Goal: Task Accomplishment & Management: Manage account settings

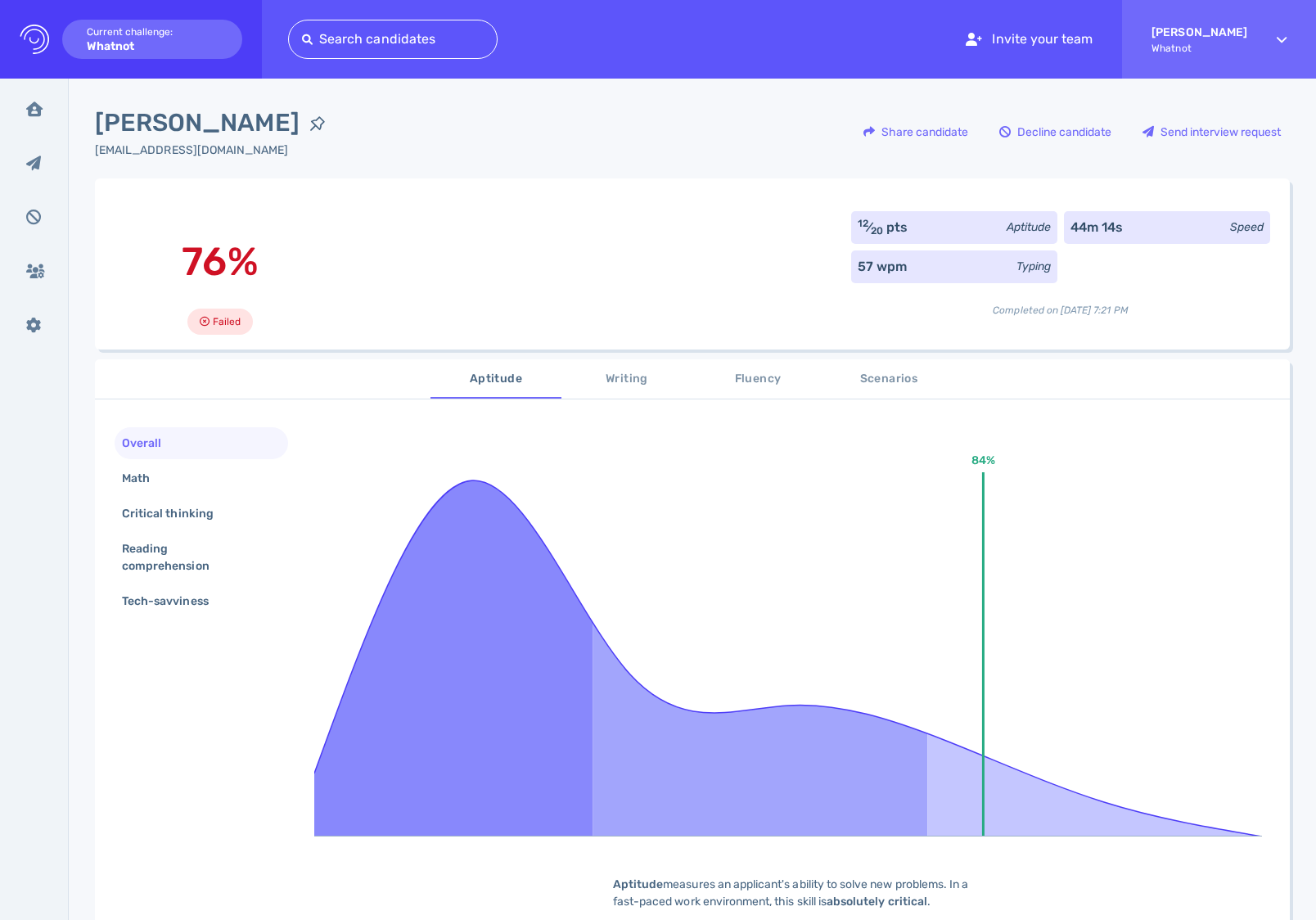
click at [159, 443] on div "Overall" at bounding box center [150, 443] width 62 height 24
drag, startPoint x: 28, startPoint y: 112, endPoint x: 48, endPoint y: 106, distance: 20.9
click at [29, 112] on icon at bounding box center [35, 109] width 16 height 15
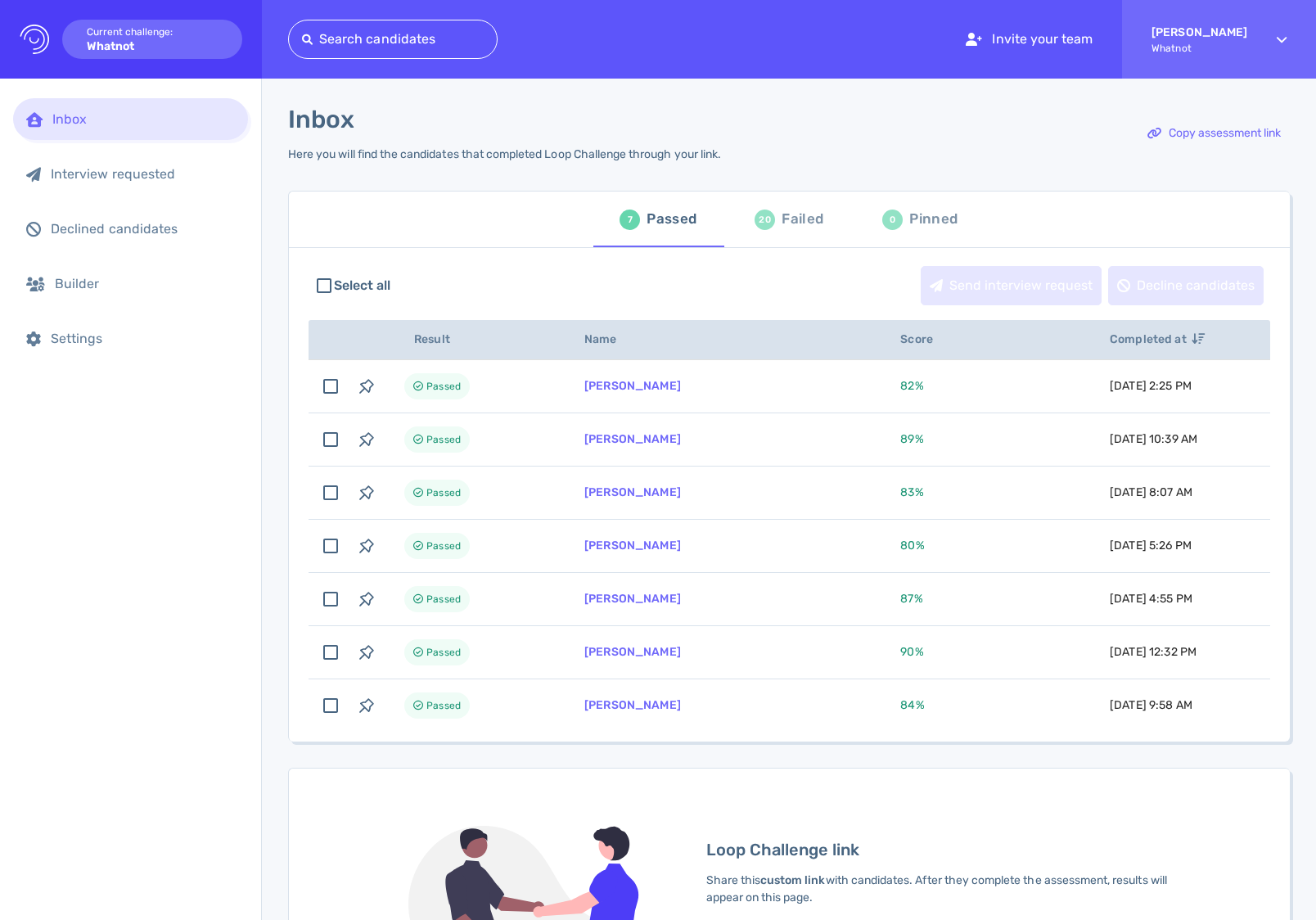
click at [1296, 395] on div "Inbox Here you will find the candidates that completed Loop Challenge through y…" at bounding box center [789, 646] width 1054 height 1133
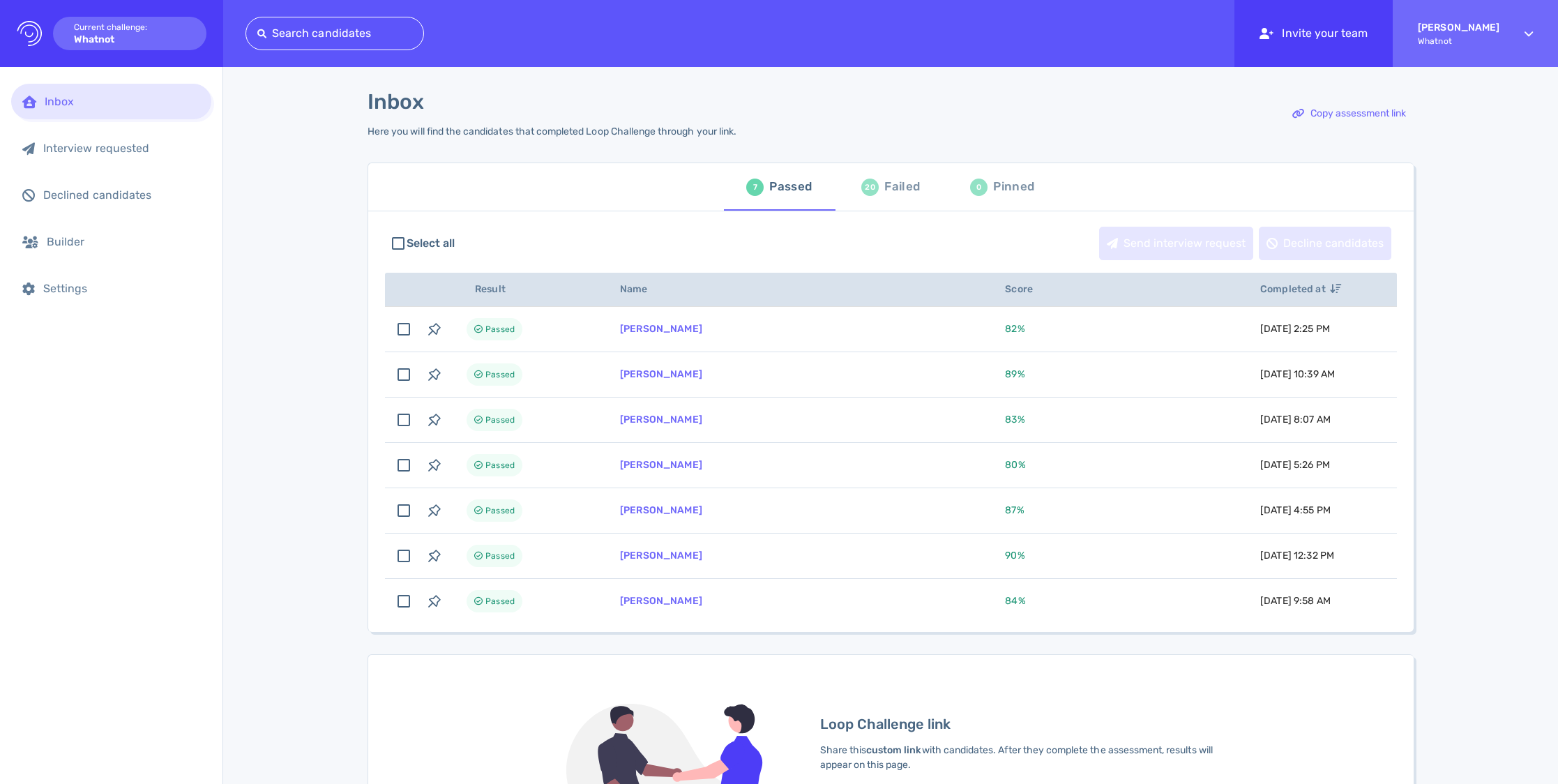
click at [1121, 35] on div "Invite your team" at bounding box center [1314, 33] width 159 height 67
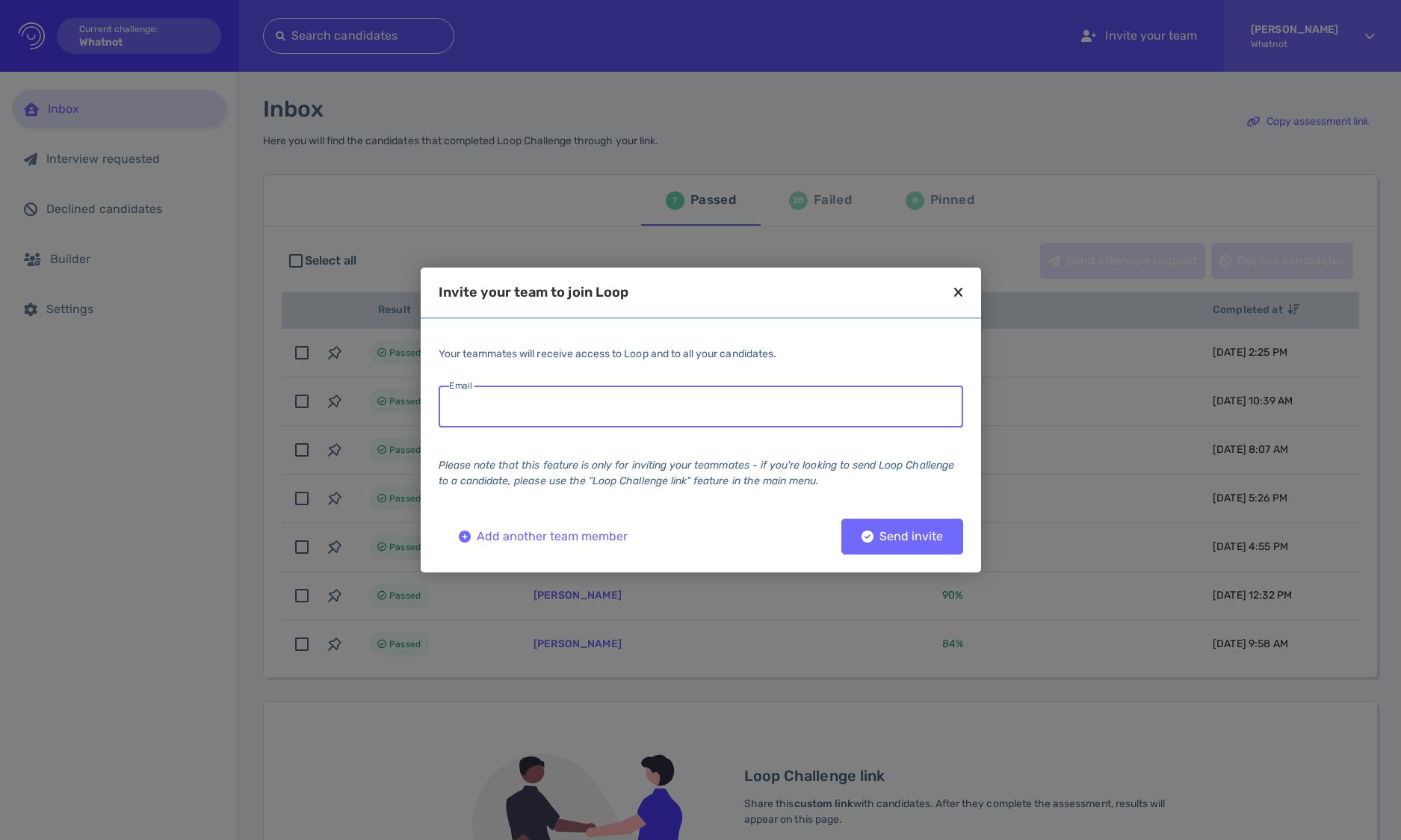
click at [591, 395] on input "email" at bounding box center [700, 407] width 525 height 42
type input "n"
type input "daniel.hoidal@whatnot.com"
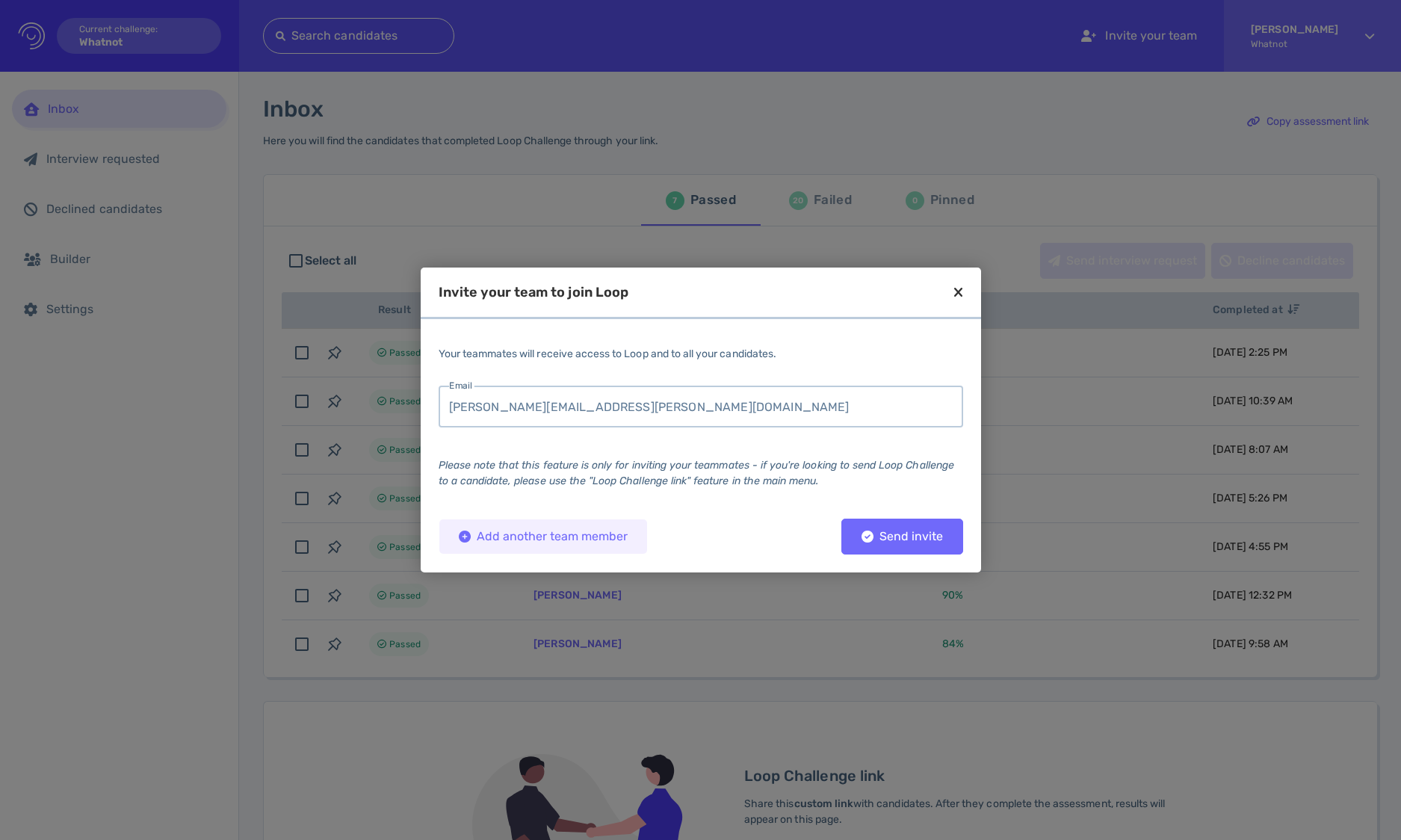
click at [479, 546] on button "Add another team member" at bounding box center [542, 536] width 209 height 36
click at [747, 423] on input "email" at bounding box center [823, 407] width 226 height 42
type input "kyle.kim@whatnot.com"
click at [542, 536] on div "Add another team member" at bounding box center [542, 536] width 184 height 11
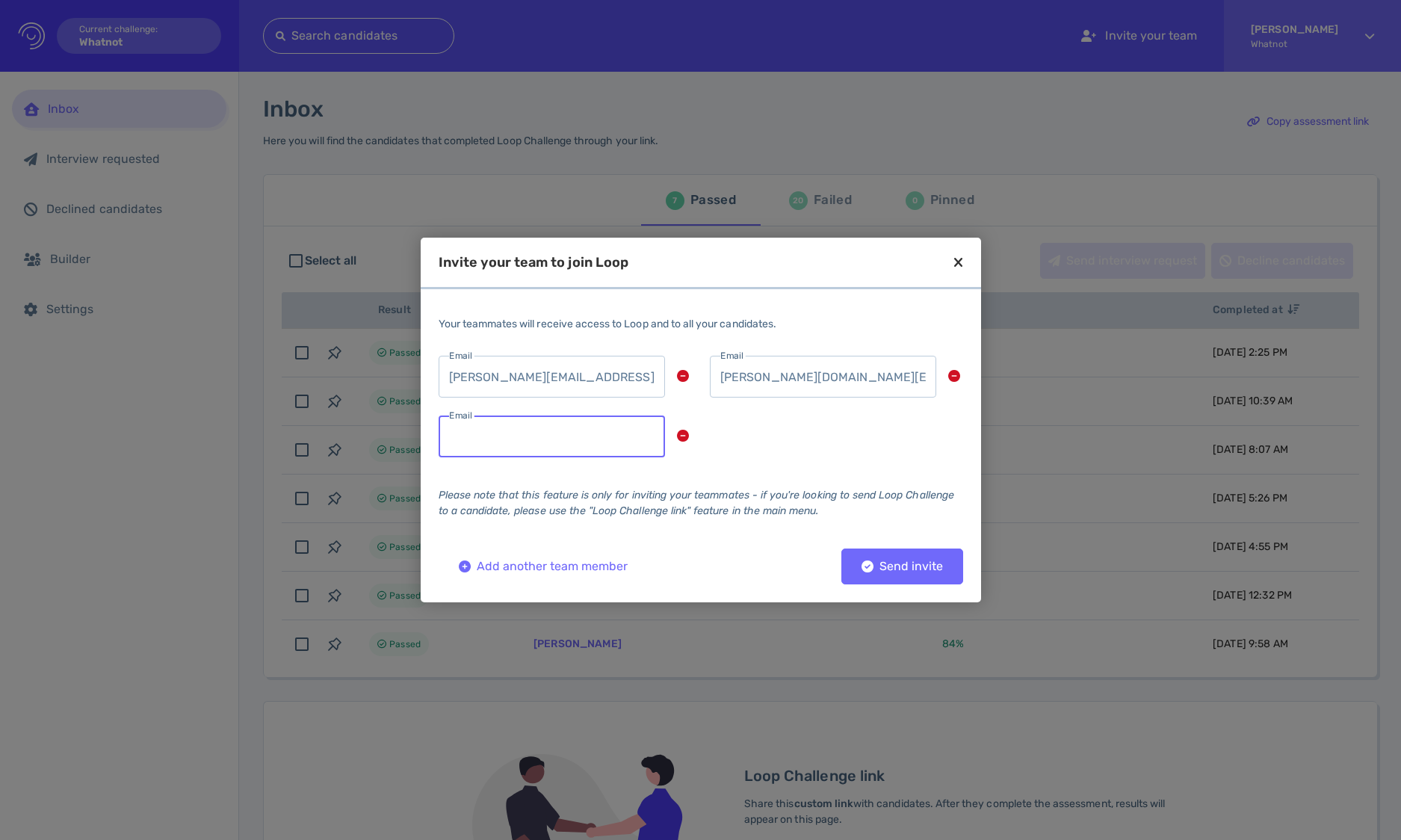
click at [530, 428] on input "email" at bounding box center [551, 437] width 226 height 42
type input "eric.swartz@whatnot.com"
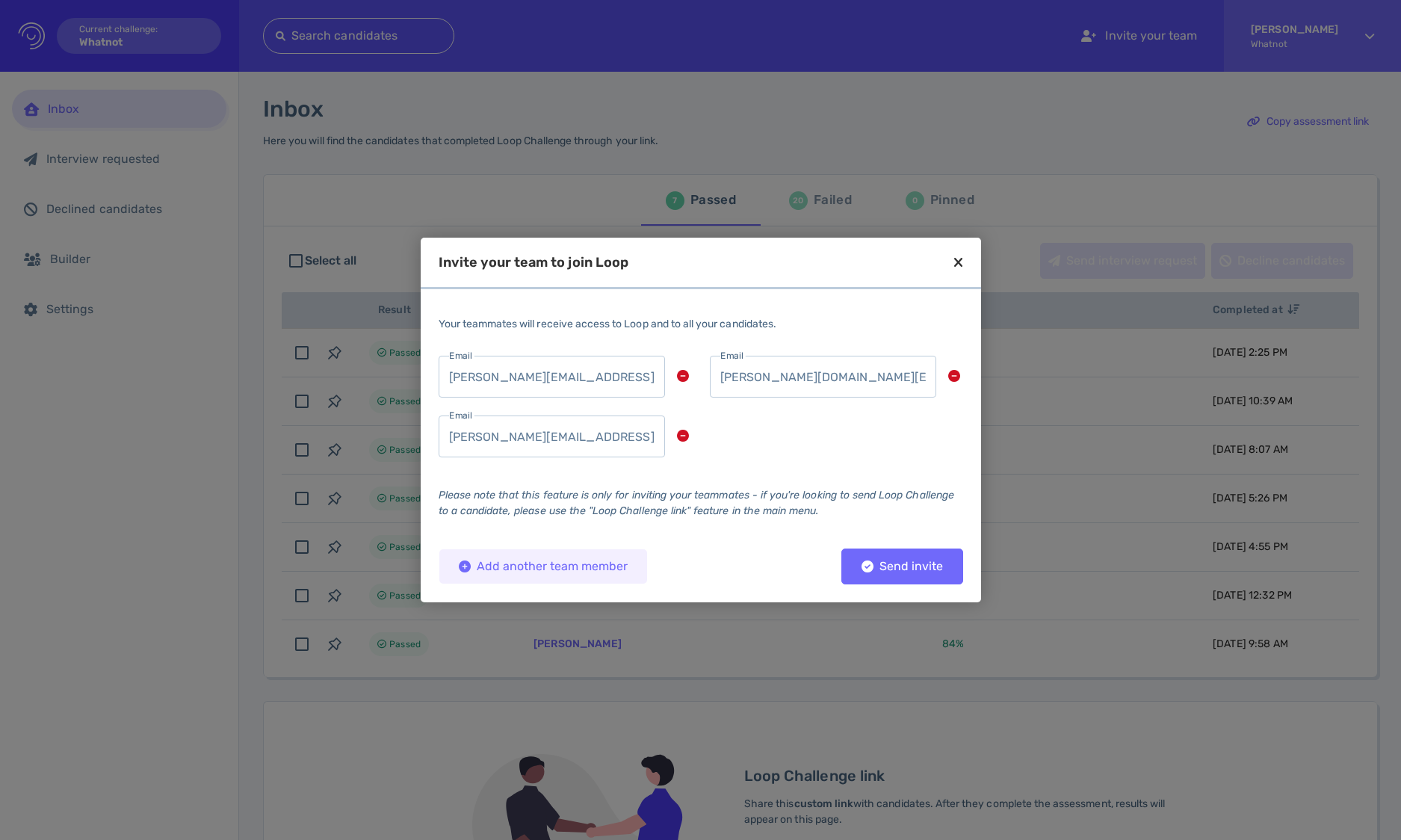
click at [598, 561] on div "Add another team member" at bounding box center [542, 566] width 184 height 11
click at [805, 433] on input "email" at bounding box center [823, 437] width 226 height 42
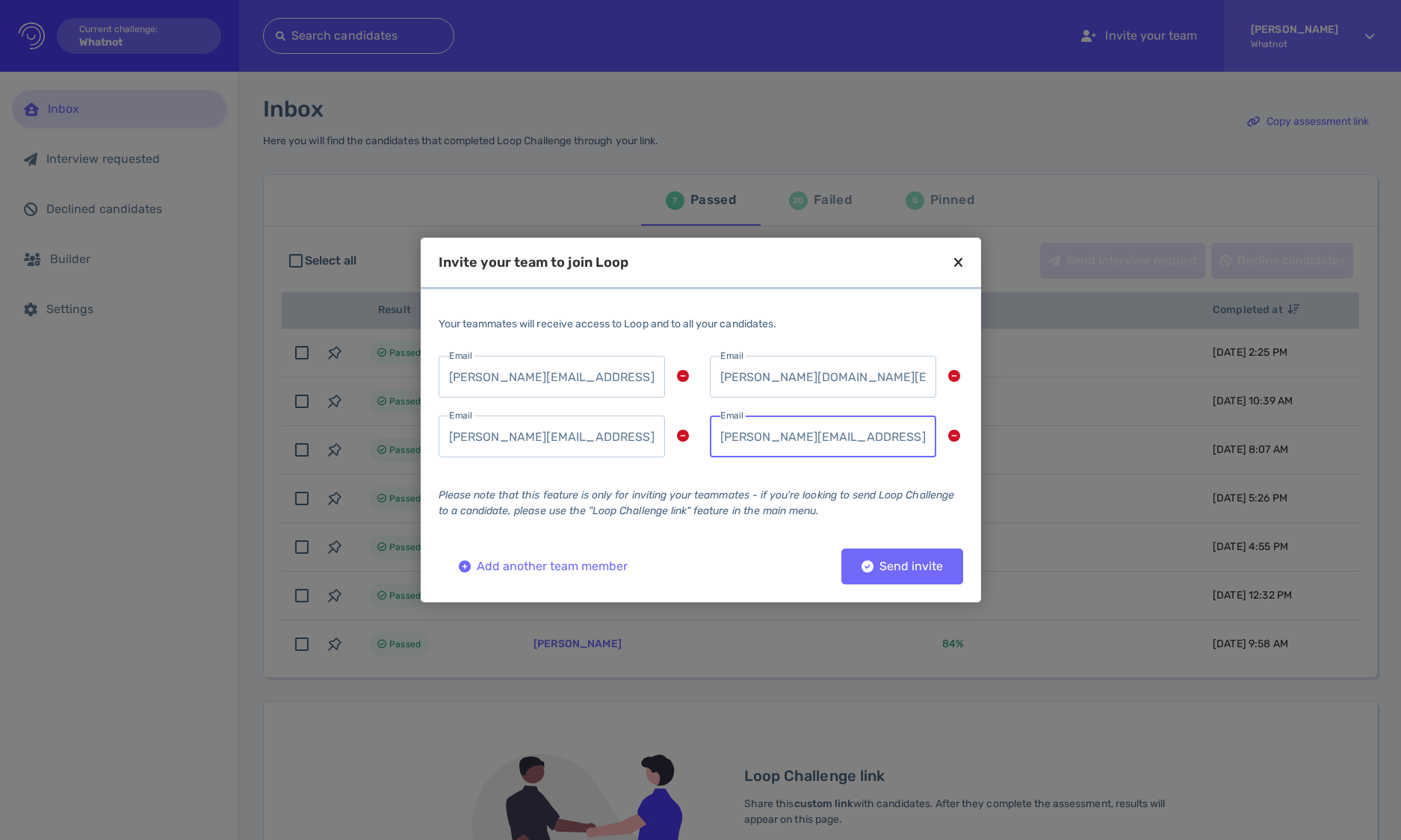
type input "nicolette.franklin@whatnot.com"
click at [895, 561] on div "Send invite" at bounding box center [901, 566] width 96 height 11
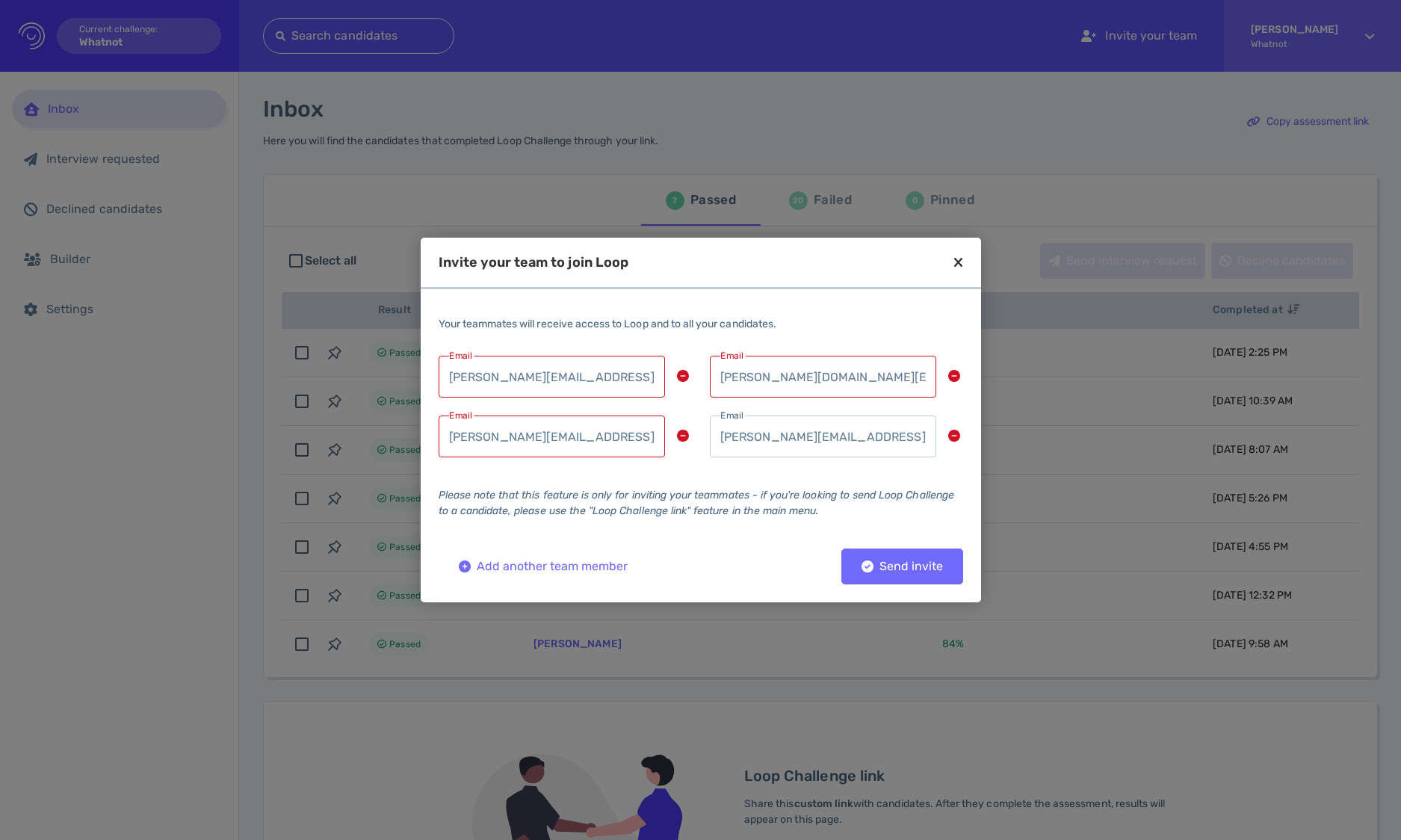
click at [680, 377] on icon at bounding box center [682, 375] width 12 height 12
click at [680, 376] on icon at bounding box center [682, 375] width 12 height 12
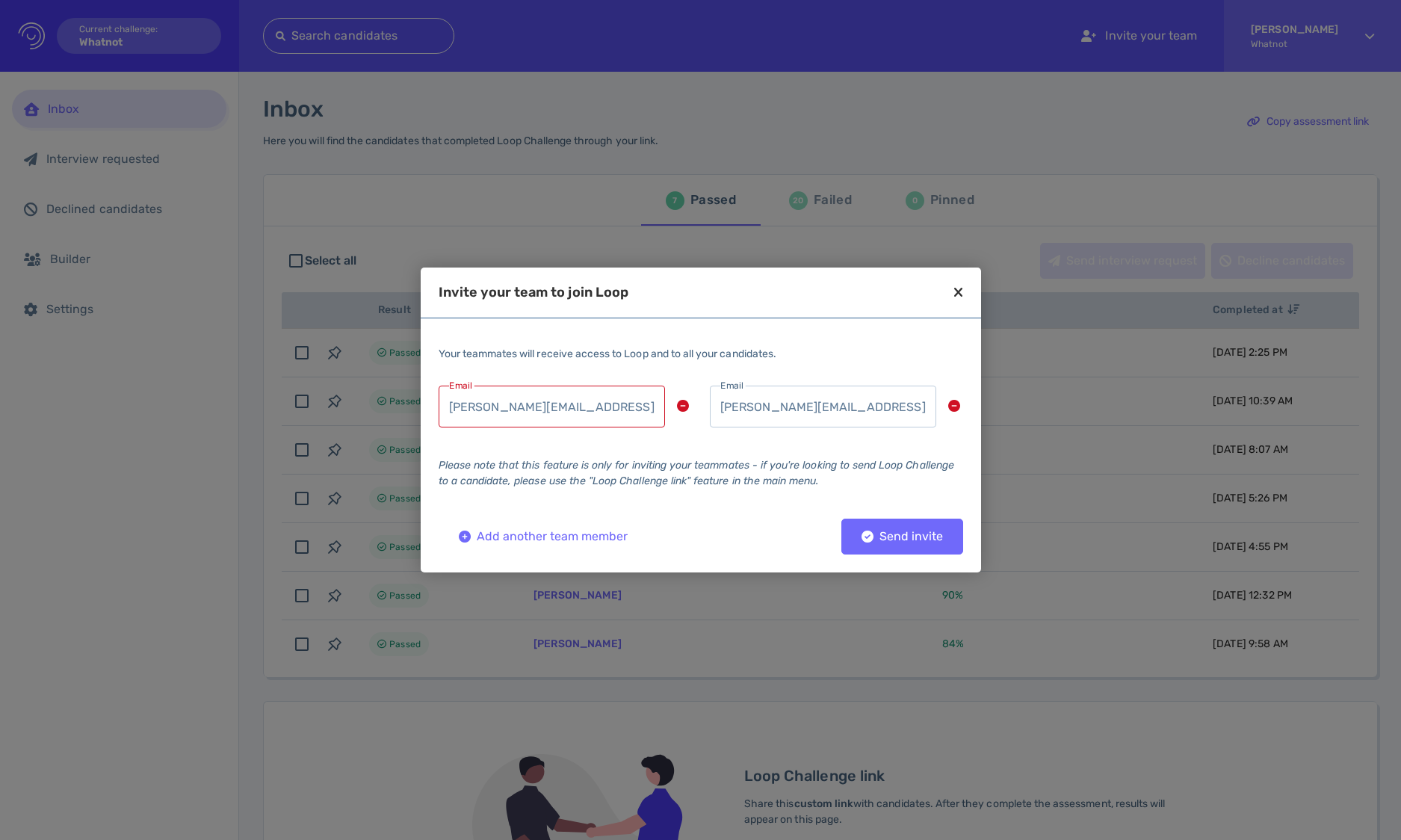
click at [680, 403] on icon at bounding box center [682, 405] width 12 height 12
click at [881, 538] on div "Send invite" at bounding box center [901, 536] width 96 height 11
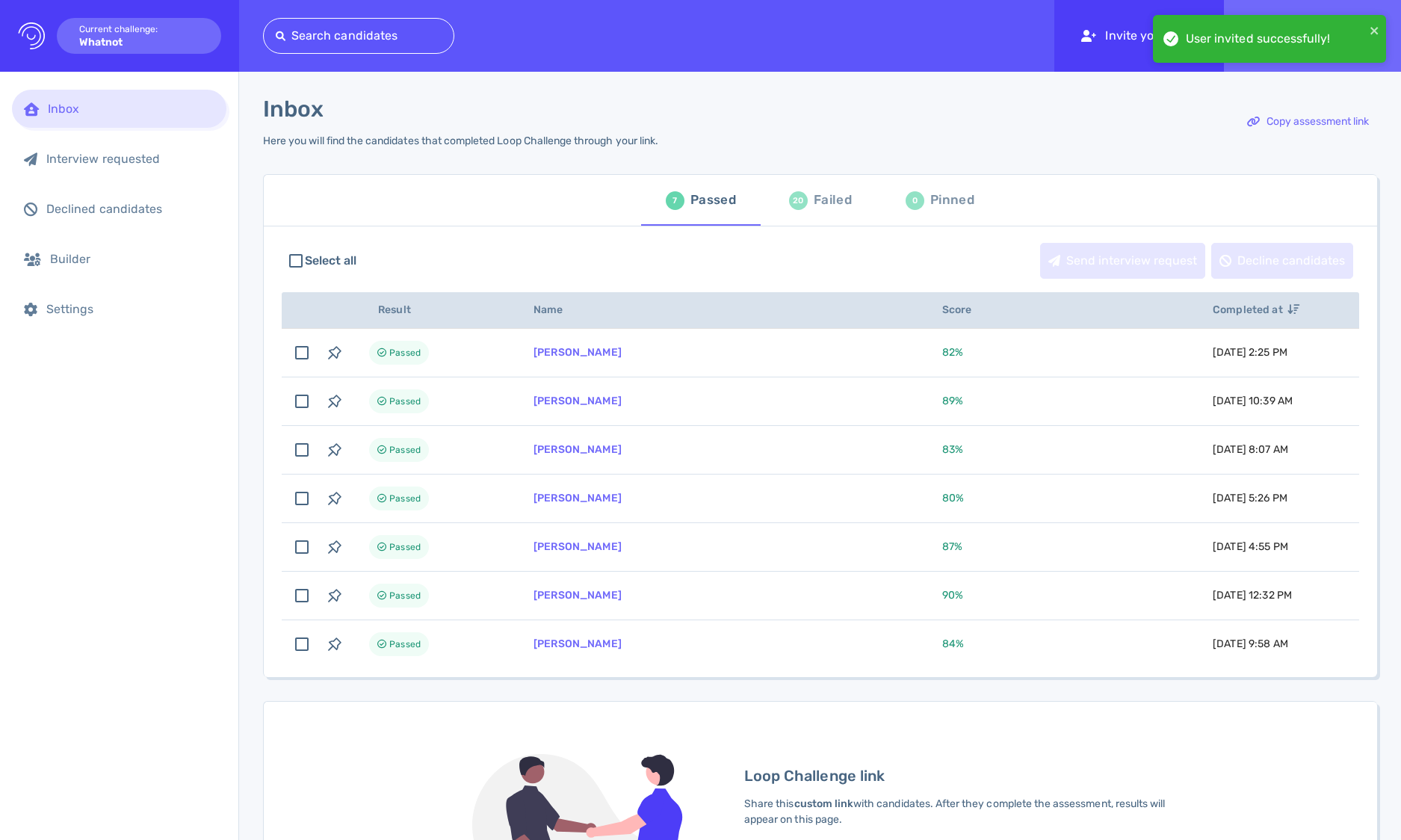
click at [1125, 40] on div "Invite your team" at bounding box center [1139, 36] width 170 height 72
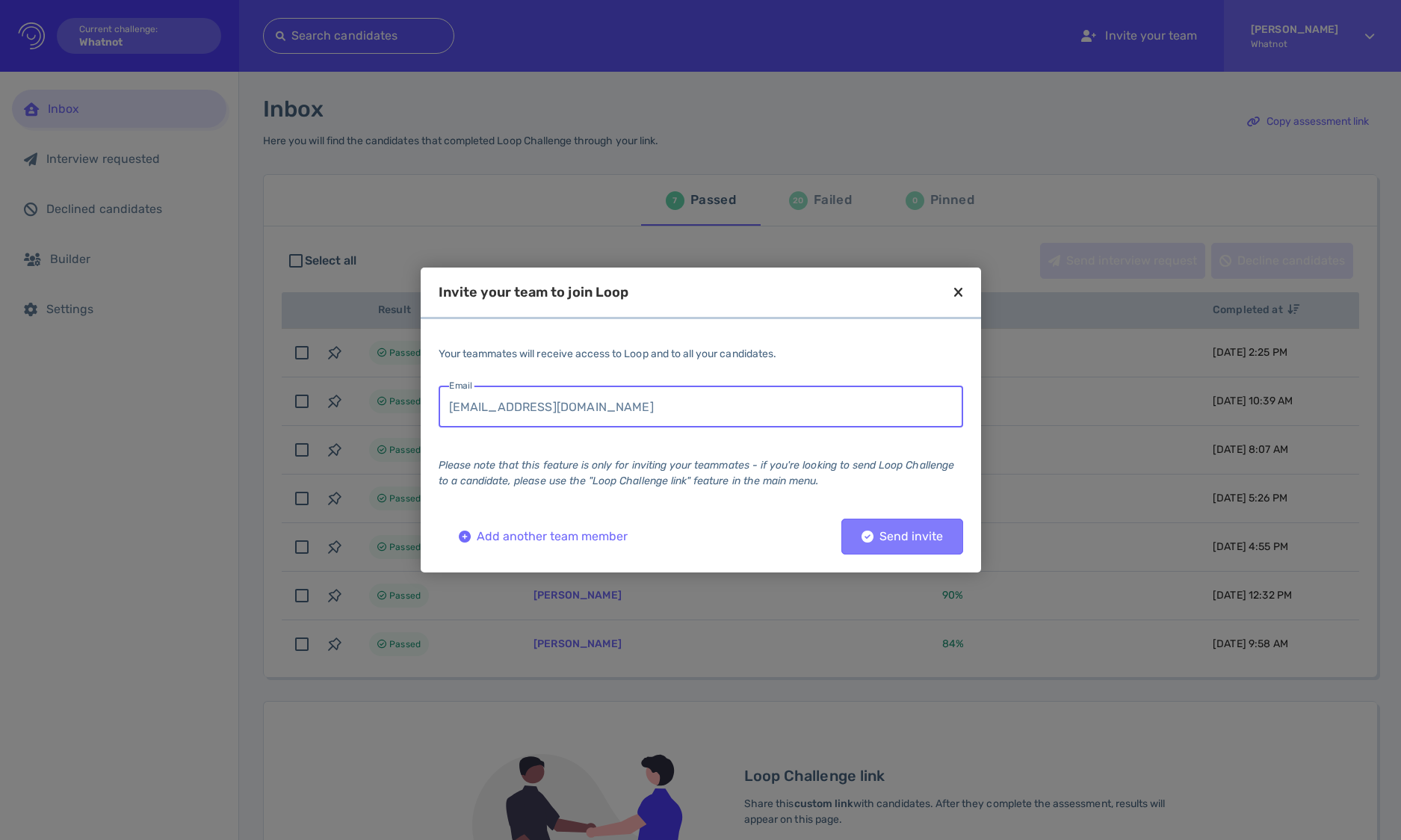
type input "wali.azamy@whatnot.com"
click at [930, 536] on div "Send invite" at bounding box center [901, 536] width 96 height 11
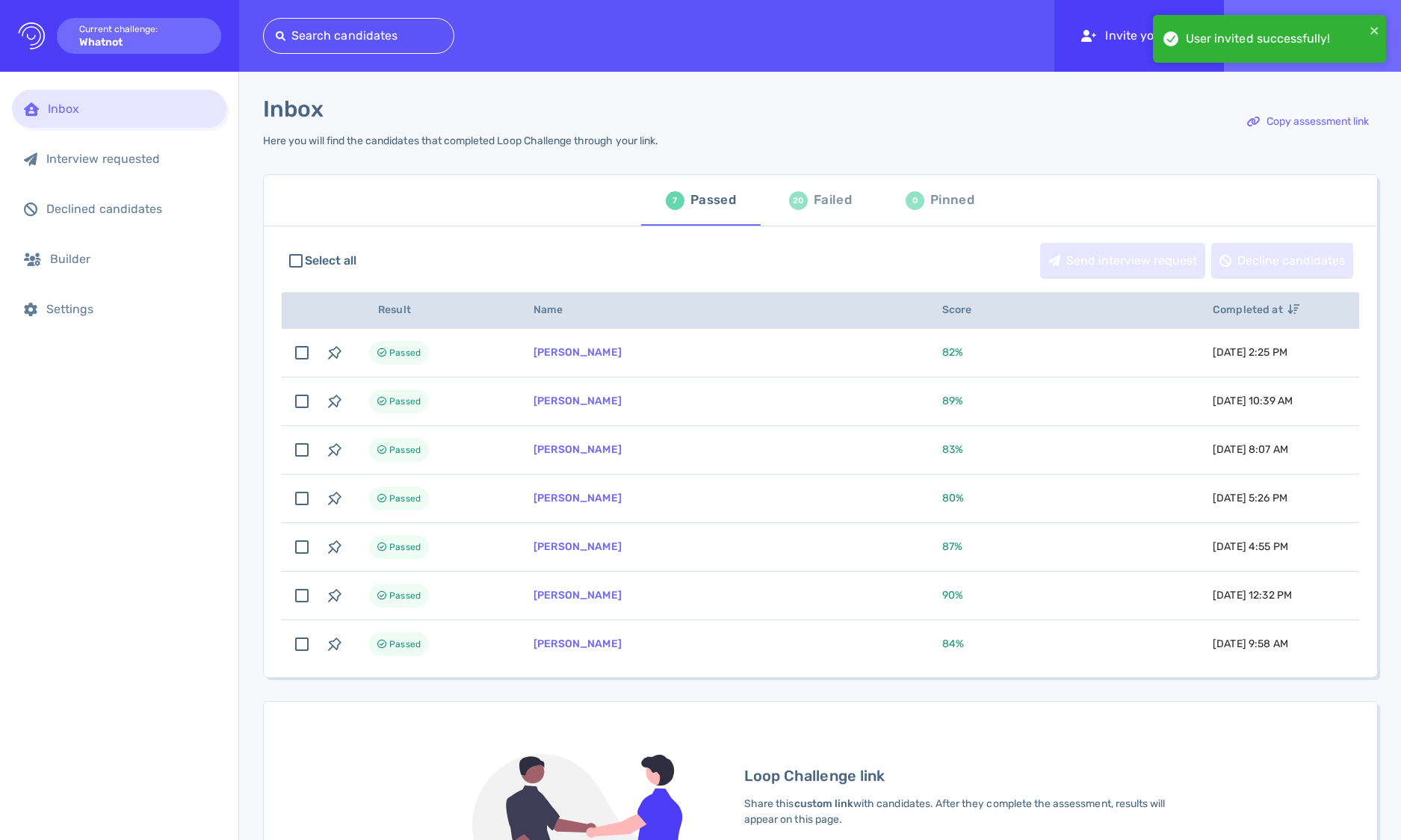
click at [1112, 45] on div "Invite your team" at bounding box center [1139, 36] width 170 height 72
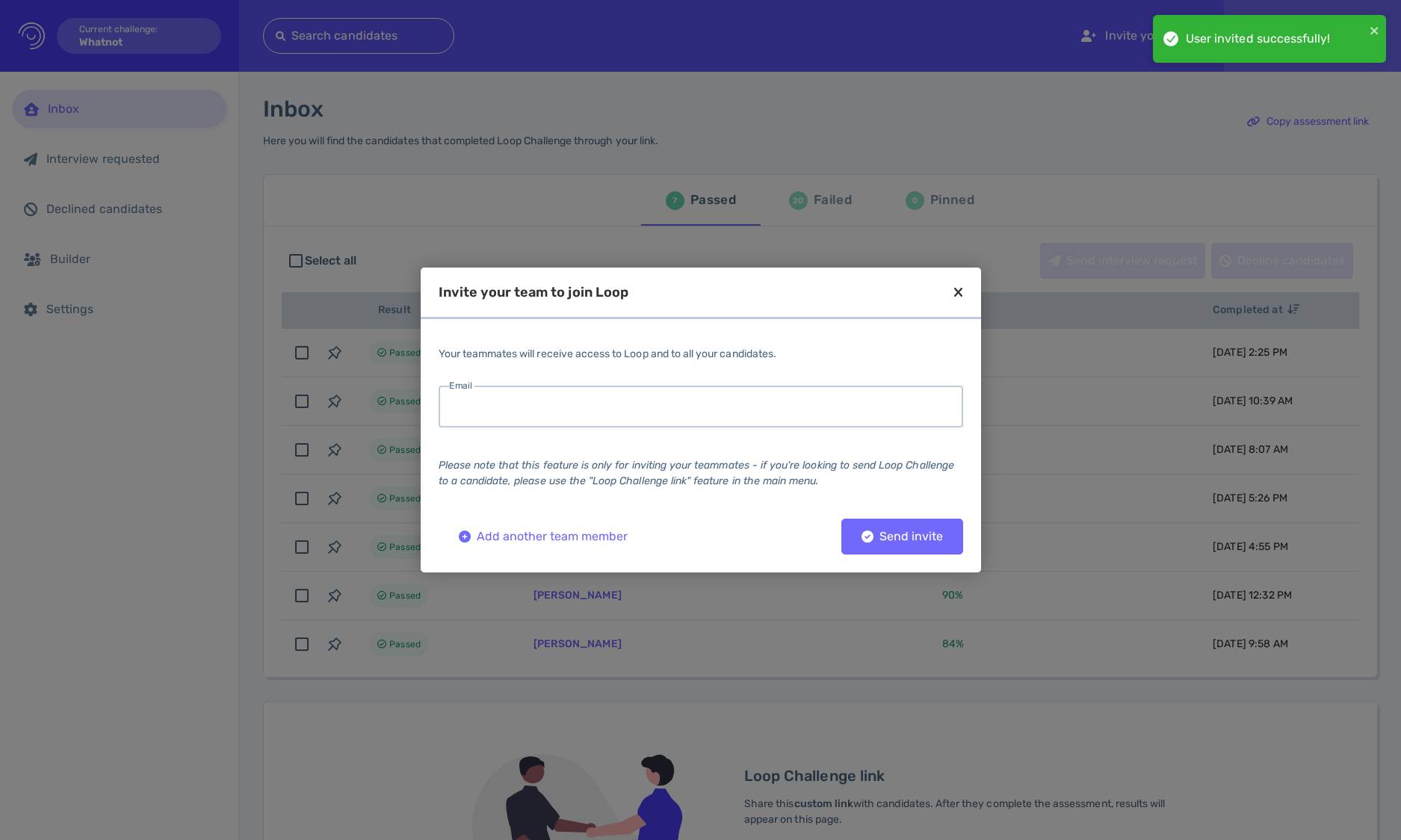
click at [665, 414] on input "email" at bounding box center [700, 407] width 525 height 42
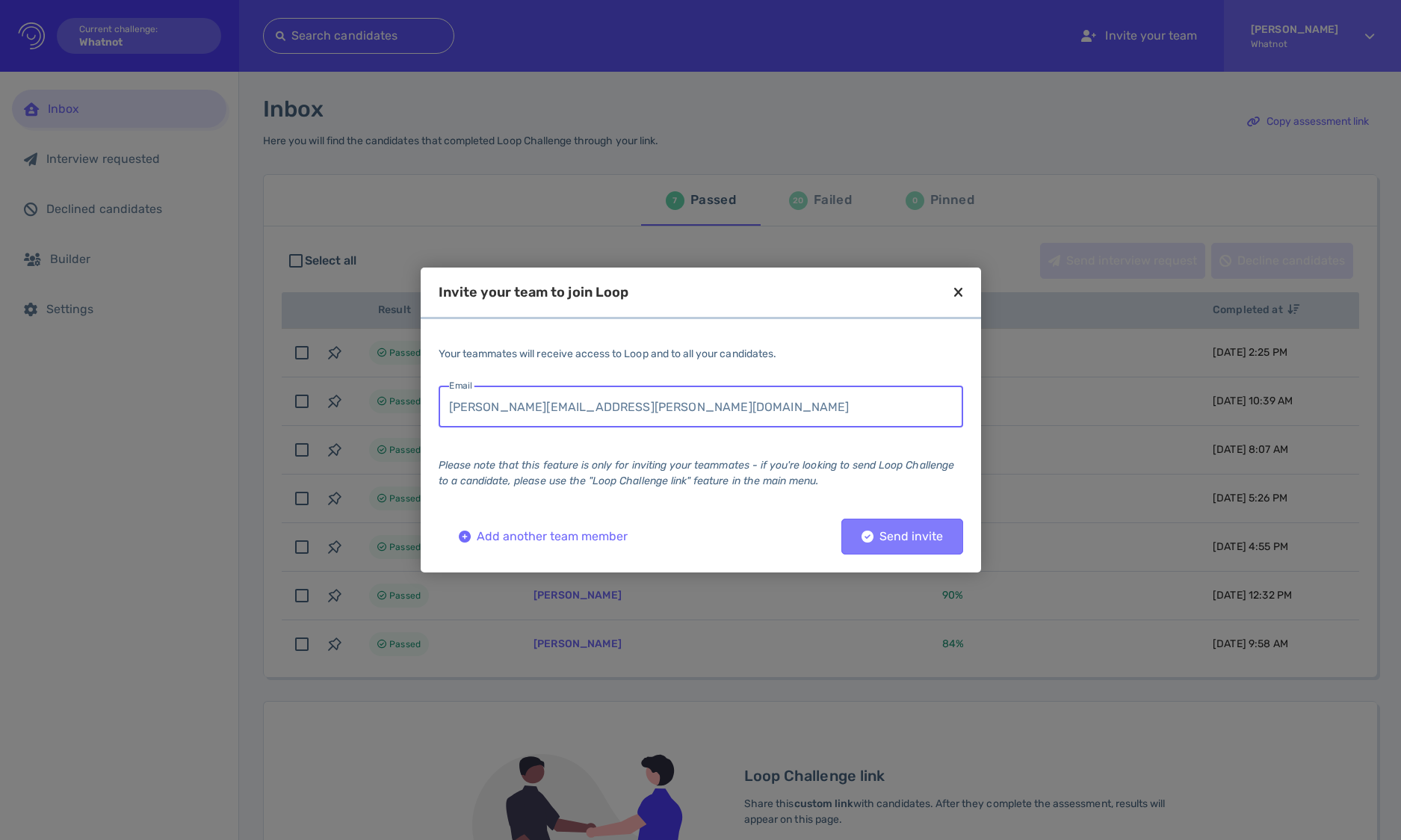
type input "michelle.solis@whatnot.com"
click at [903, 531] on div "Send invite" at bounding box center [901, 536] width 96 height 11
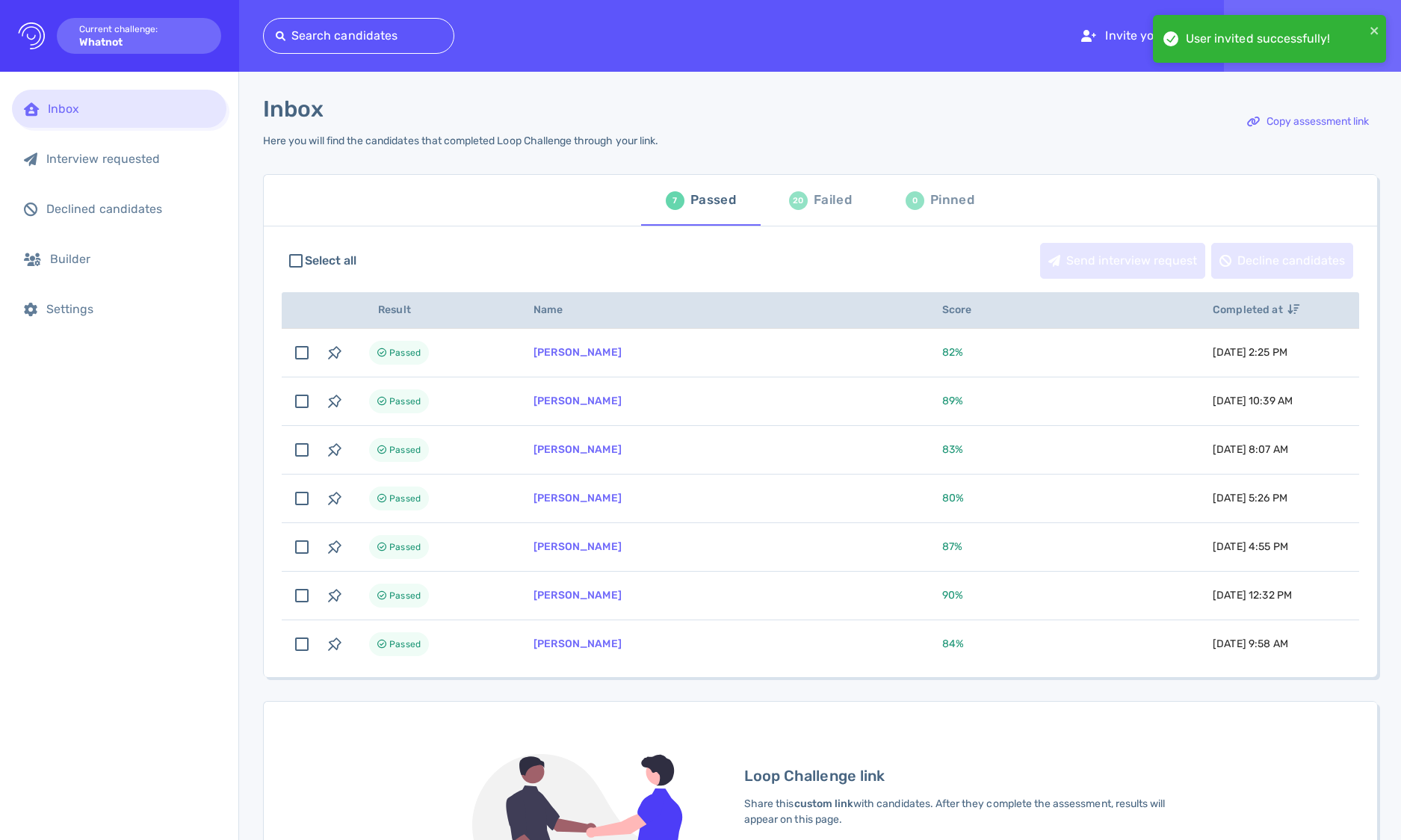
click at [800, 209] on div "20 Failed" at bounding box center [821, 201] width 63 height 42
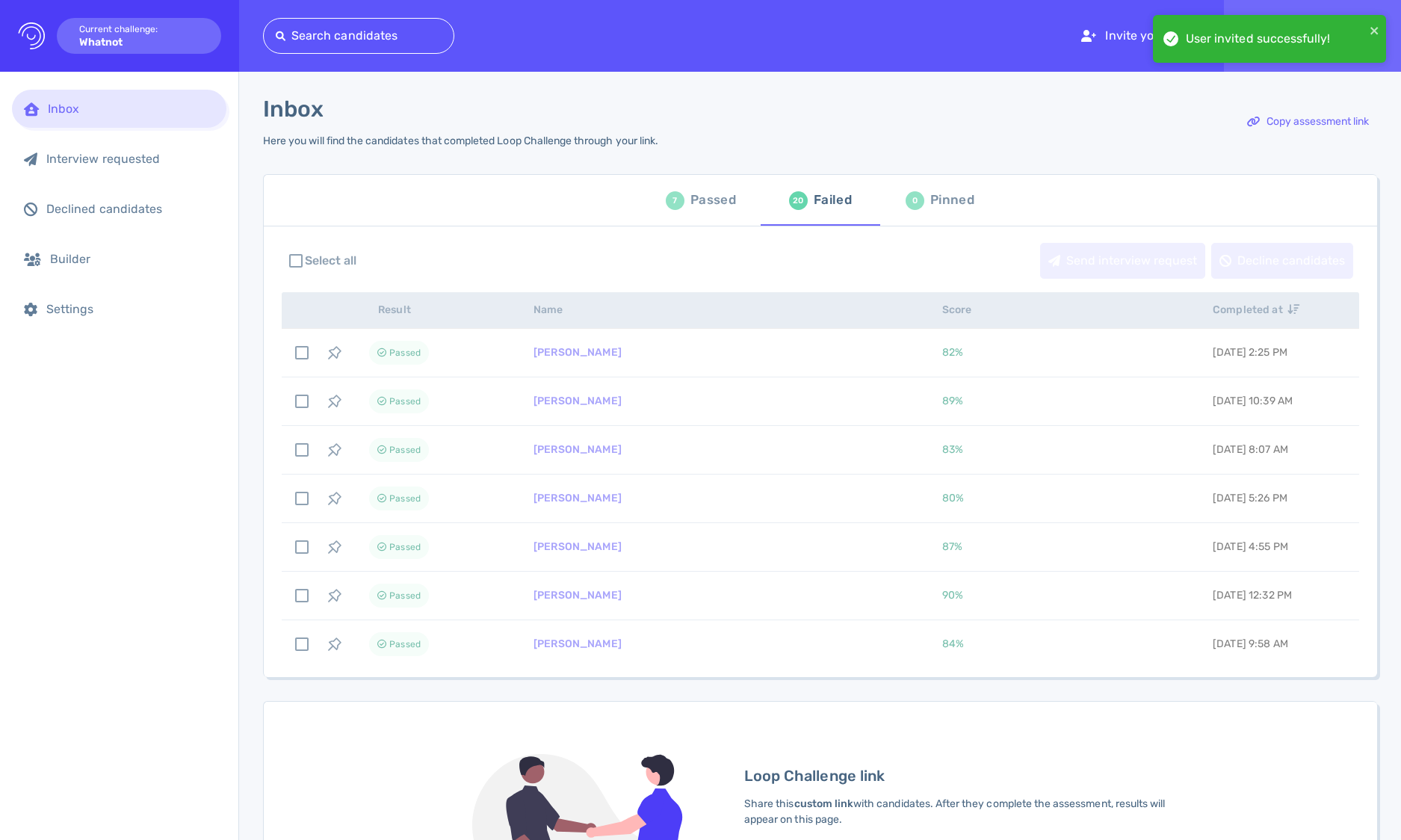
click at [718, 198] on div "Passed" at bounding box center [713, 201] width 45 height 23
click at [838, 202] on div "Failed" at bounding box center [832, 201] width 38 height 23
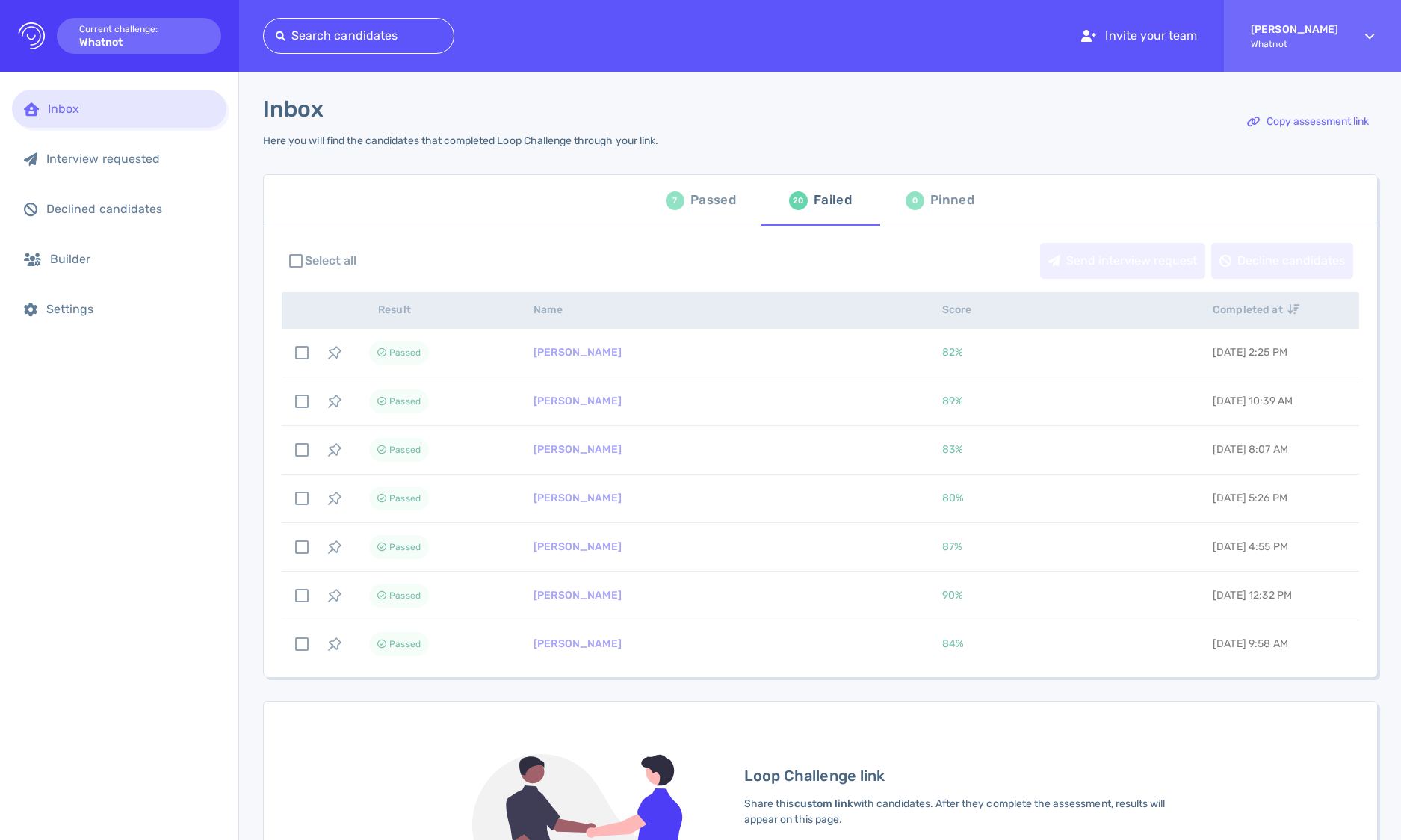
click at [736, 200] on span "7 Passed" at bounding box center [701, 201] width 102 height 42
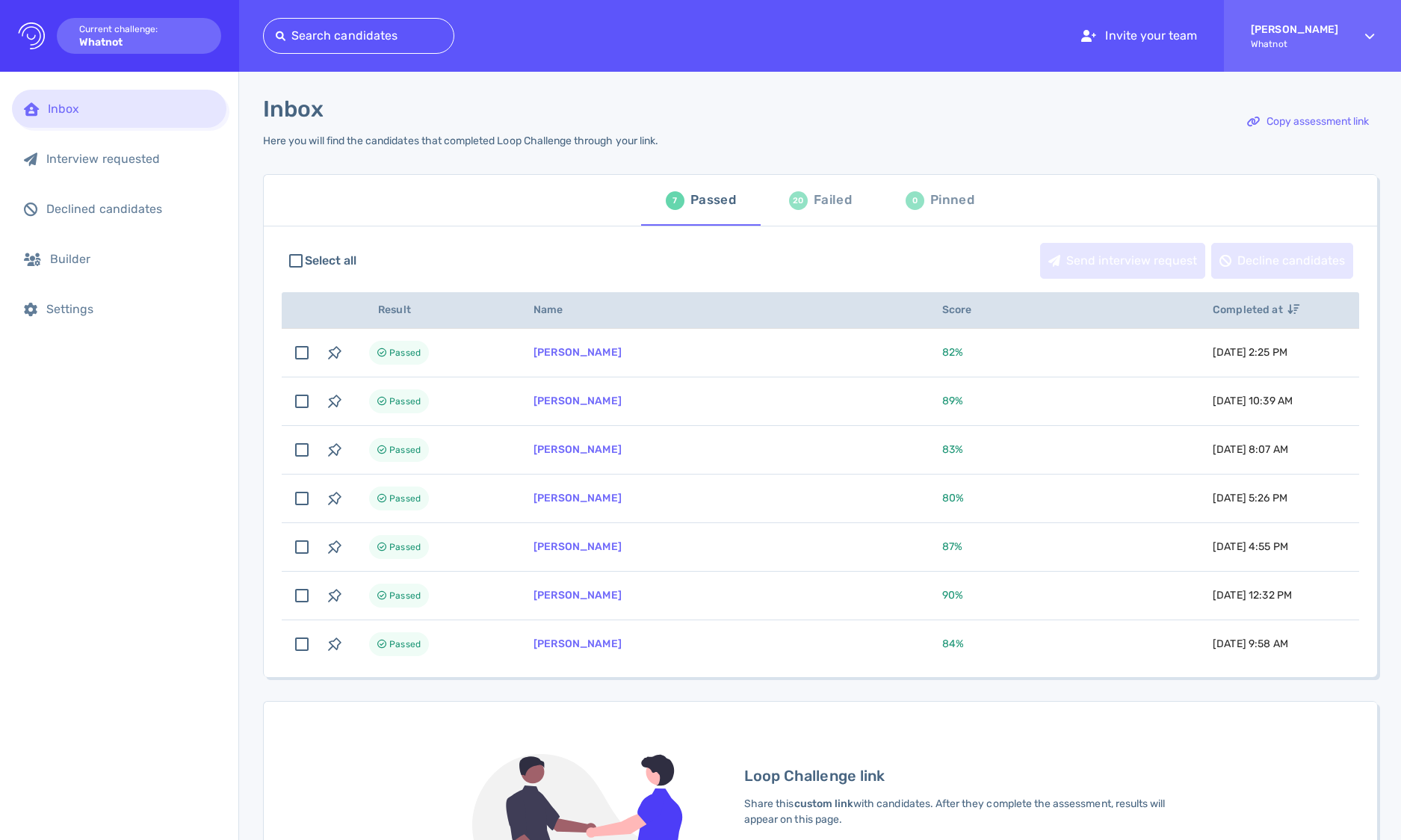
click at [830, 203] on div "Failed" at bounding box center [832, 201] width 38 height 23
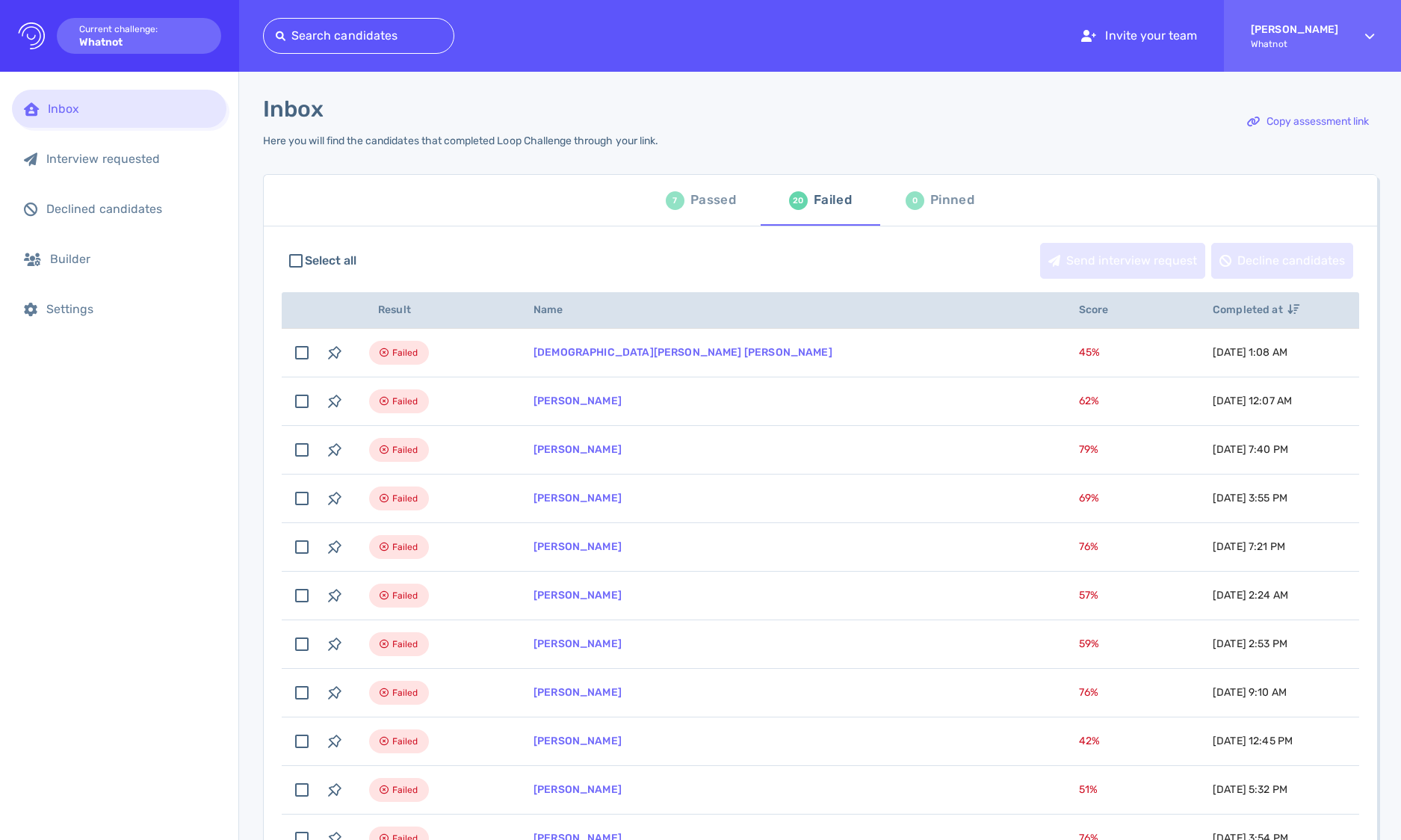
click at [720, 201] on div "Passed" at bounding box center [713, 201] width 45 height 23
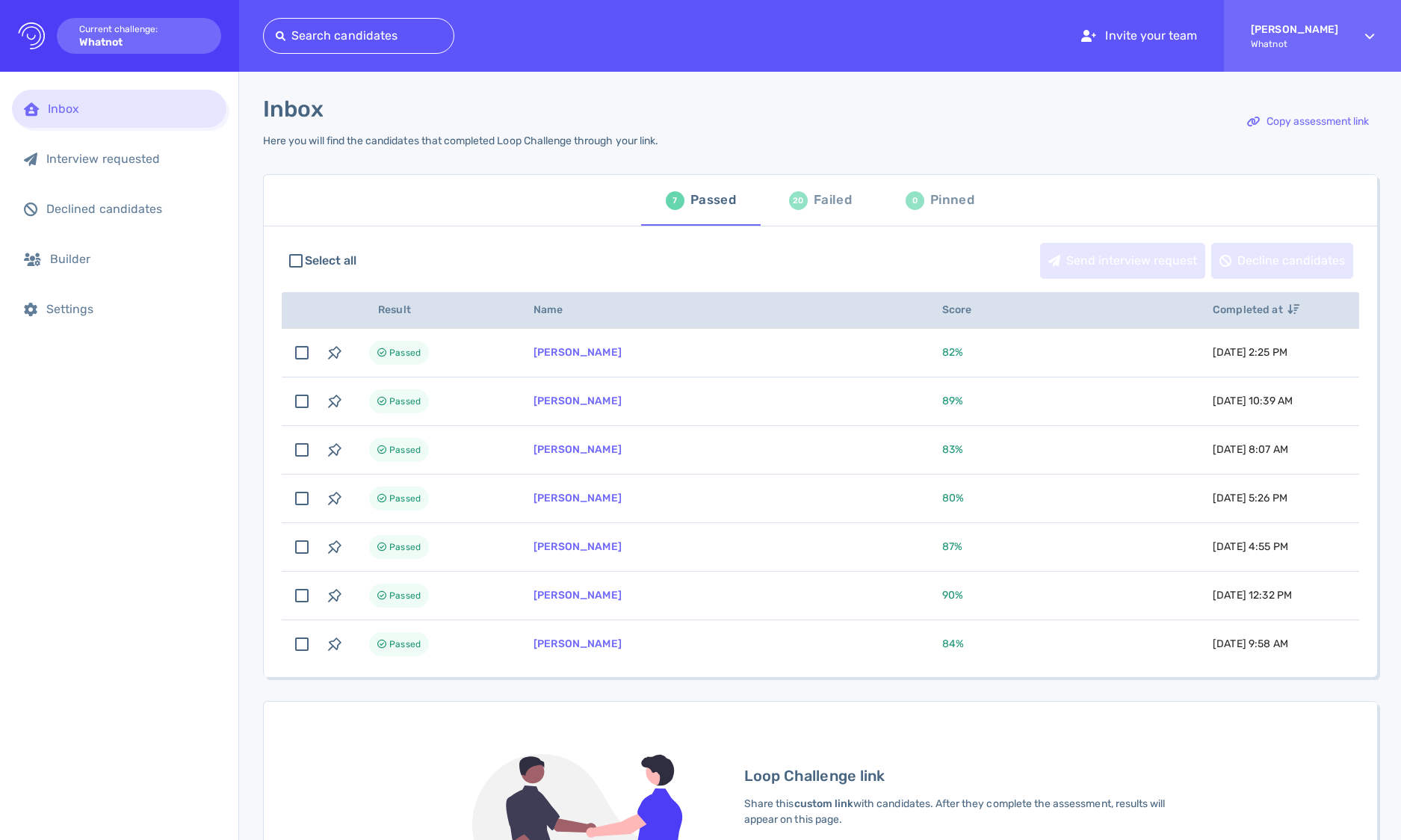
click at [800, 202] on div "20" at bounding box center [798, 201] width 19 height 19
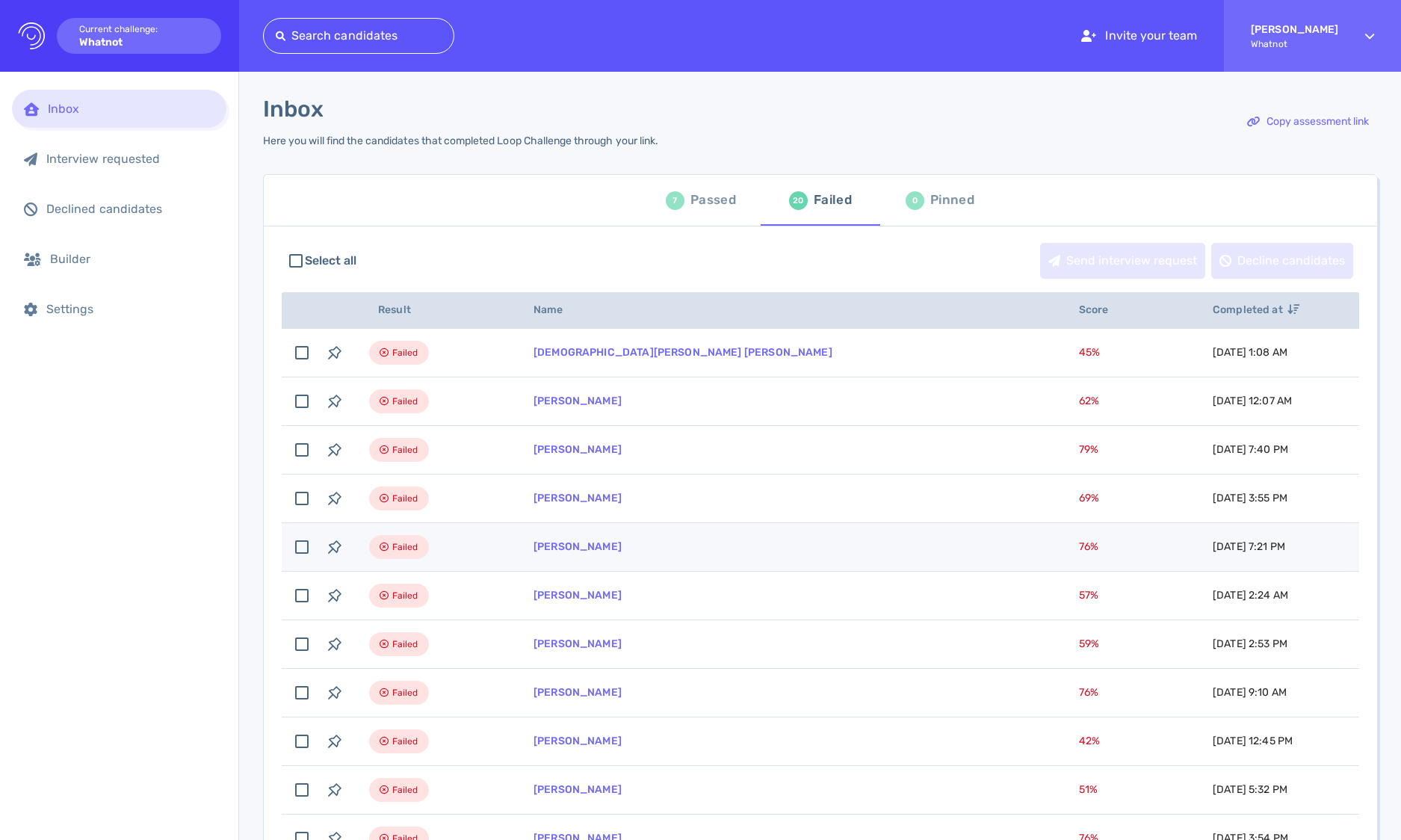
click at [664, 553] on td "[PERSON_NAME]" at bounding box center [788, 547] width 546 height 49
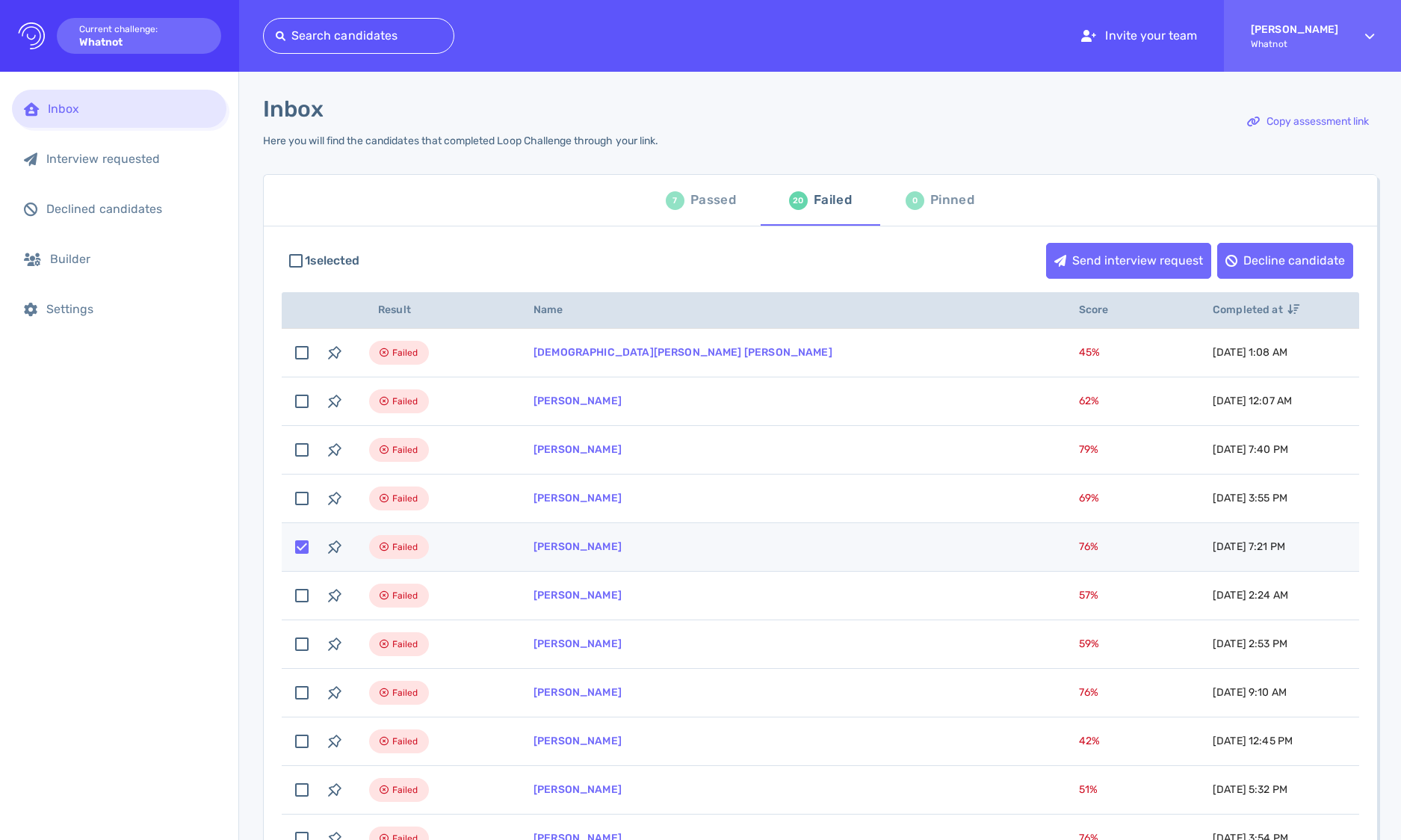
click at [305, 547] on input "checkbox" at bounding box center [302, 547] width 33 height 33
checkbox input "false"
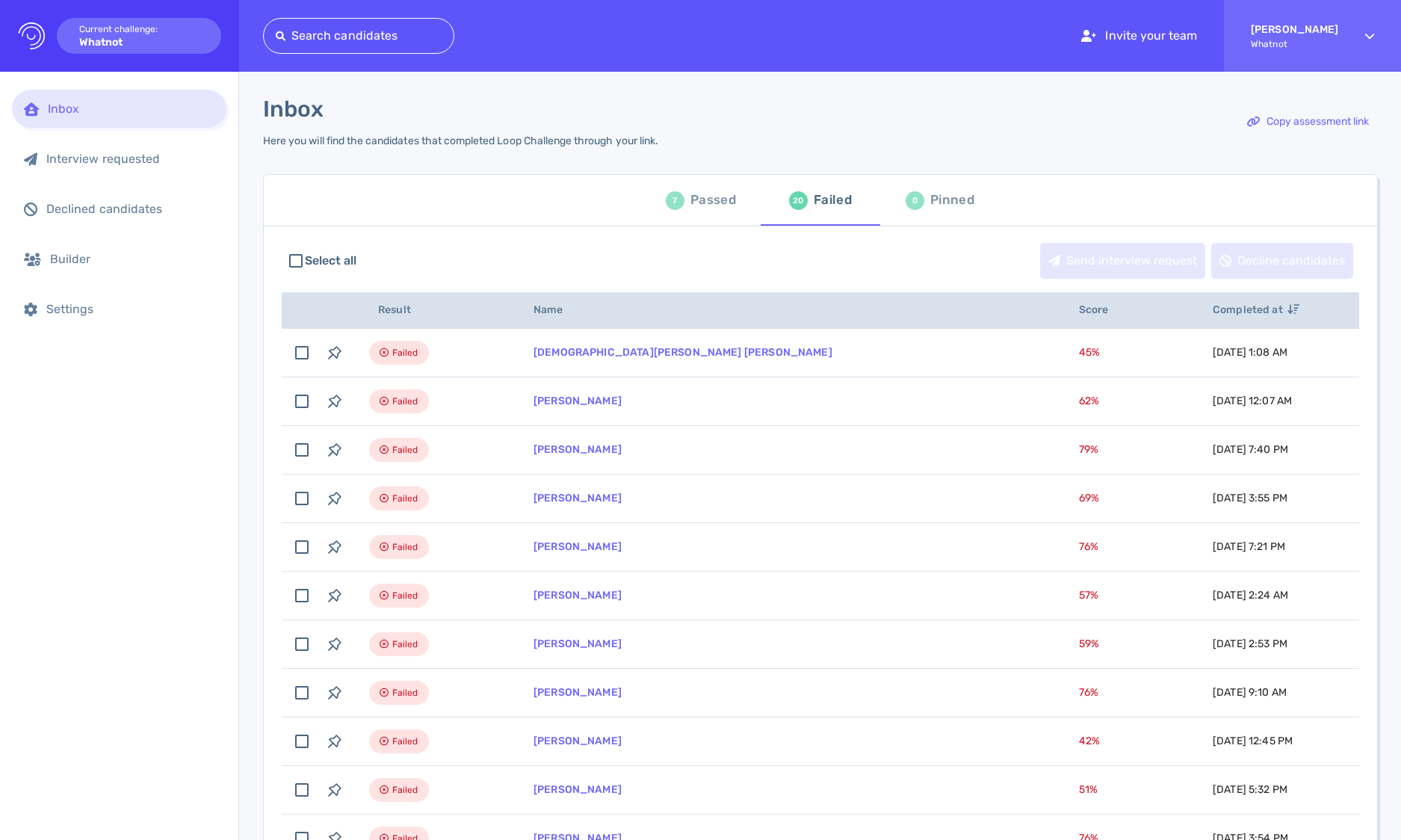
click at [707, 185] on div "7 Passed" at bounding box center [700, 201] width 70 height 42
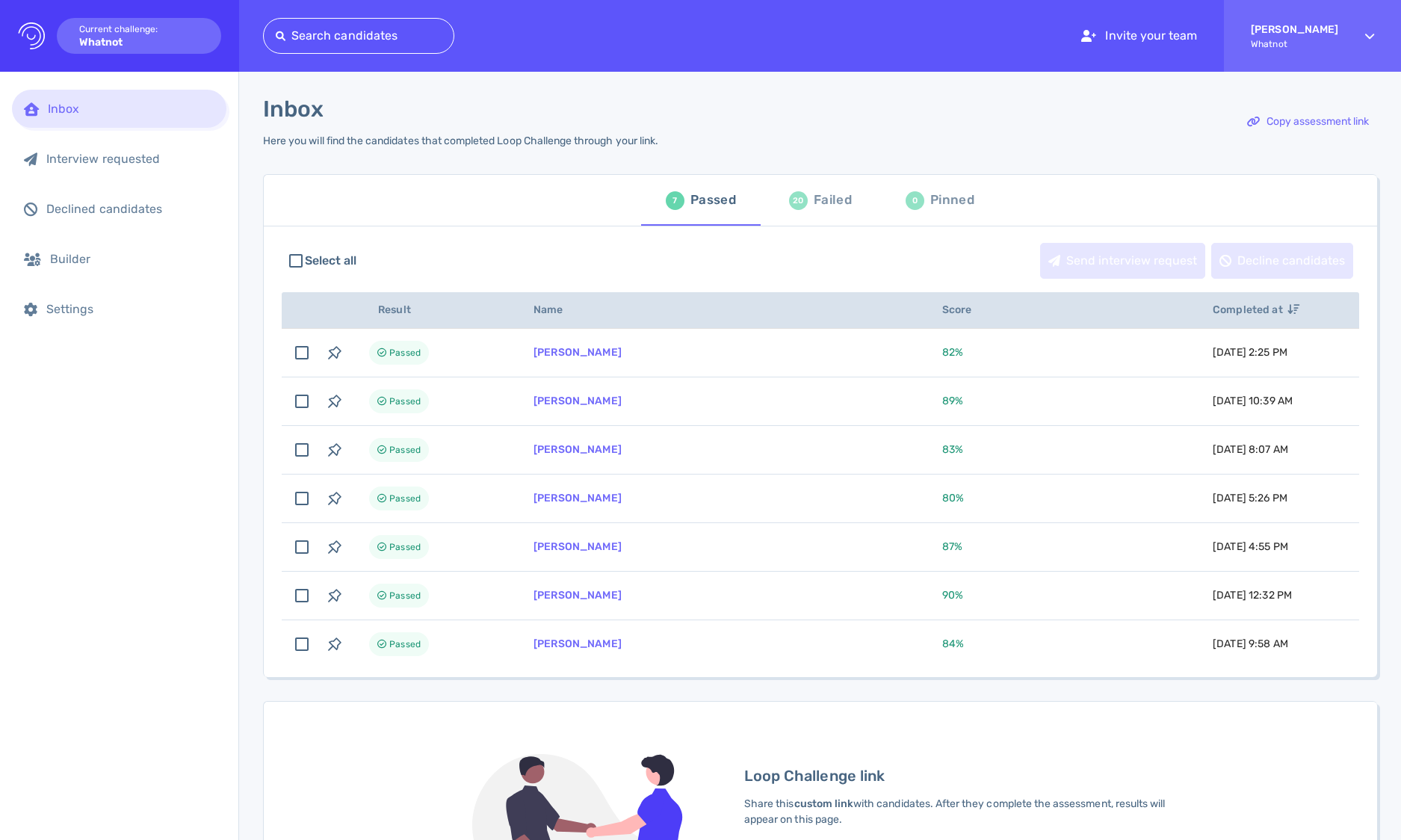
click at [98, 88] on div "Inbox Interview requested Declined candidates Builder Settings" at bounding box center [119, 456] width 238 height 768
click at [92, 100] on div "Inbox" at bounding box center [119, 108] width 214 height 38
click at [820, 201] on div "Failed" at bounding box center [832, 201] width 38 height 23
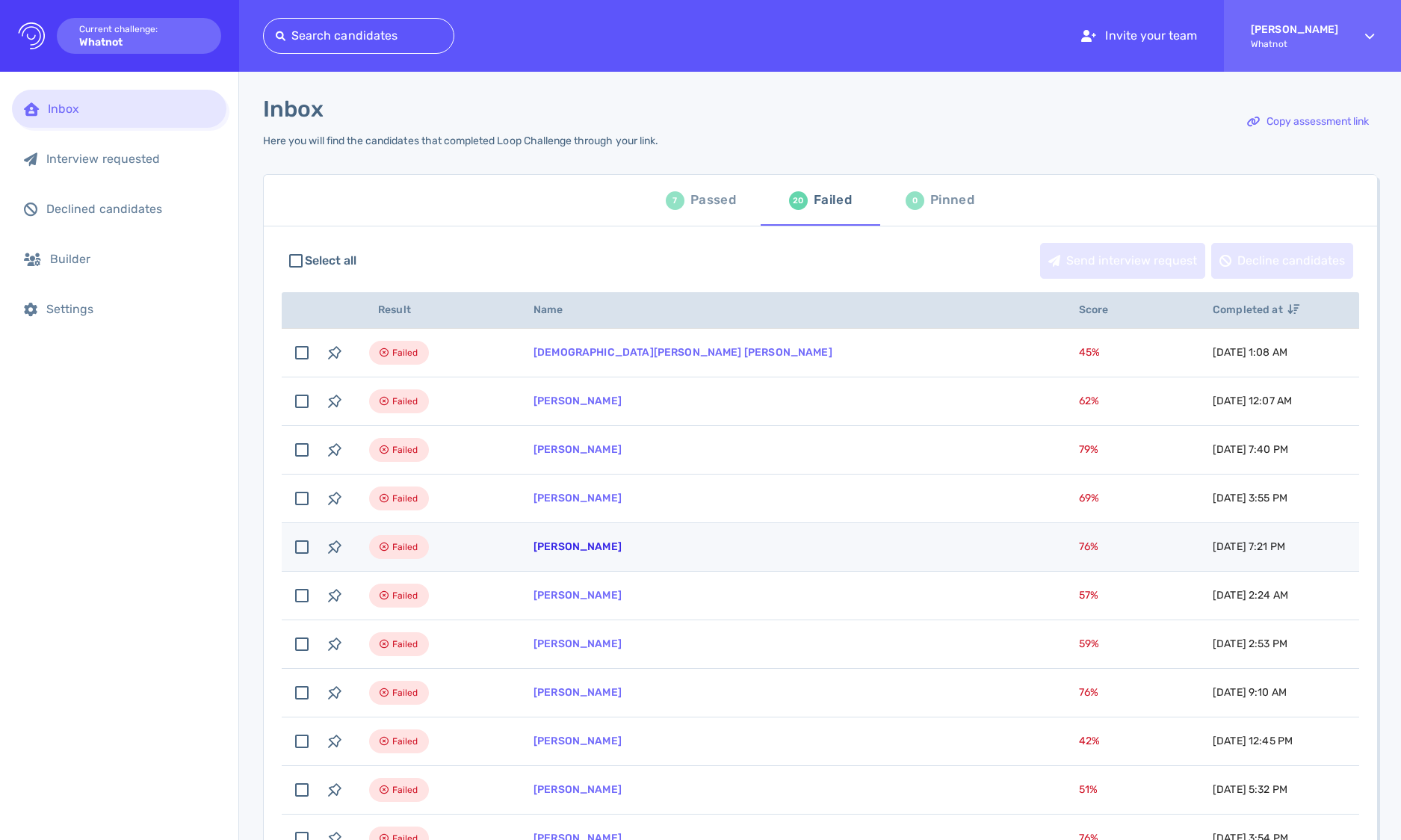
click at [597, 547] on link "[PERSON_NAME]" at bounding box center [577, 547] width 88 height 13
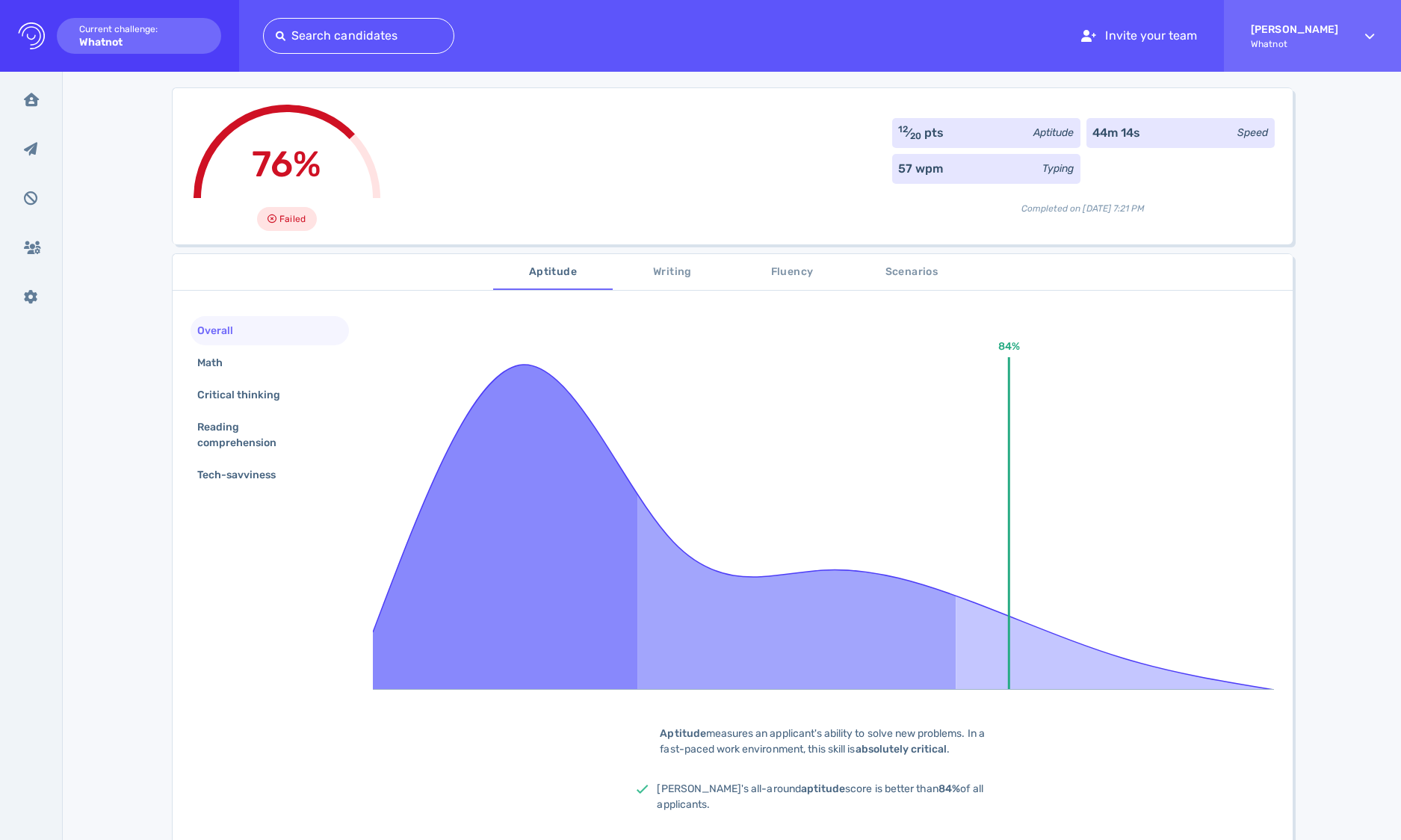
scroll to position [49, 0]
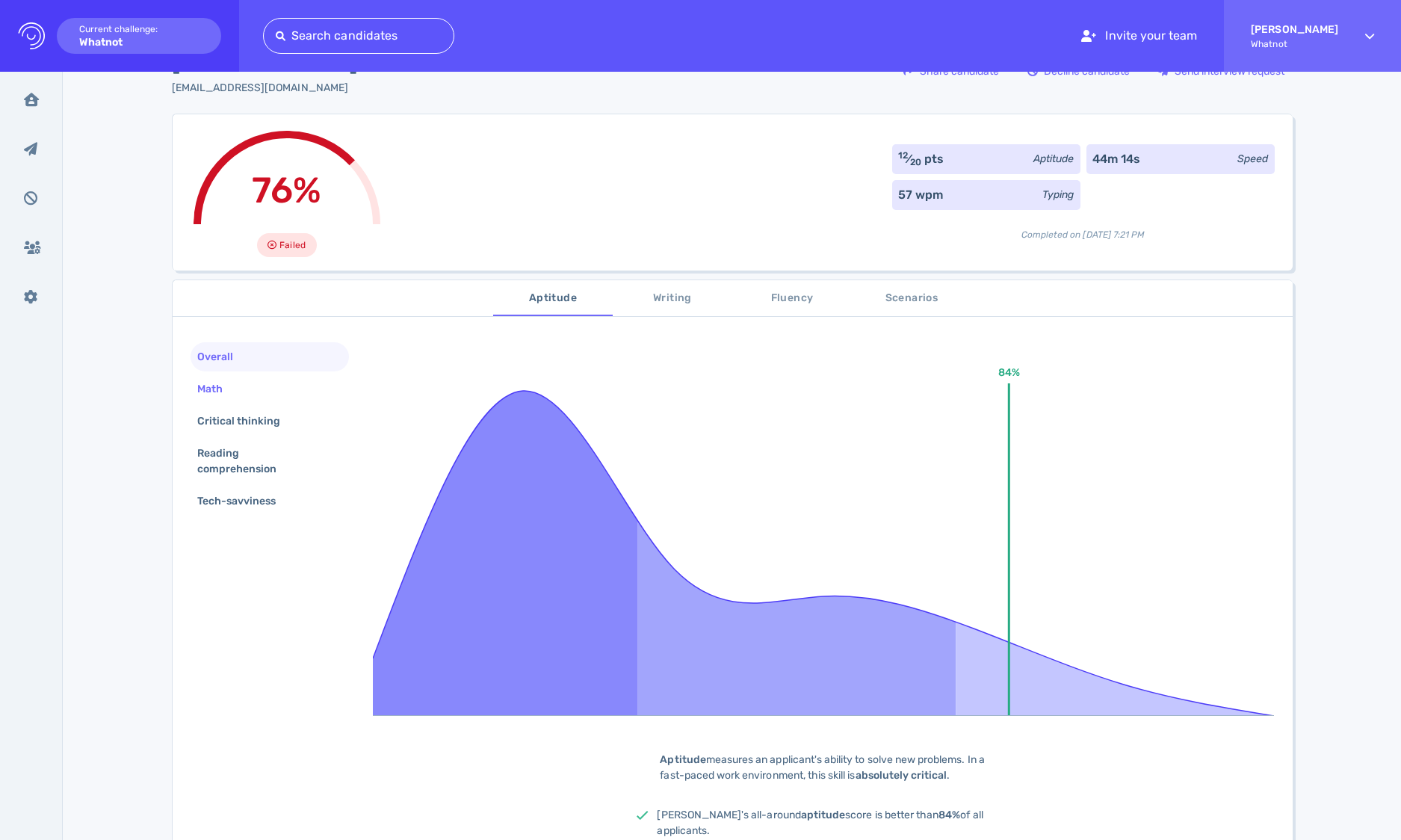
click at [274, 382] on div "Math" at bounding box center [270, 389] width 159 height 29
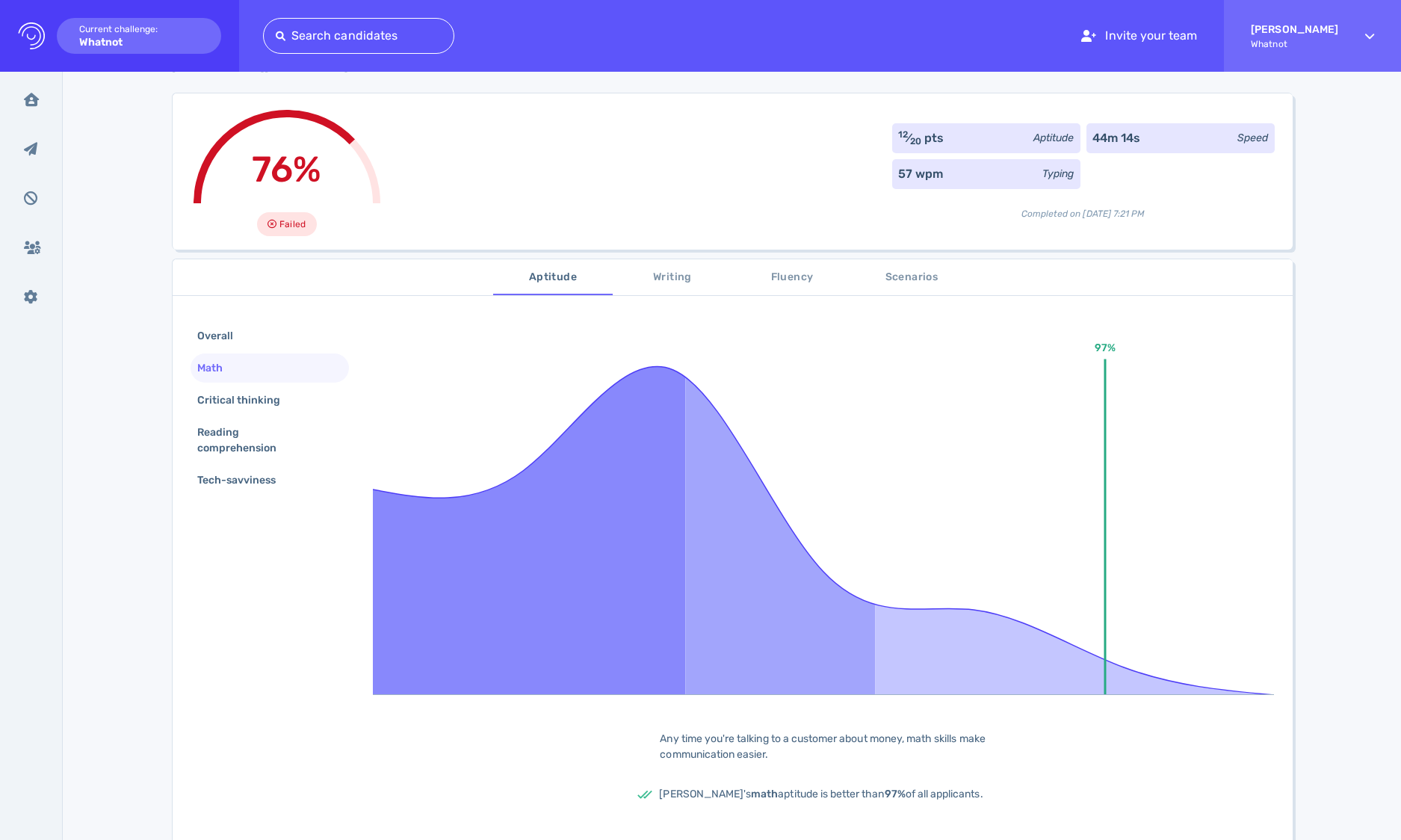
scroll to position [80, 0]
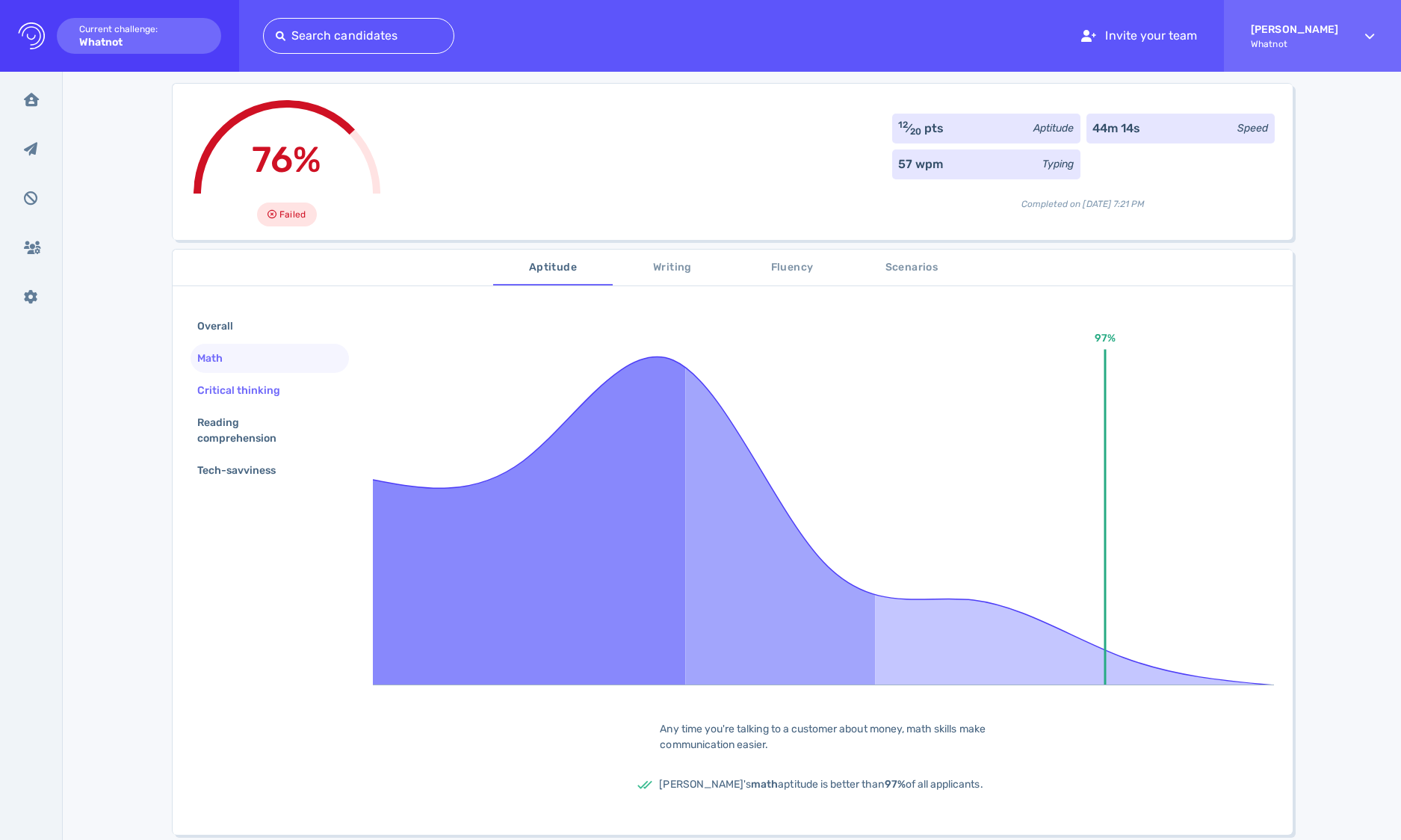
click at [276, 394] on div "Critical thinking" at bounding box center [246, 390] width 104 height 22
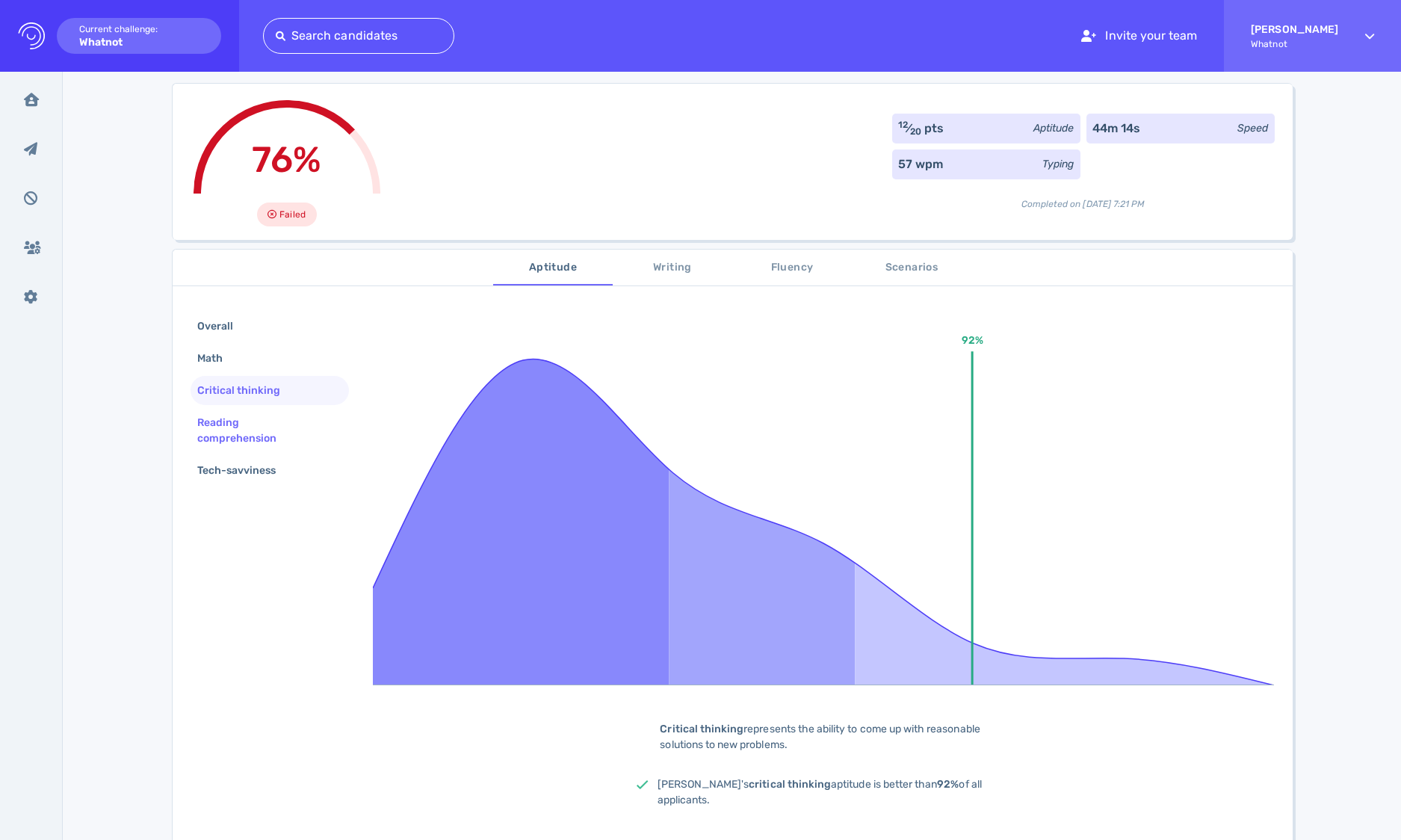
click at [283, 420] on div "Reading comprehension" at bounding box center [264, 430] width 140 height 37
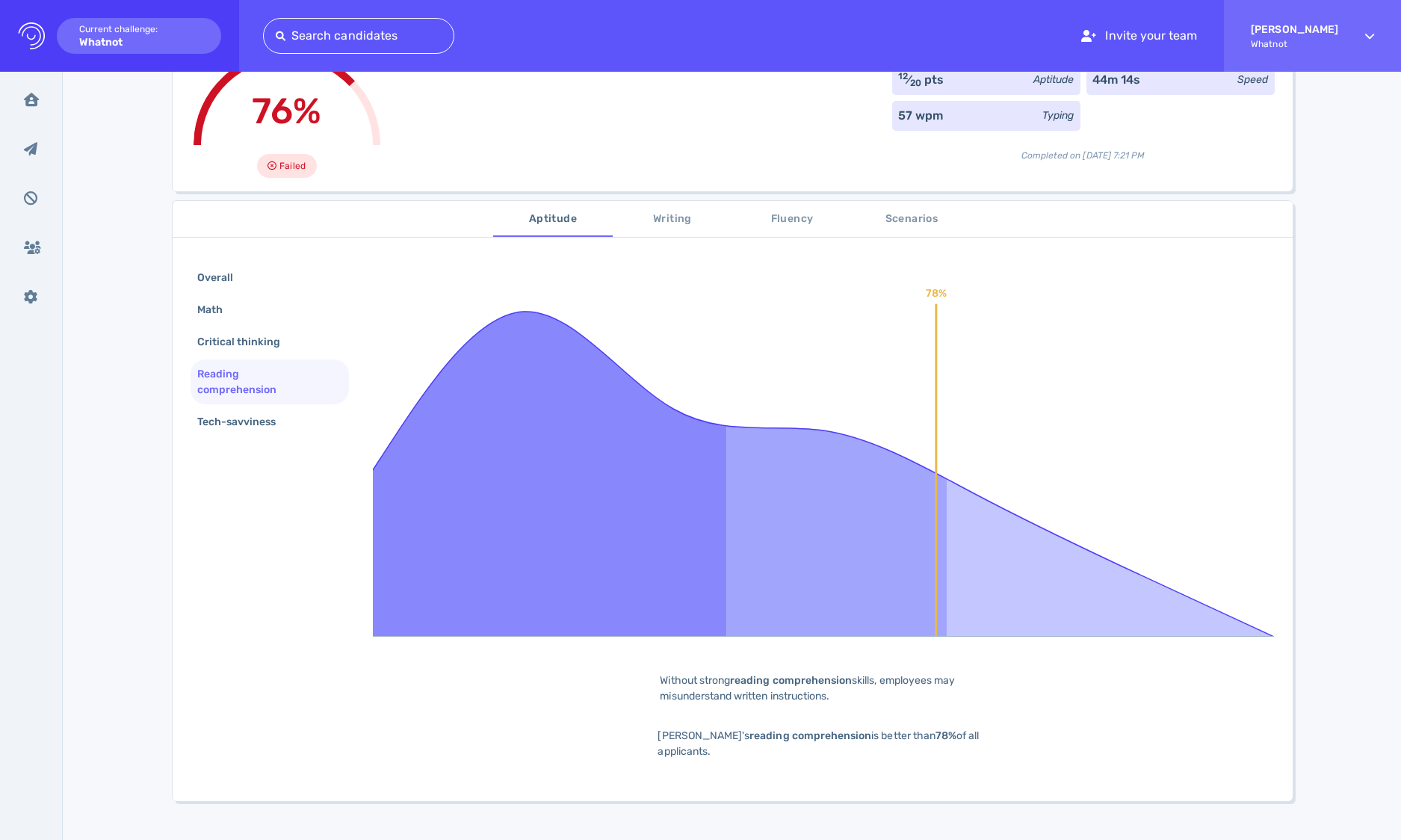
scroll to position [136, 0]
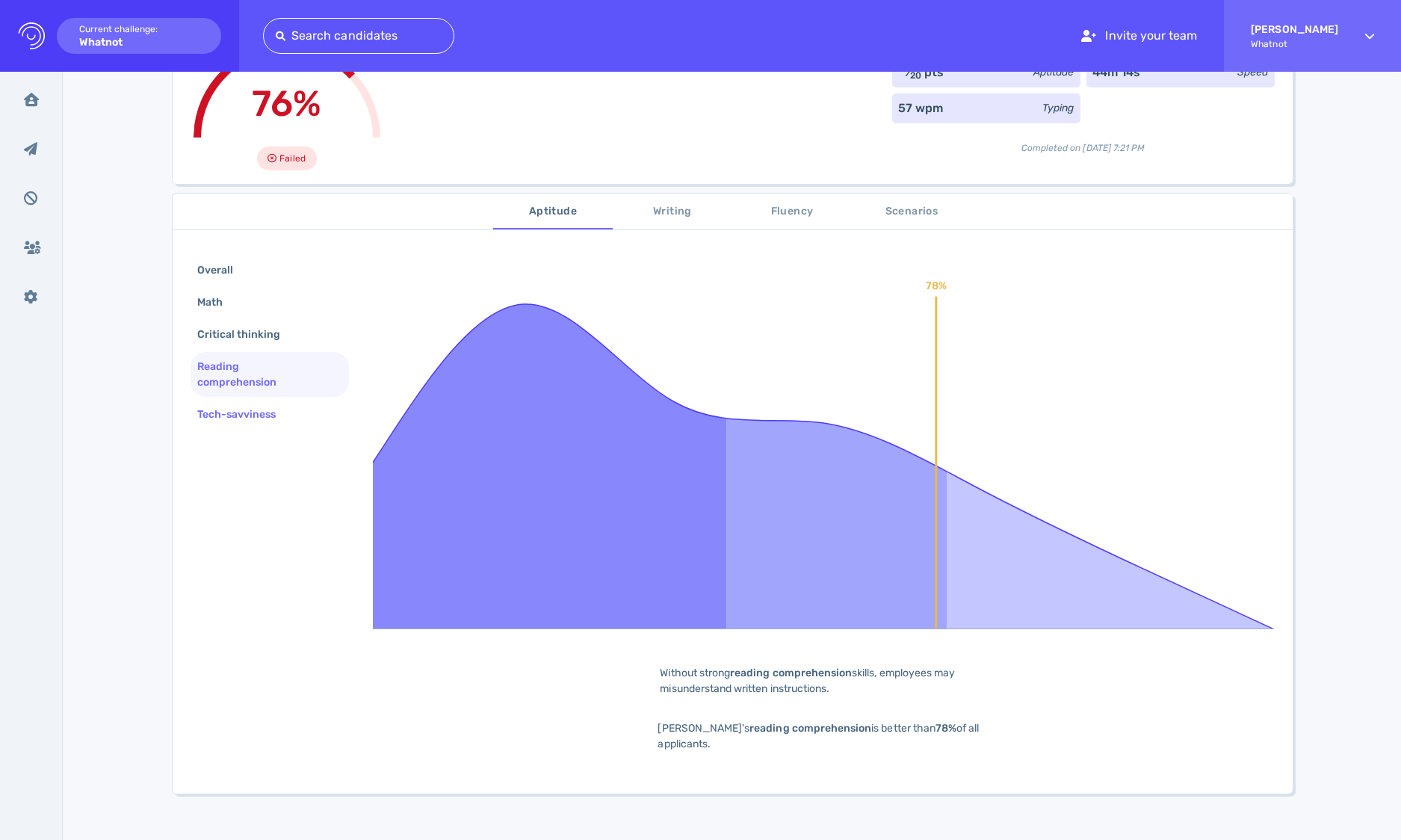
click at [274, 413] on div "Tech-savviness" at bounding box center [244, 414] width 100 height 22
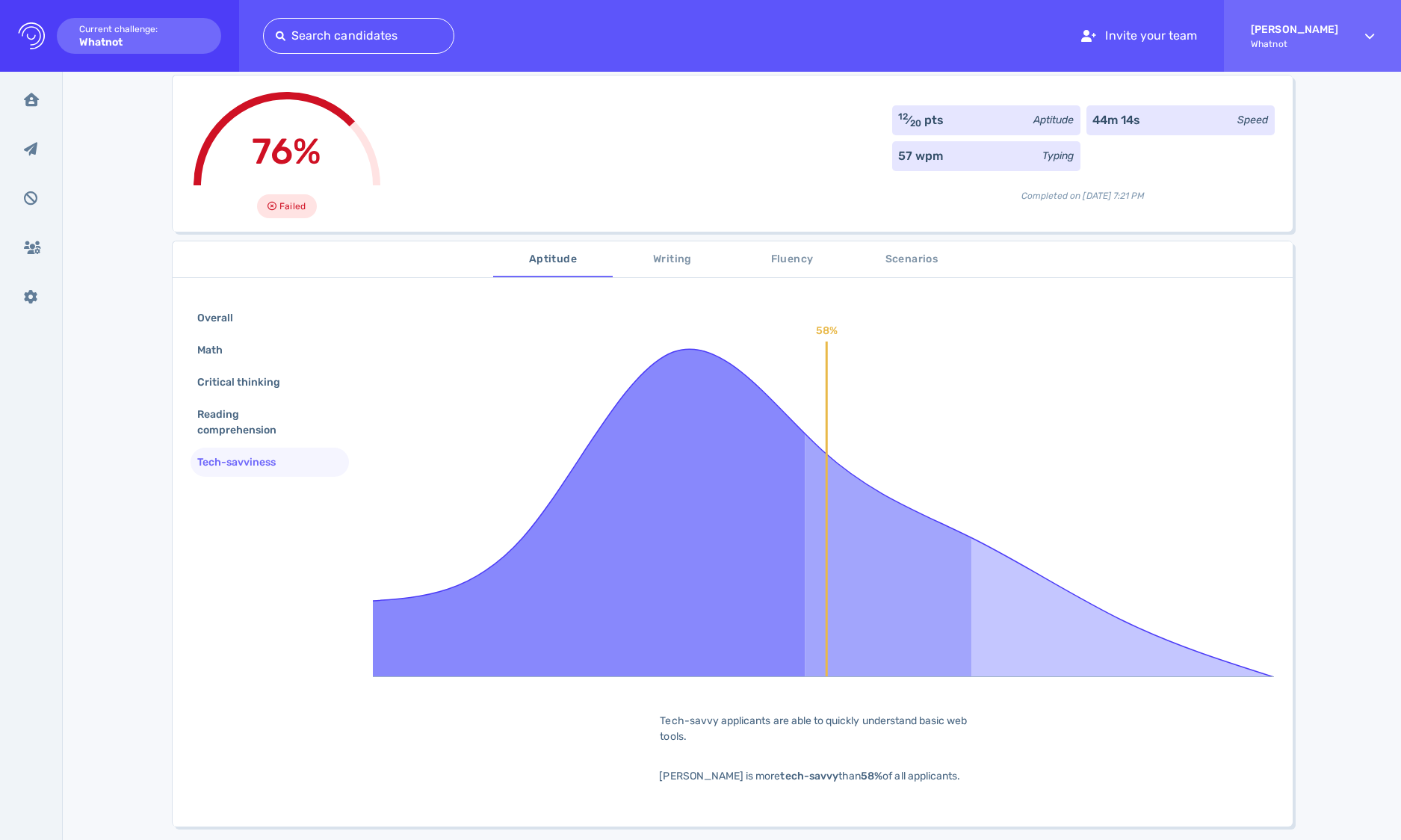
scroll to position [73, 0]
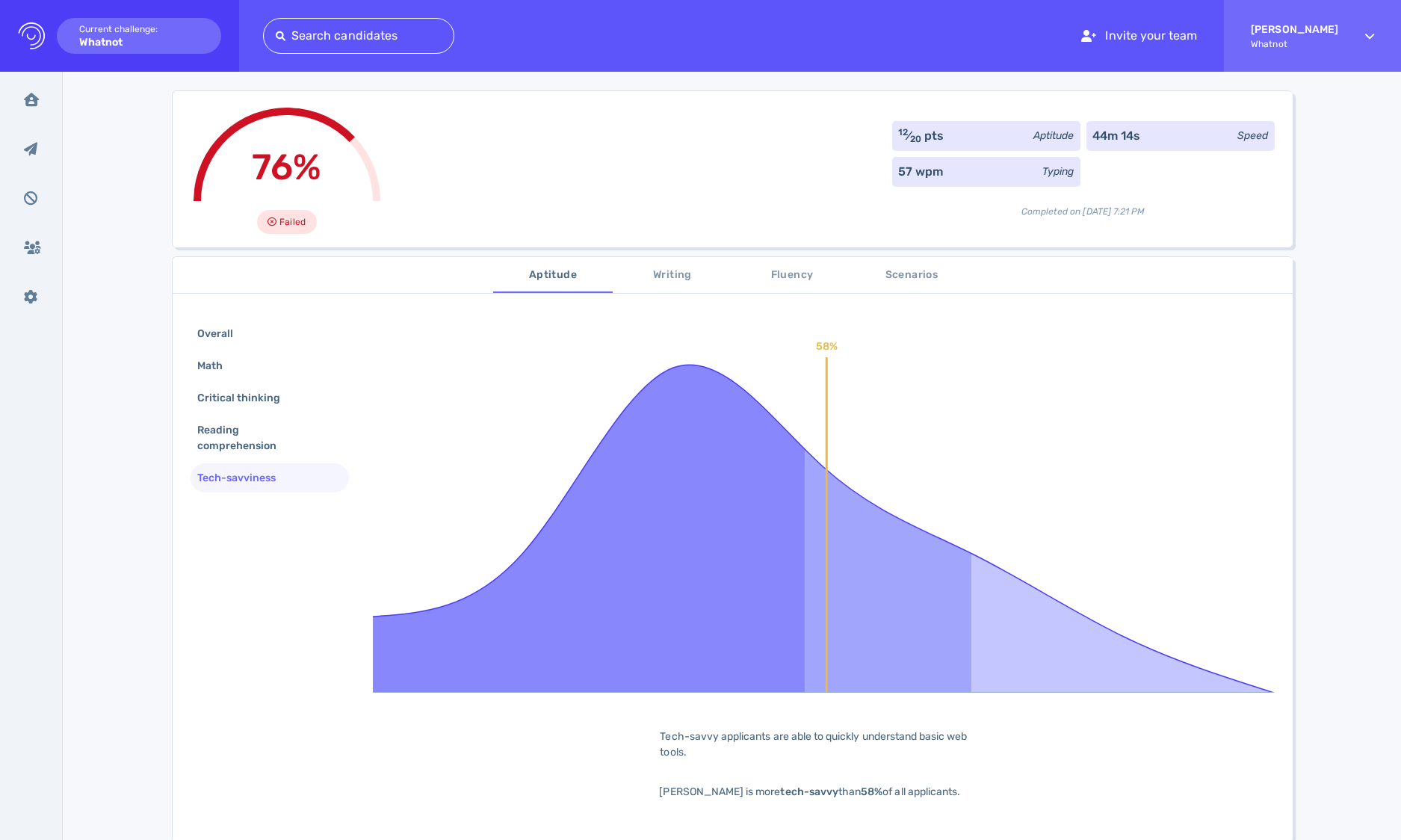
click at [674, 274] on span "Writing" at bounding box center [673, 275] width 102 height 19
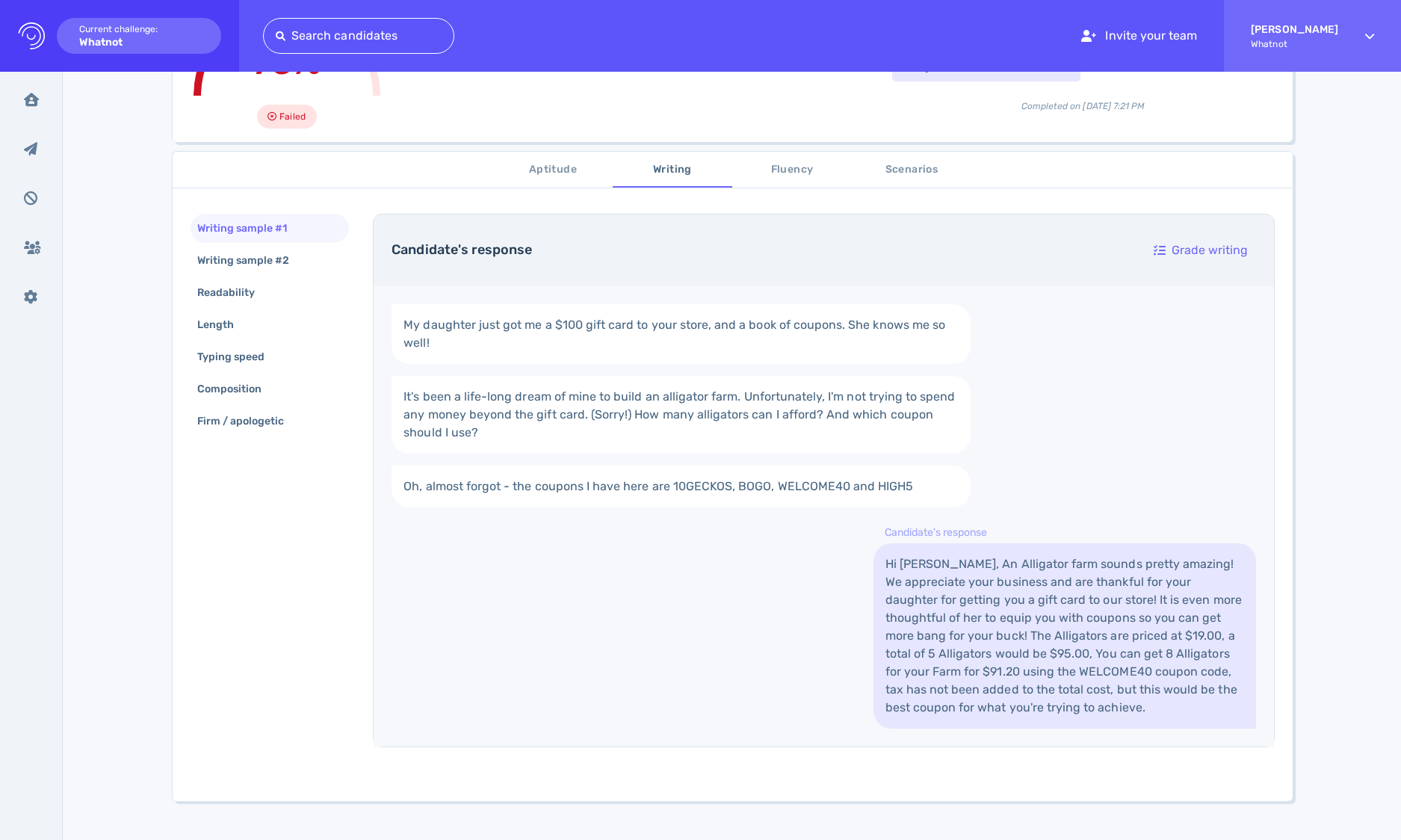
scroll to position [195, 0]
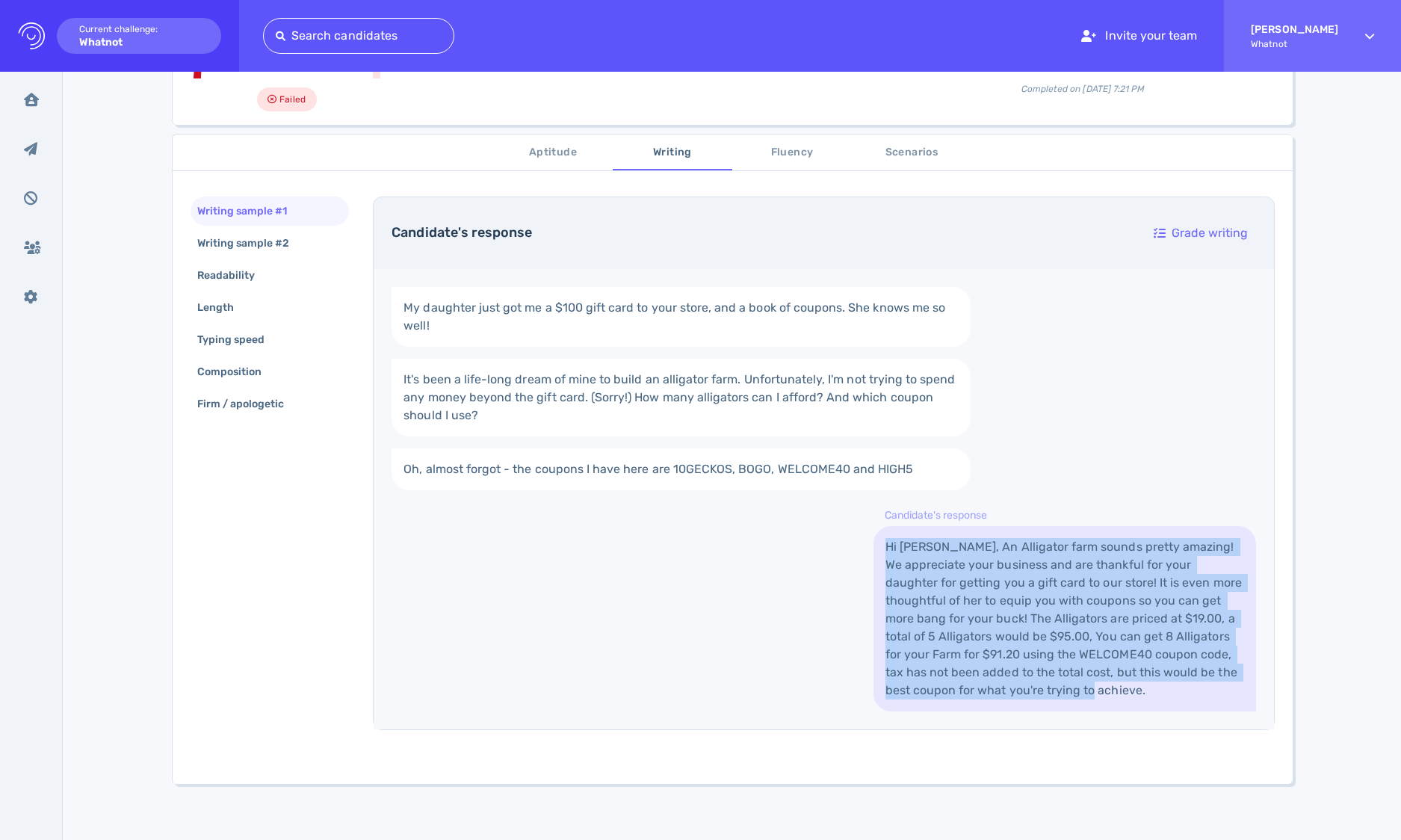
drag, startPoint x: 879, startPoint y: 546, endPoint x: 1064, endPoint y: 682, distance: 229.6
click at [1064, 682] on link "Hi [PERSON_NAME], An Alligator farm sounds pretty amazing! We appreciate your b…" at bounding box center [1064, 618] width 382 height 185
click at [1023, 575] on link "Hi [PERSON_NAME], An Alligator farm sounds pretty amazing! We appreciate your b…" at bounding box center [1064, 618] width 382 height 185
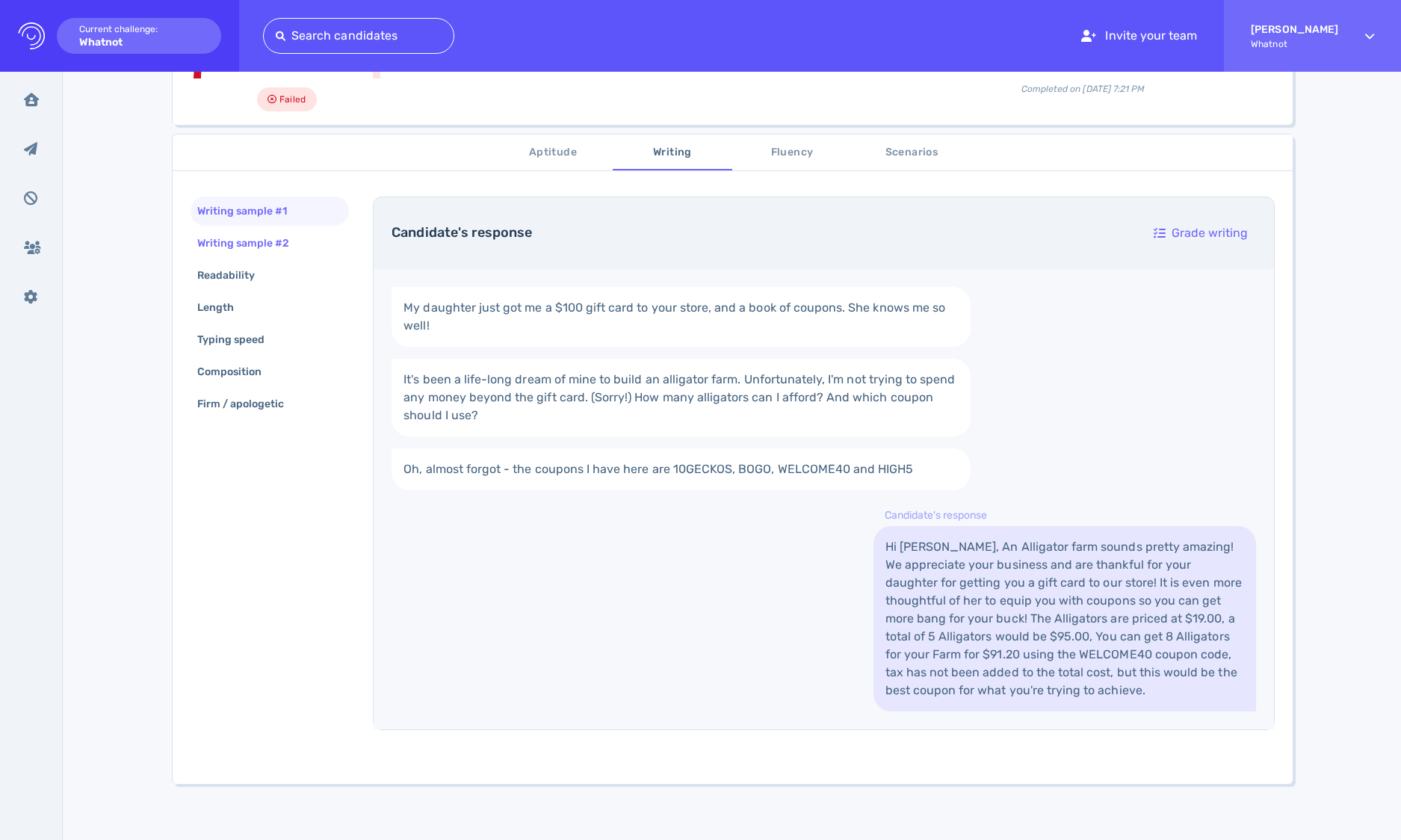
click at [289, 241] on div "Writing sample #2" at bounding box center [251, 243] width 113 height 22
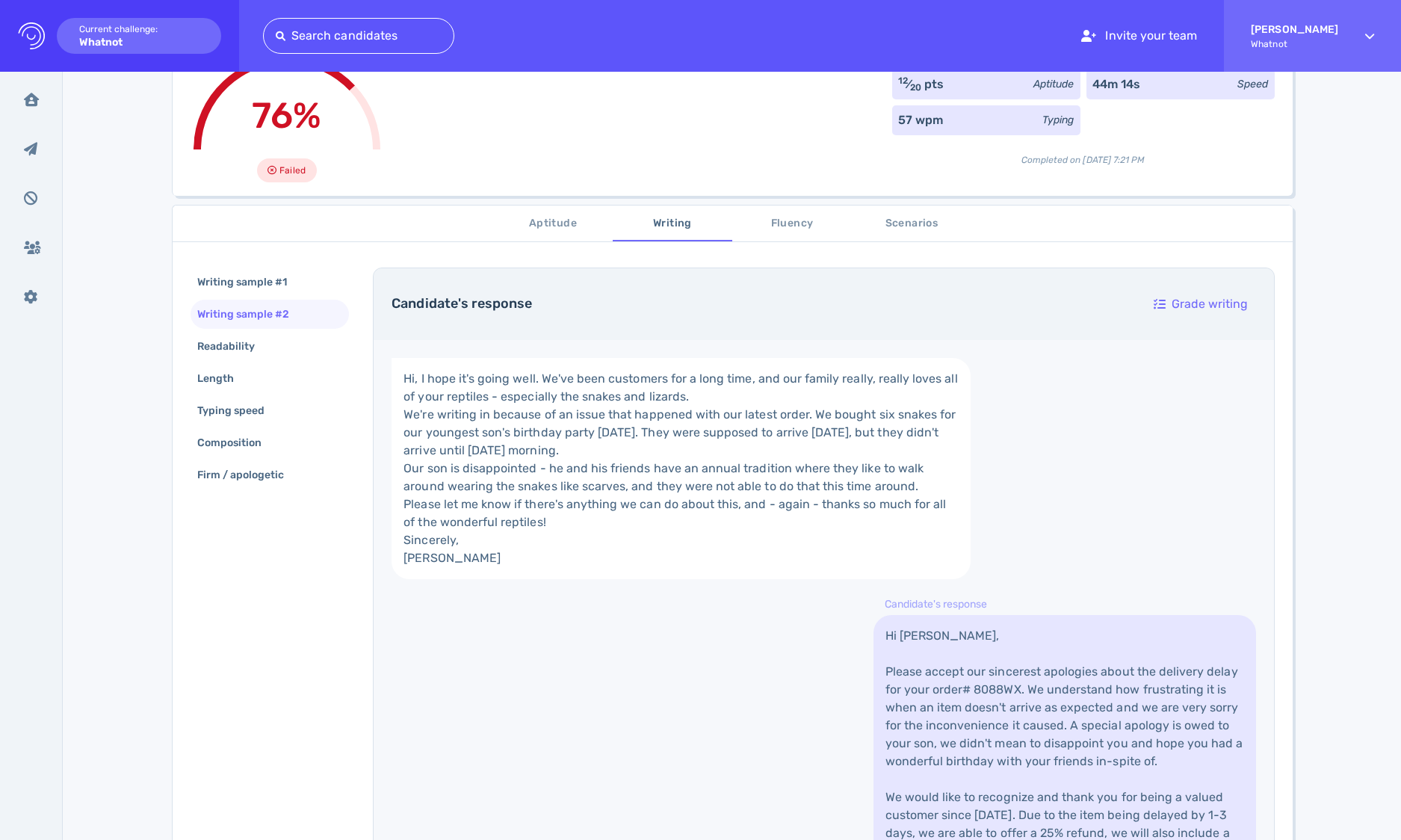
scroll to position [133, 0]
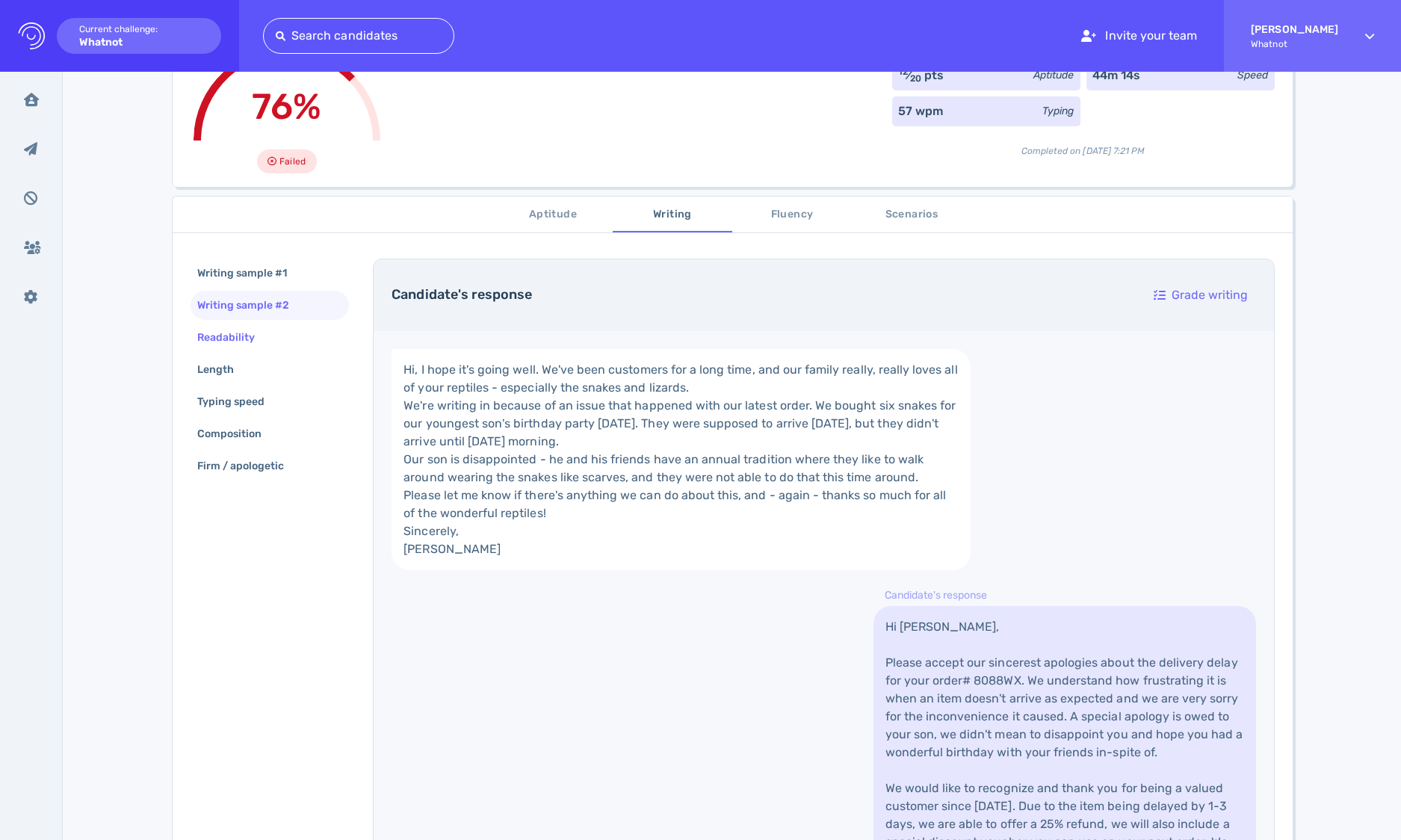
click at [241, 330] on div "Readability" at bounding box center [234, 337] width 79 height 22
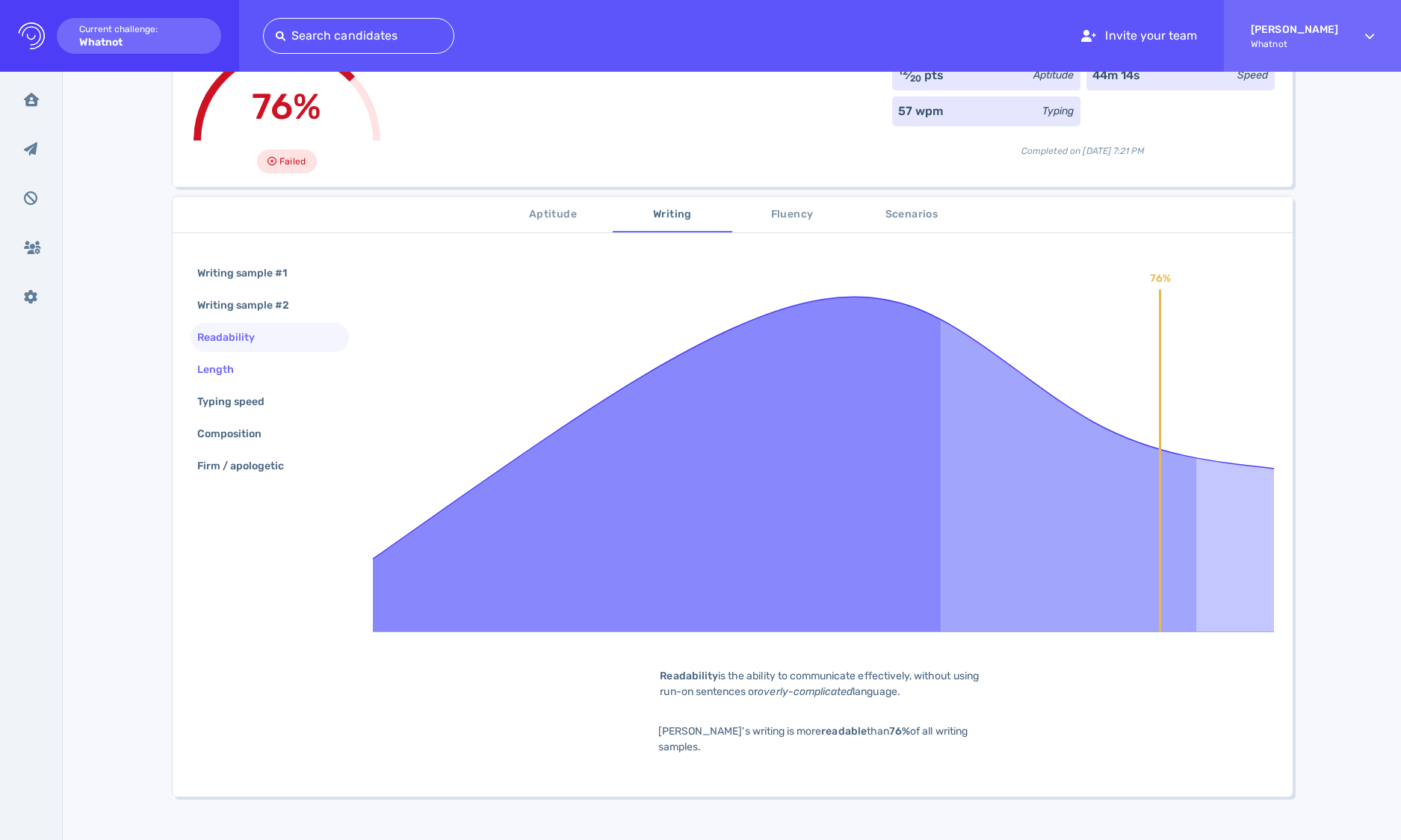
click at [255, 365] on div "Length" at bounding box center [270, 369] width 159 height 29
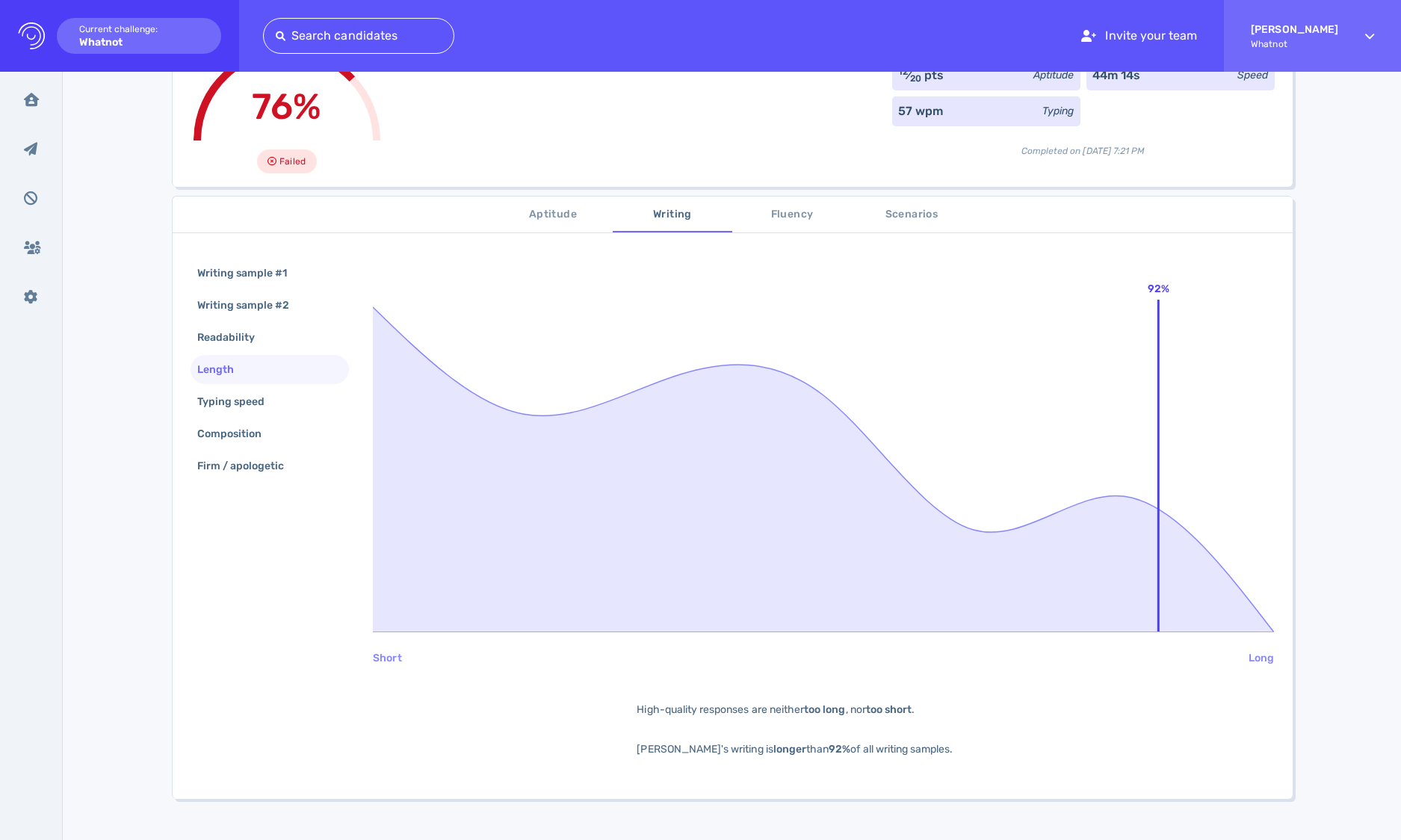
scroll to position [167, 0]
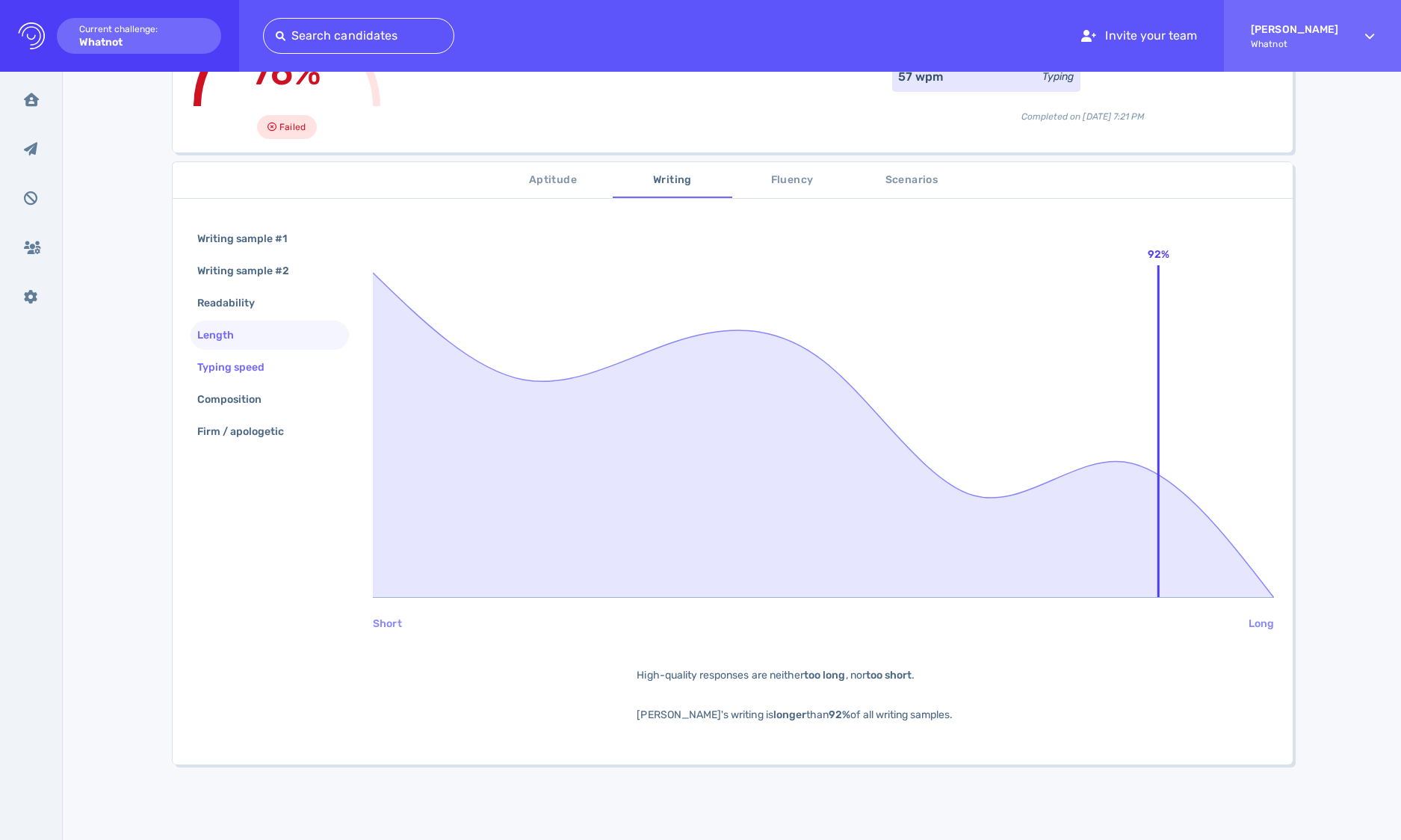
click at [270, 367] on div "Typing speed" at bounding box center [238, 367] width 89 height 22
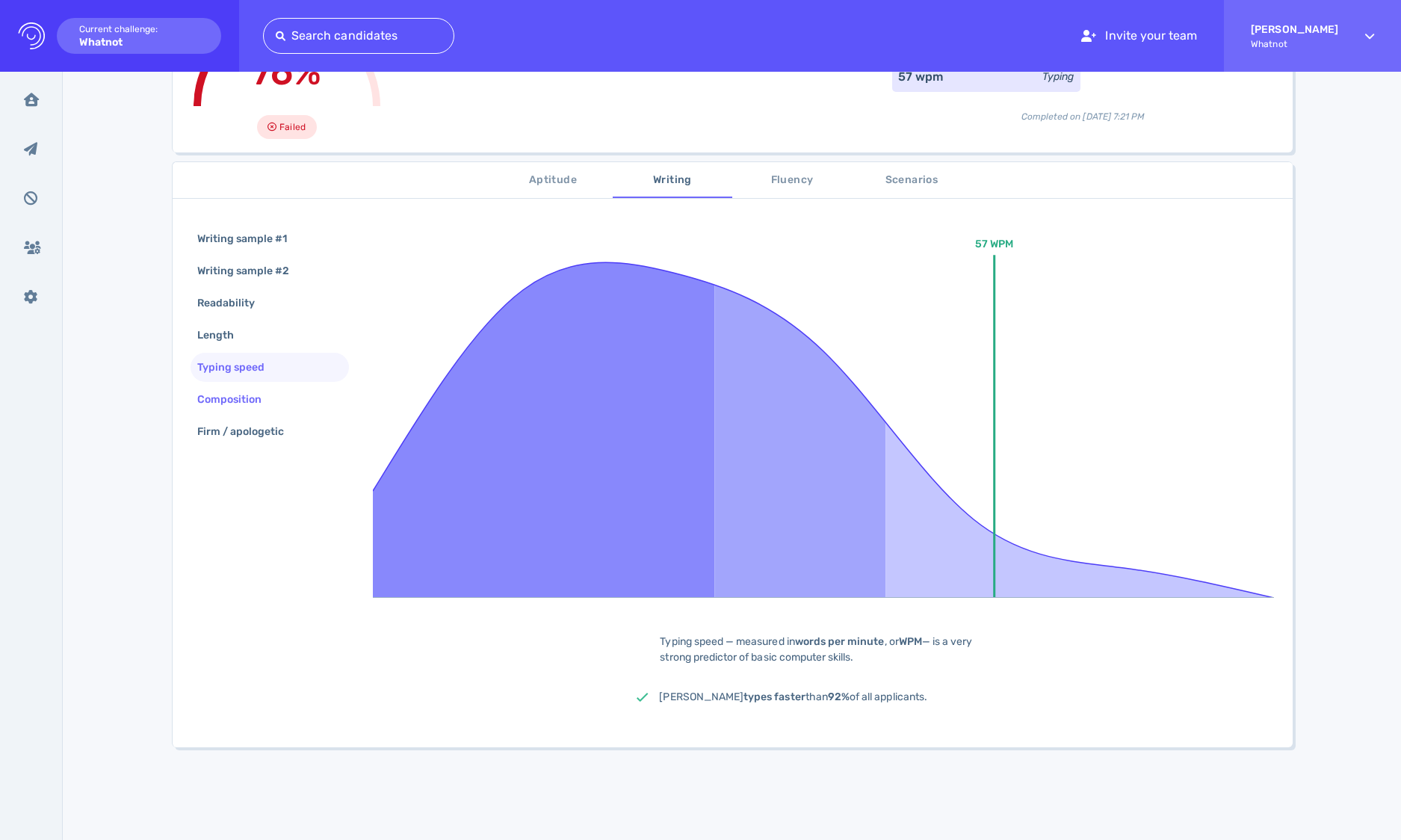
click at [240, 389] on div "Composition" at bounding box center [237, 399] width 86 height 22
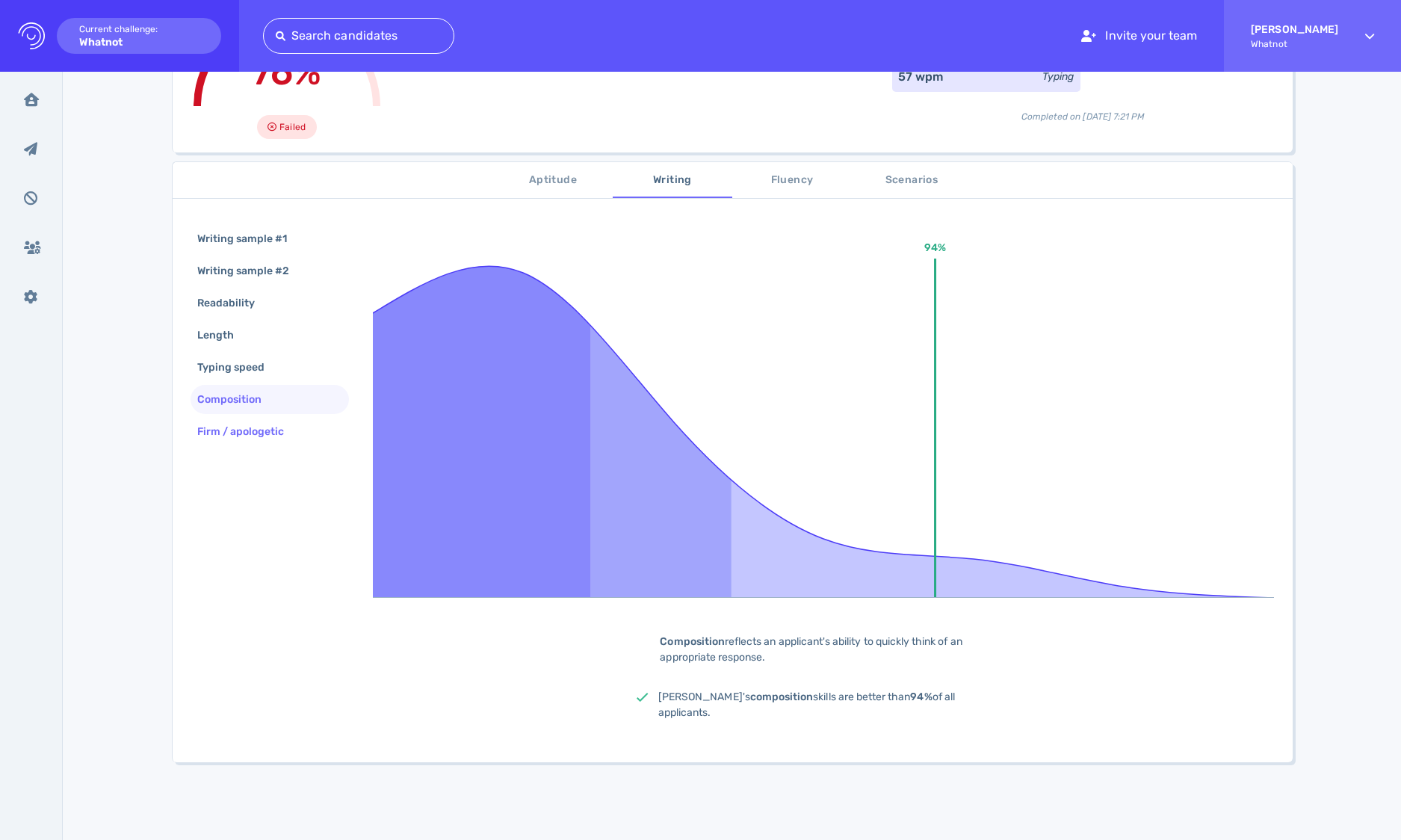
click at [263, 428] on div "Firm / apologetic" at bounding box center [248, 431] width 108 height 22
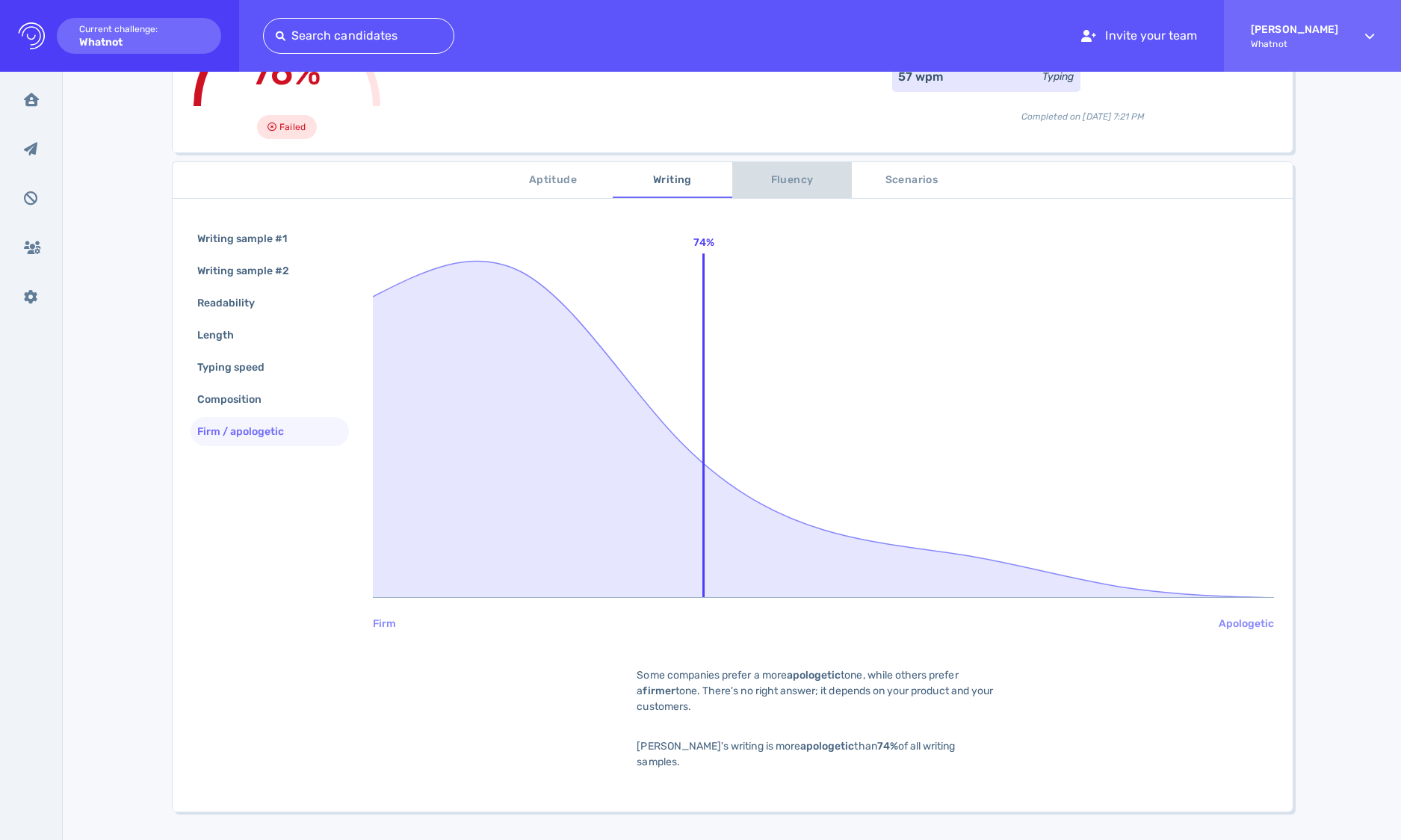
click at [791, 176] on span "Fluency" at bounding box center [792, 180] width 102 height 19
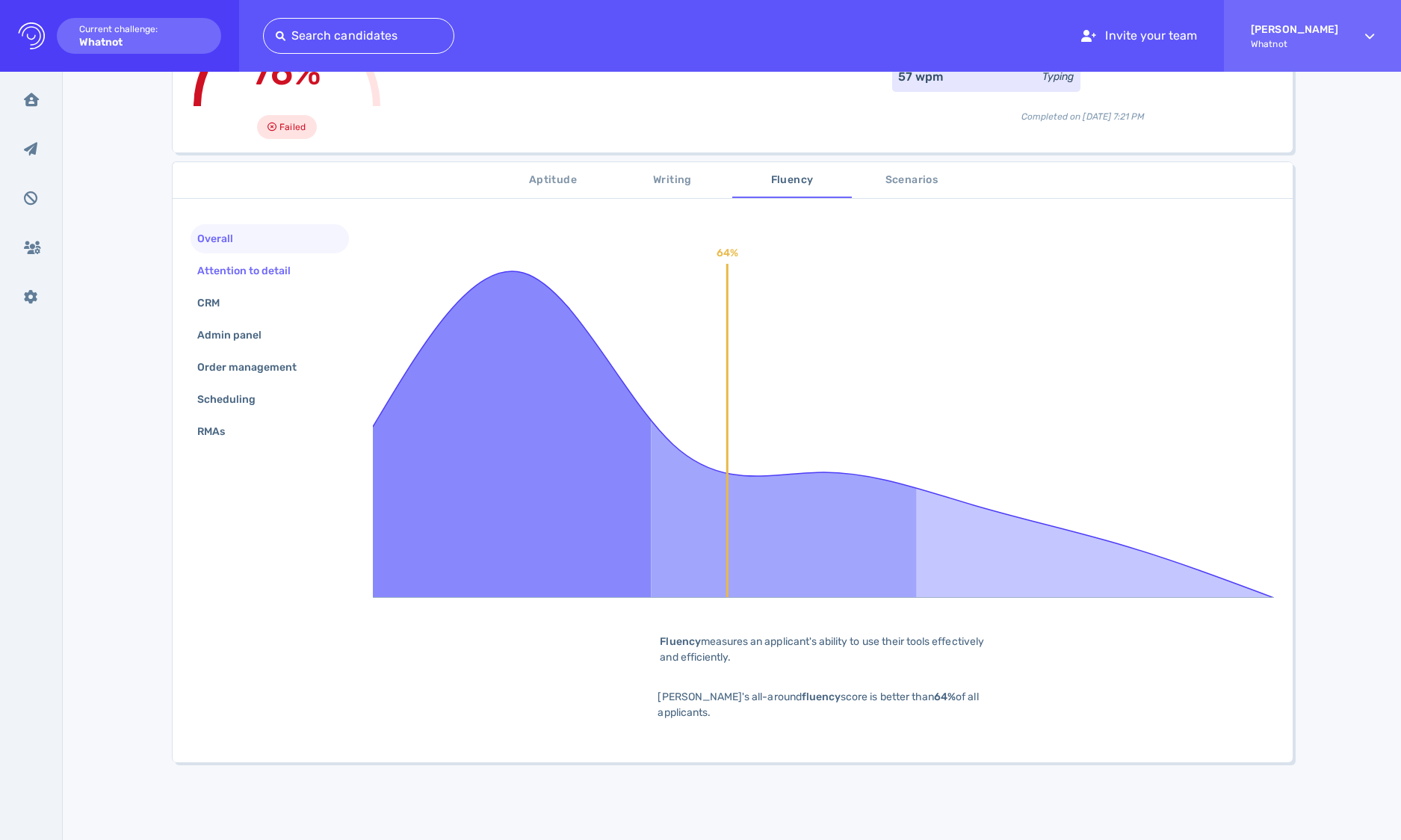
click at [264, 266] on div "Attention to detail" at bounding box center [251, 271] width 115 height 22
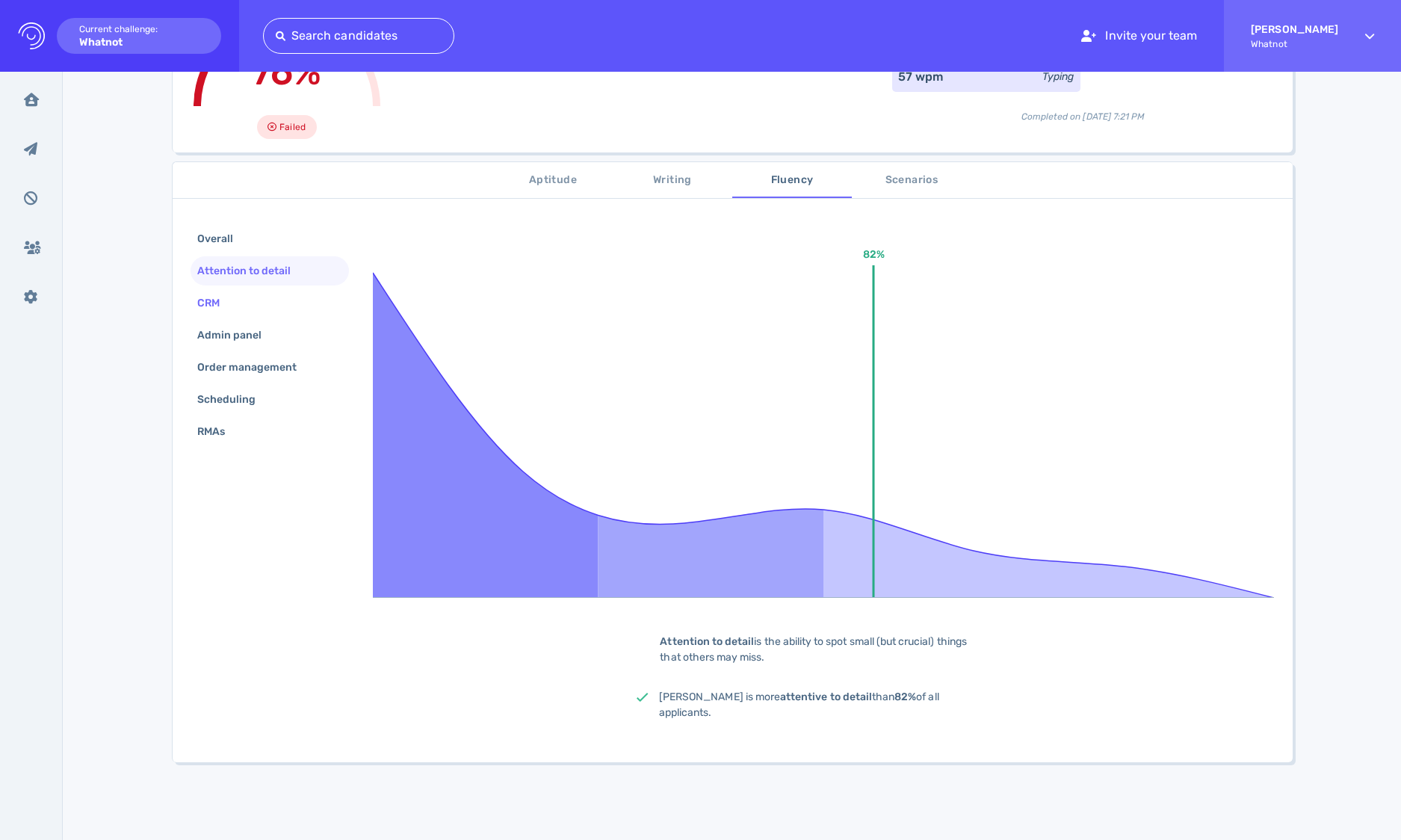
click at [243, 308] on div "CRM" at bounding box center [270, 303] width 159 height 29
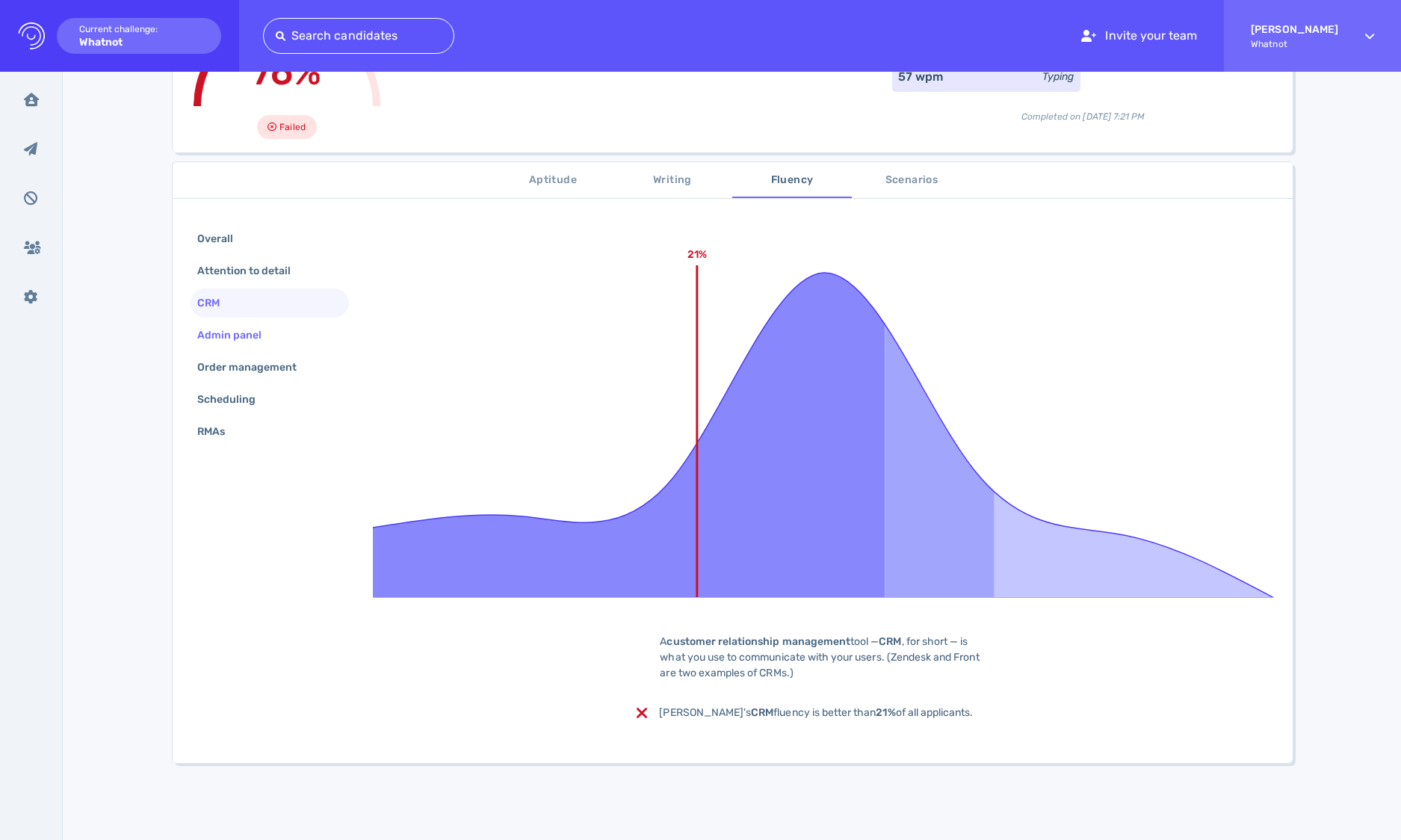
click at [257, 331] on div "Admin panel" at bounding box center [237, 335] width 86 height 22
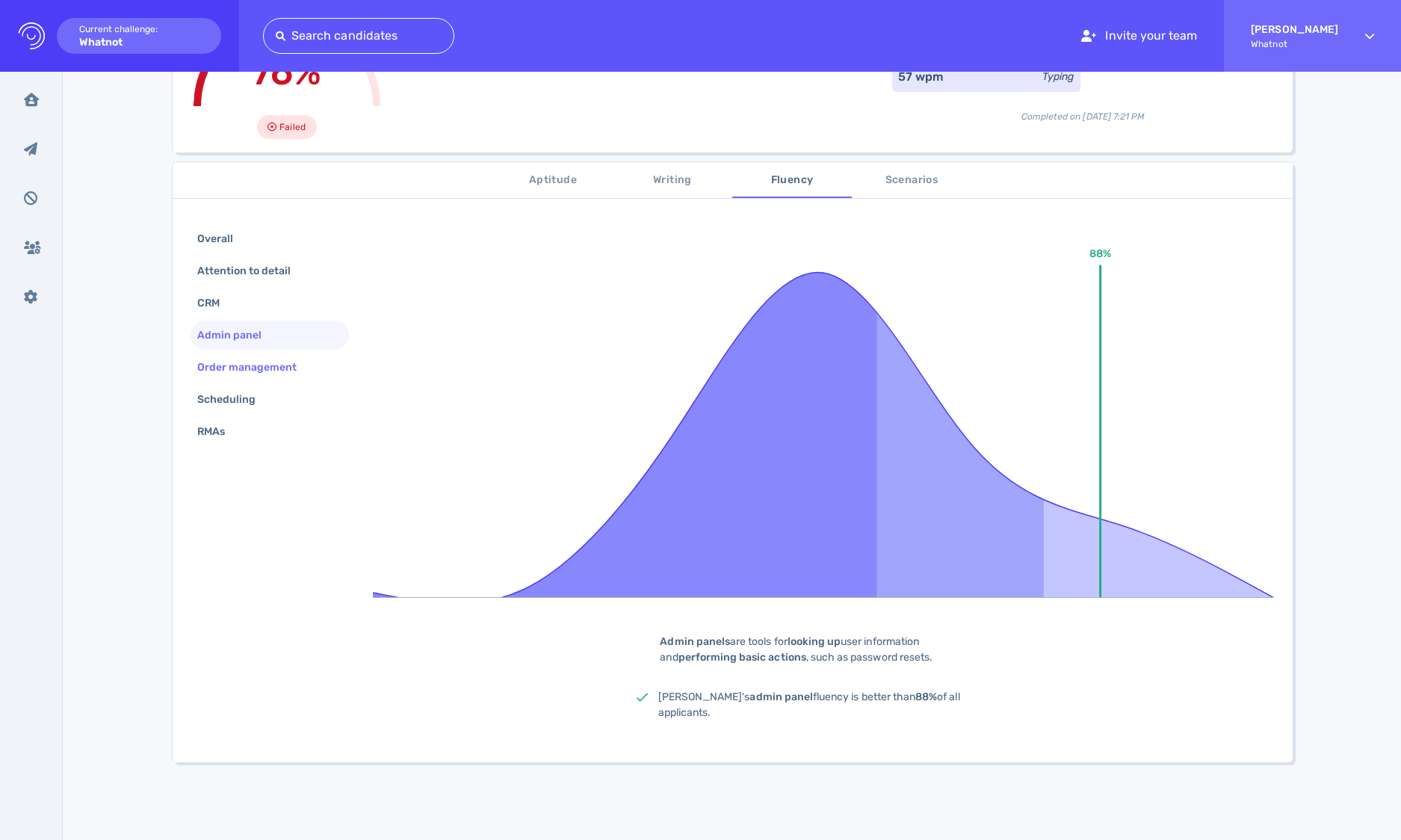
click at [274, 365] on div "Order management" at bounding box center [255, 367] width 121 height 22
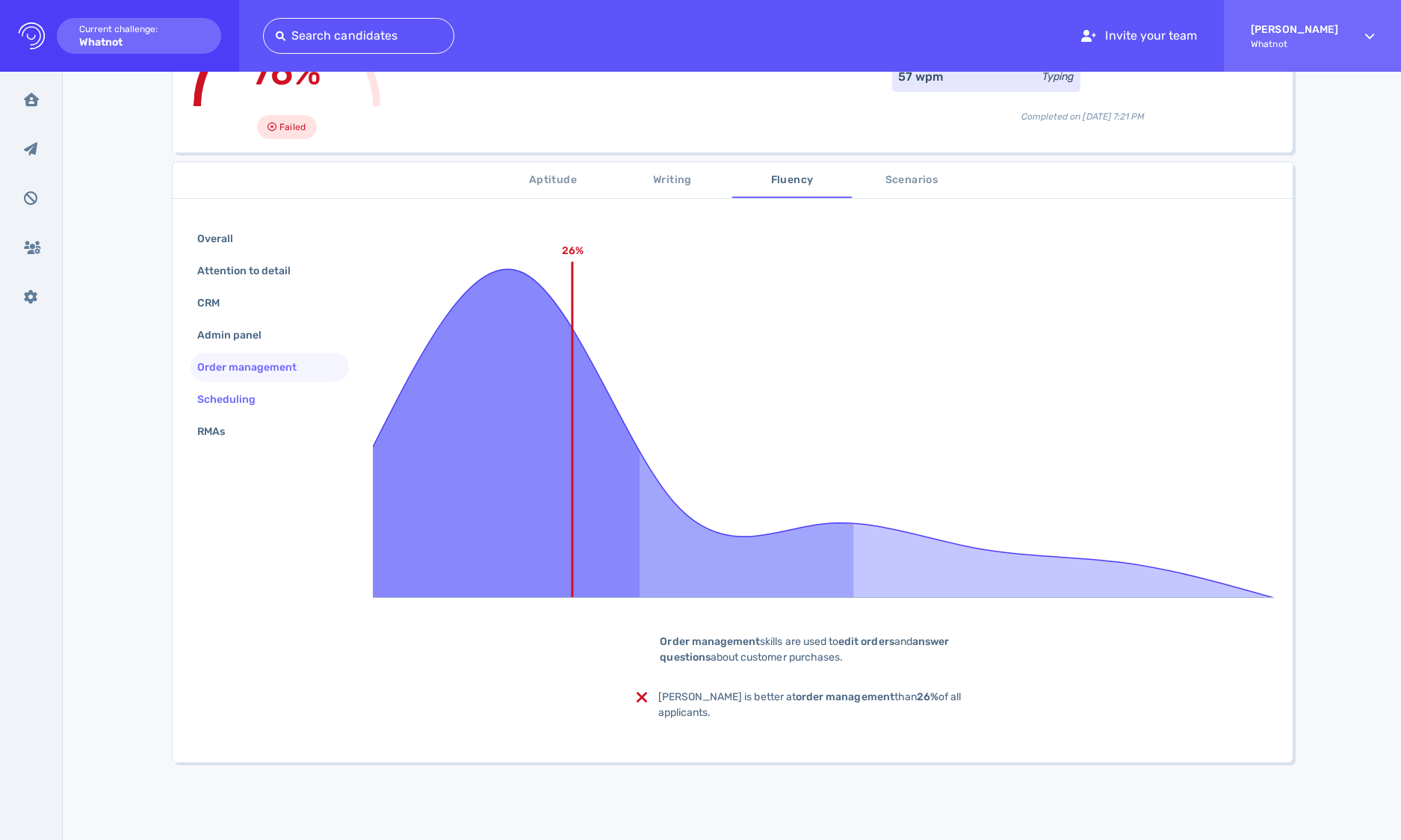
click at [258, 395] on div "Scheduling" at bounding box center [234, 399] width 80 height 22
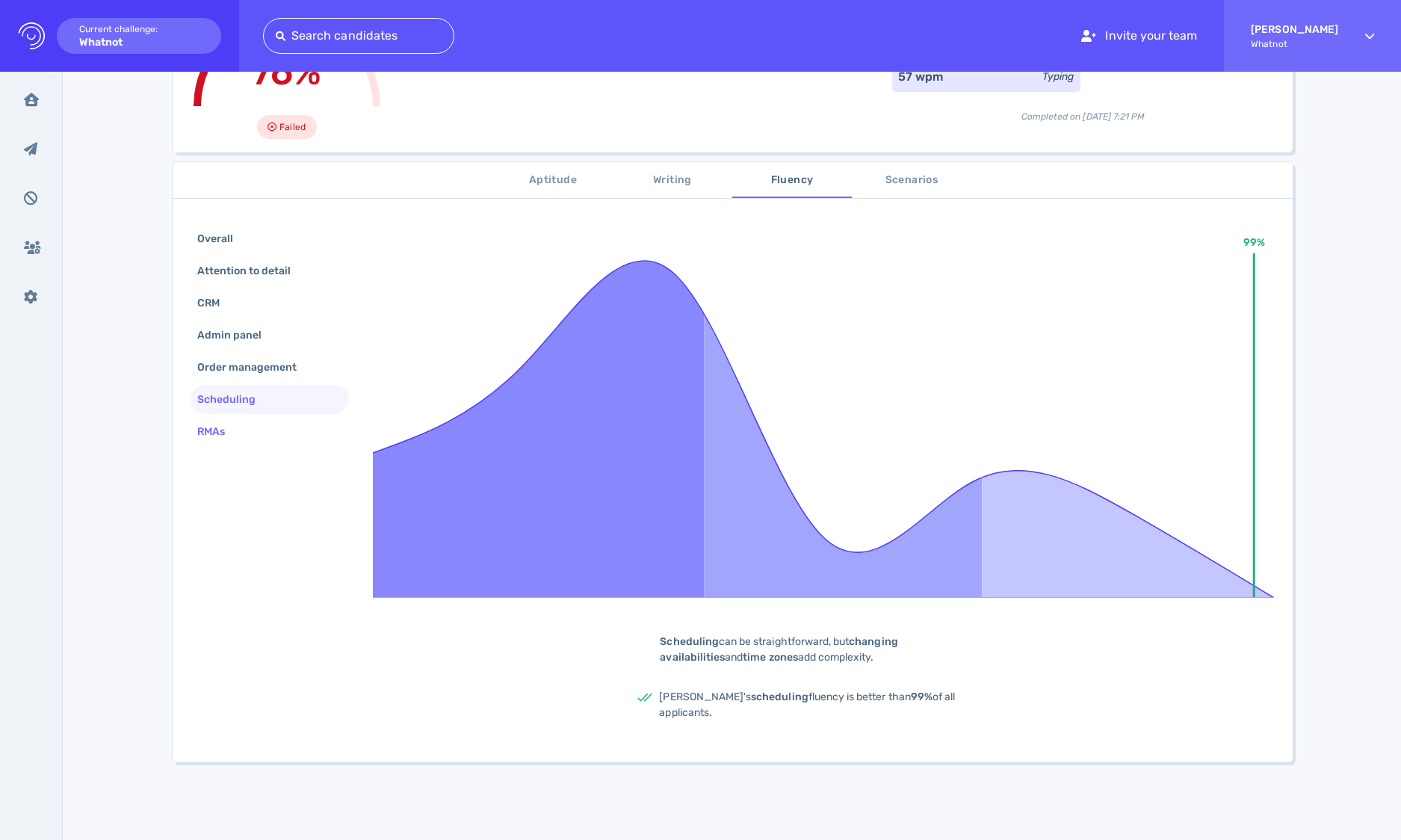
click at [272, 432] on div "RMAs" at bounding box center [270, 432] width 159 height 29
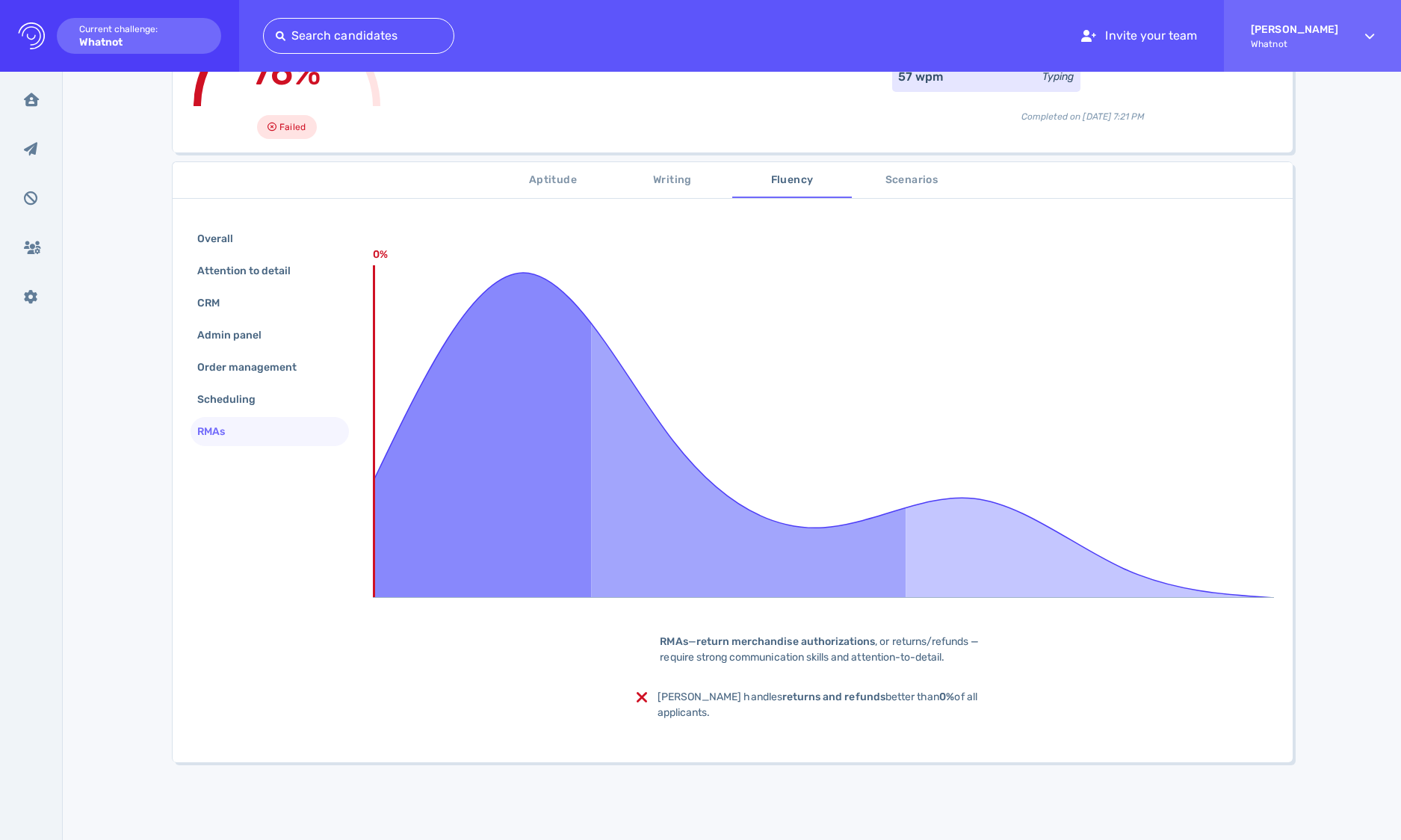
click at [918, 182] on span "Scenarios" at bounding box center [912, 180] width 102 height 19
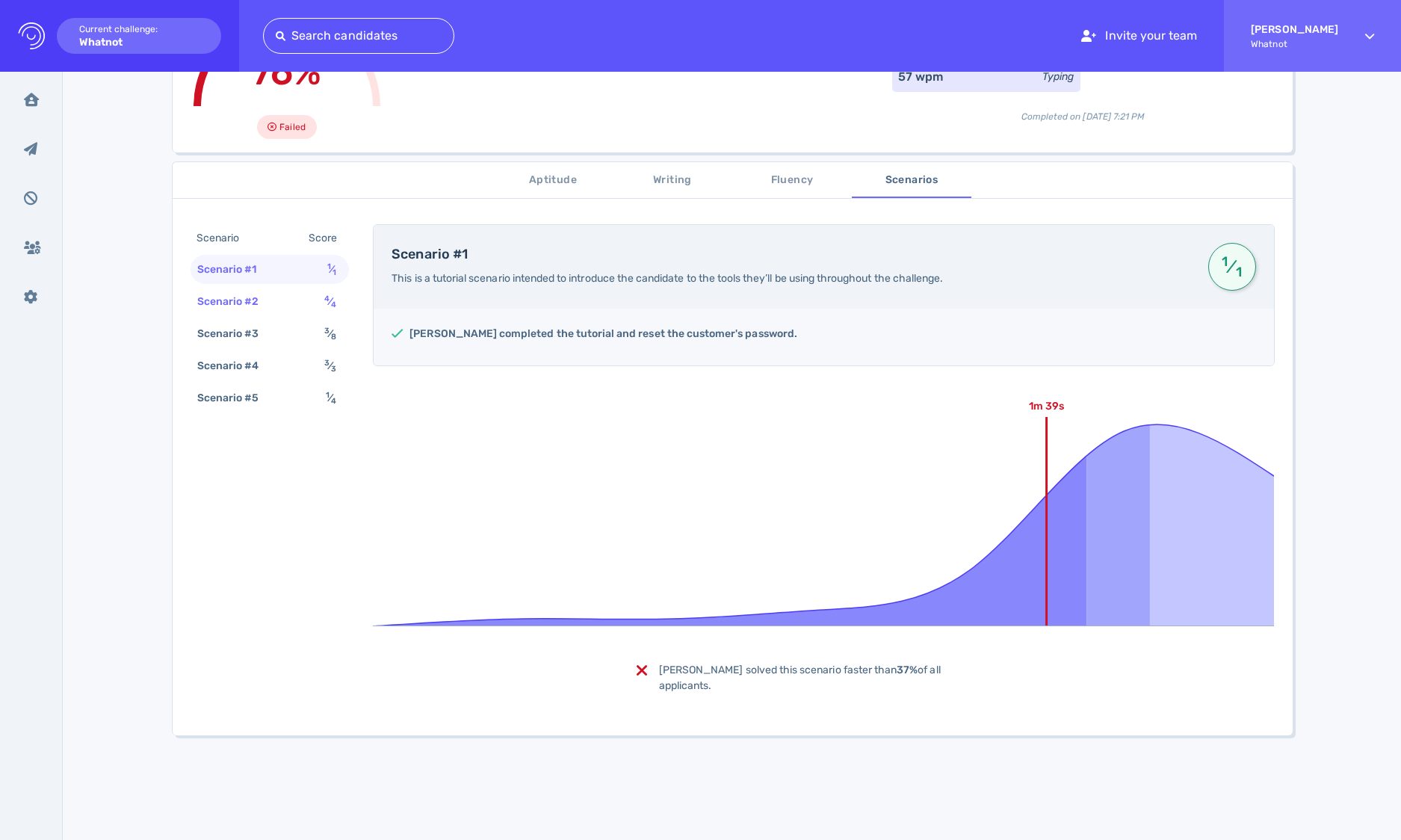
click at [285, 301] on div "Scenario #2 4 ⁄ 4" at bounding box center [270, 302] width 159 height 29
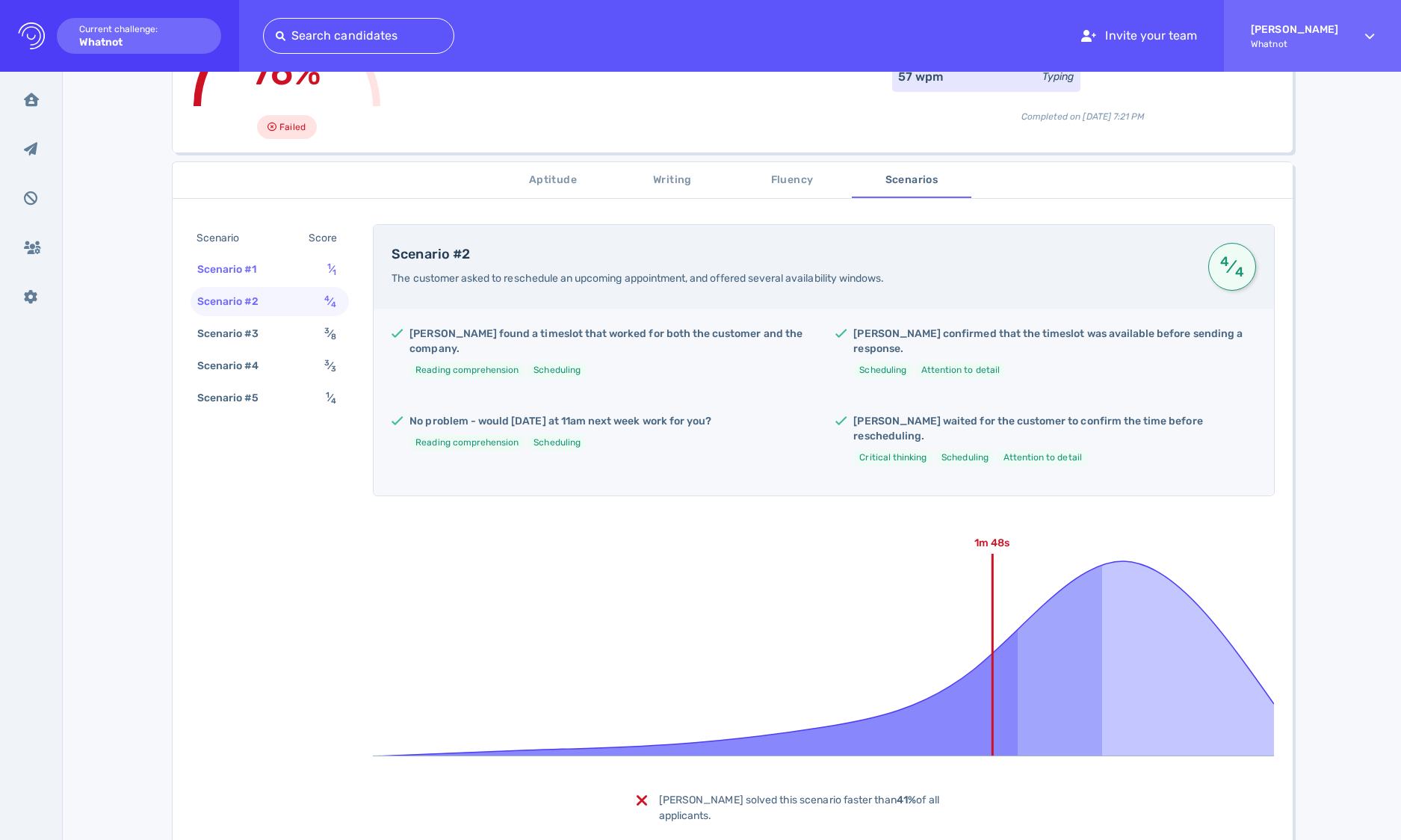
click at [292, 273] on div "Scenario #1 1 ⁄ 1" at bounding box center [270, 269] width 159 height 29
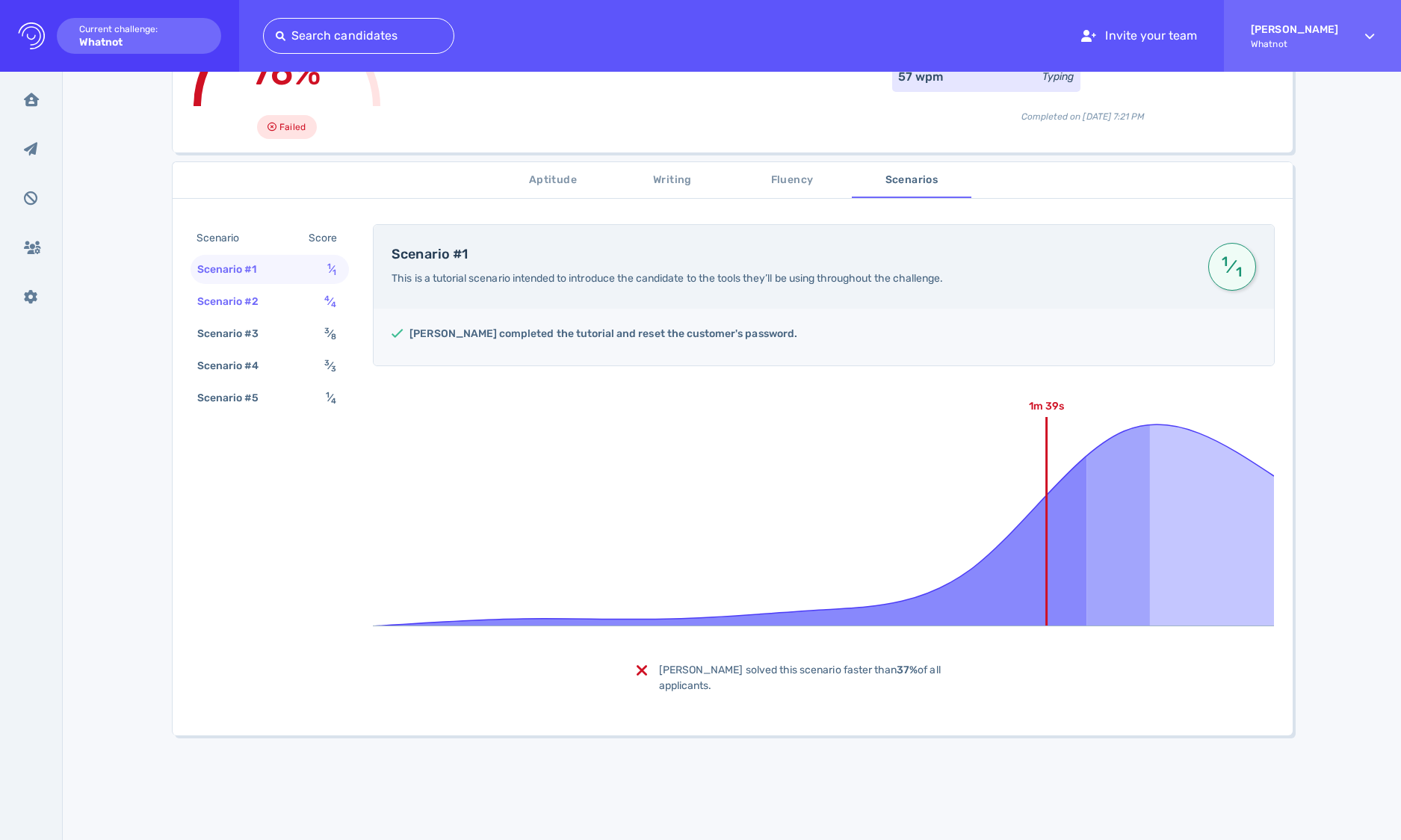
click at [291, 293] on div "Scenario #2 4 ⁄ 4" at bounding box center [270, 302] width 159 height 29
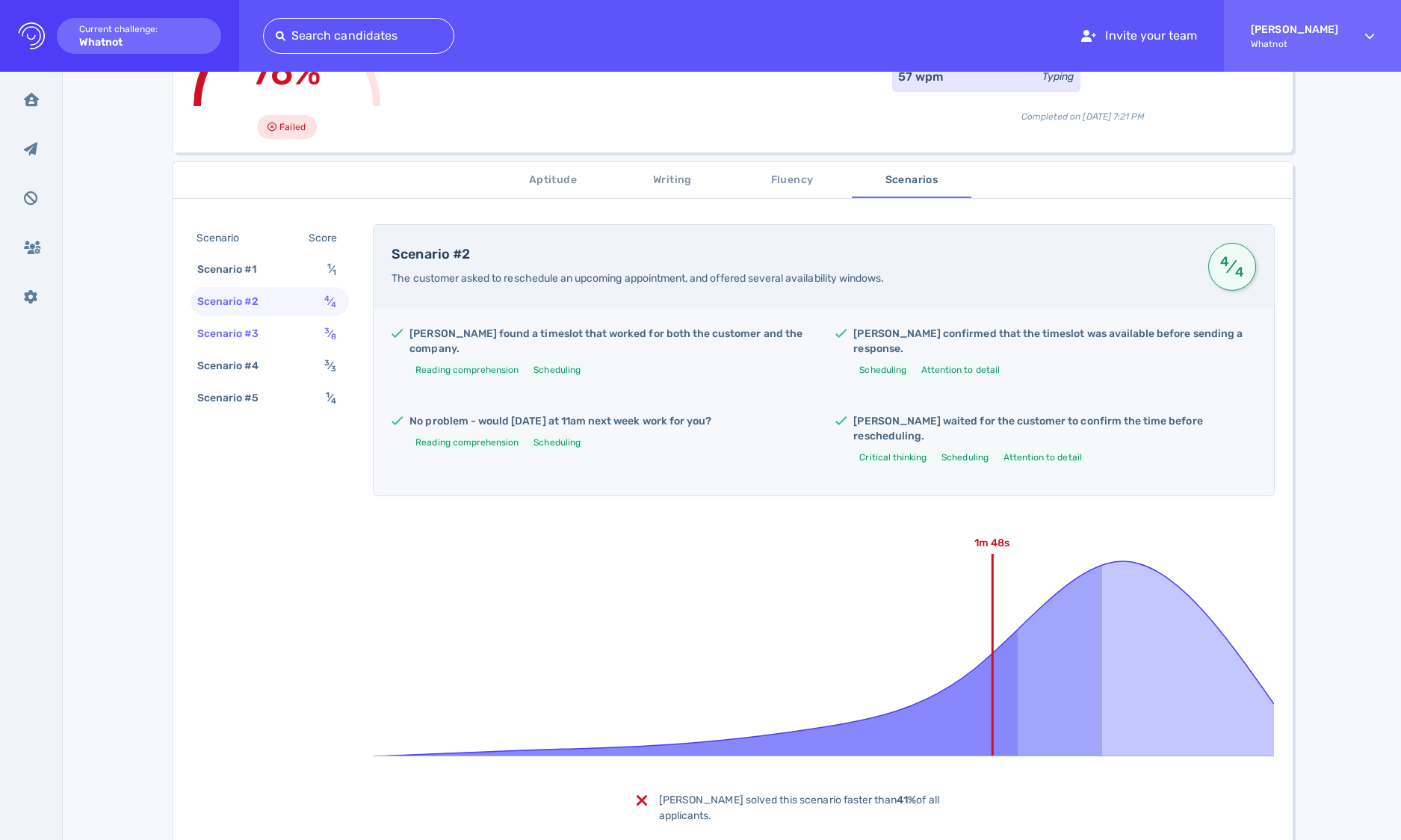
click at [281, 331] on div "Scenario #3 3 ⁄ 8" at bounding box center [270, 334] width 159 height 29
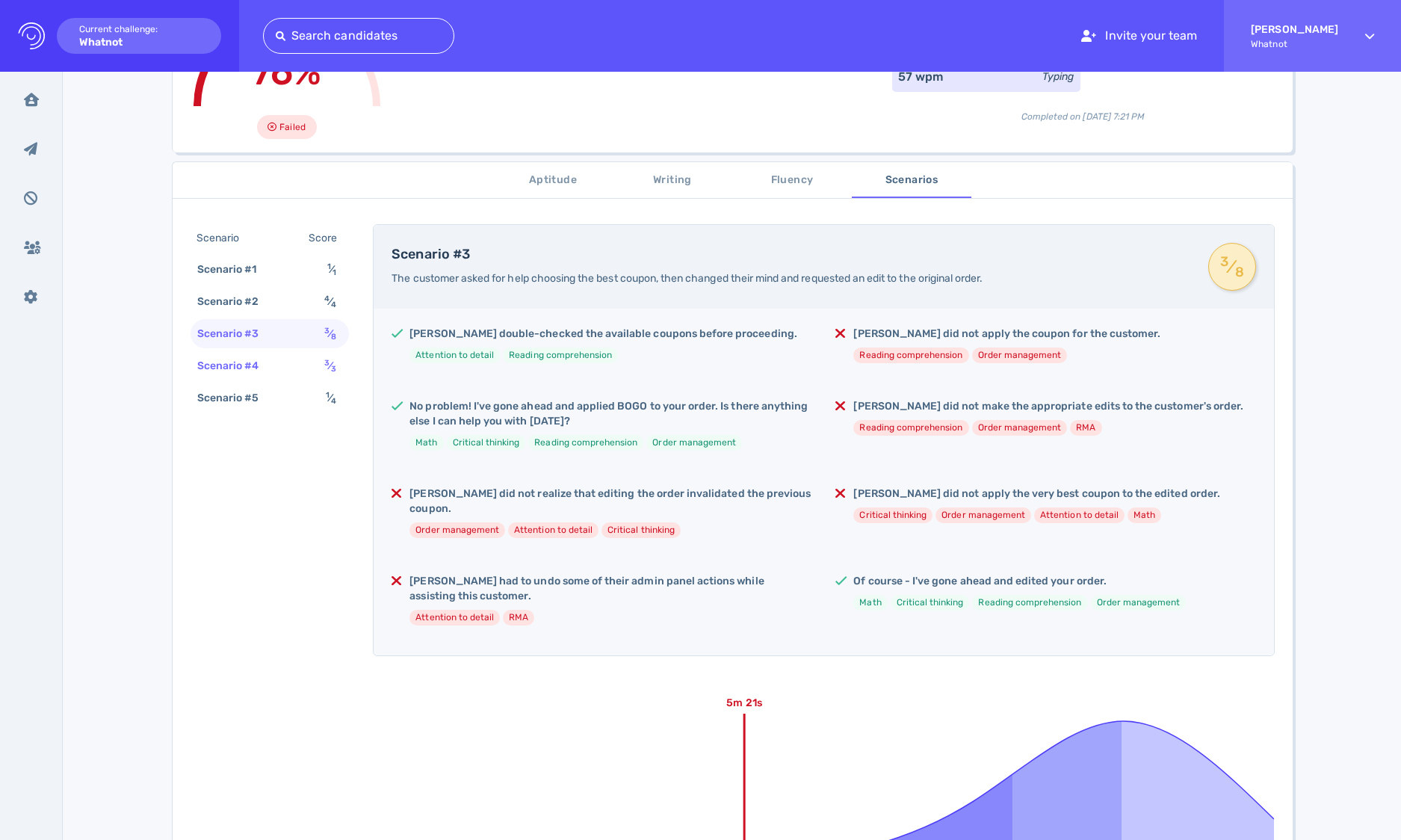
click at [280, 361] on div "Scenario #4 3 ⁄ 3" at bounding box center [270, 365] width 159 height 29
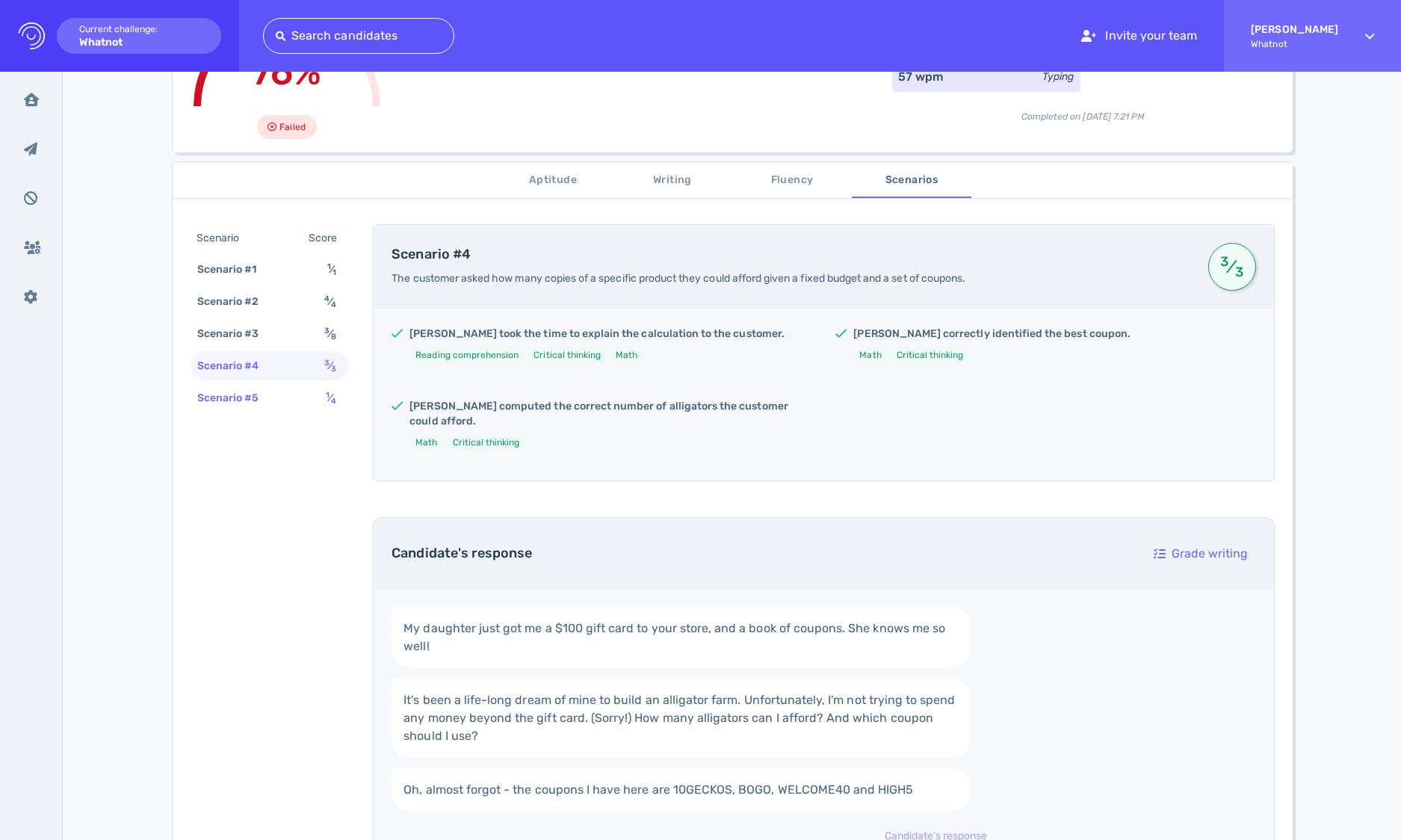
click at [281, 395] on div "Scenario #5 1 ⁄ 4" at bounding box center [270, 398] width 159 height 29
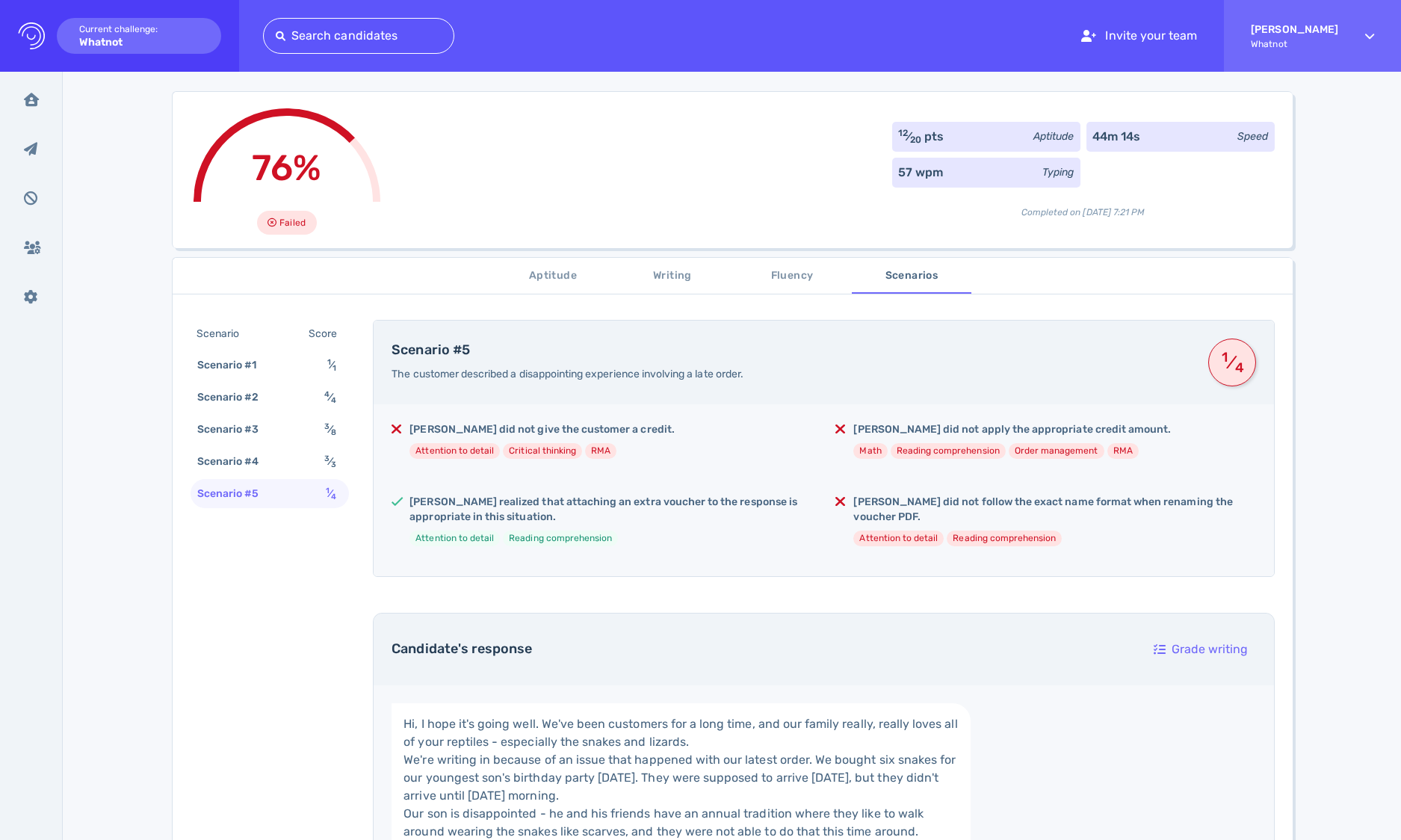
scroll to position [70, 0]
click at [555, 273] on span "Aptitude" at bounding box center [553, 278] width 102 height 19
